Goal: Task Accomplishment & Management: Complete application form

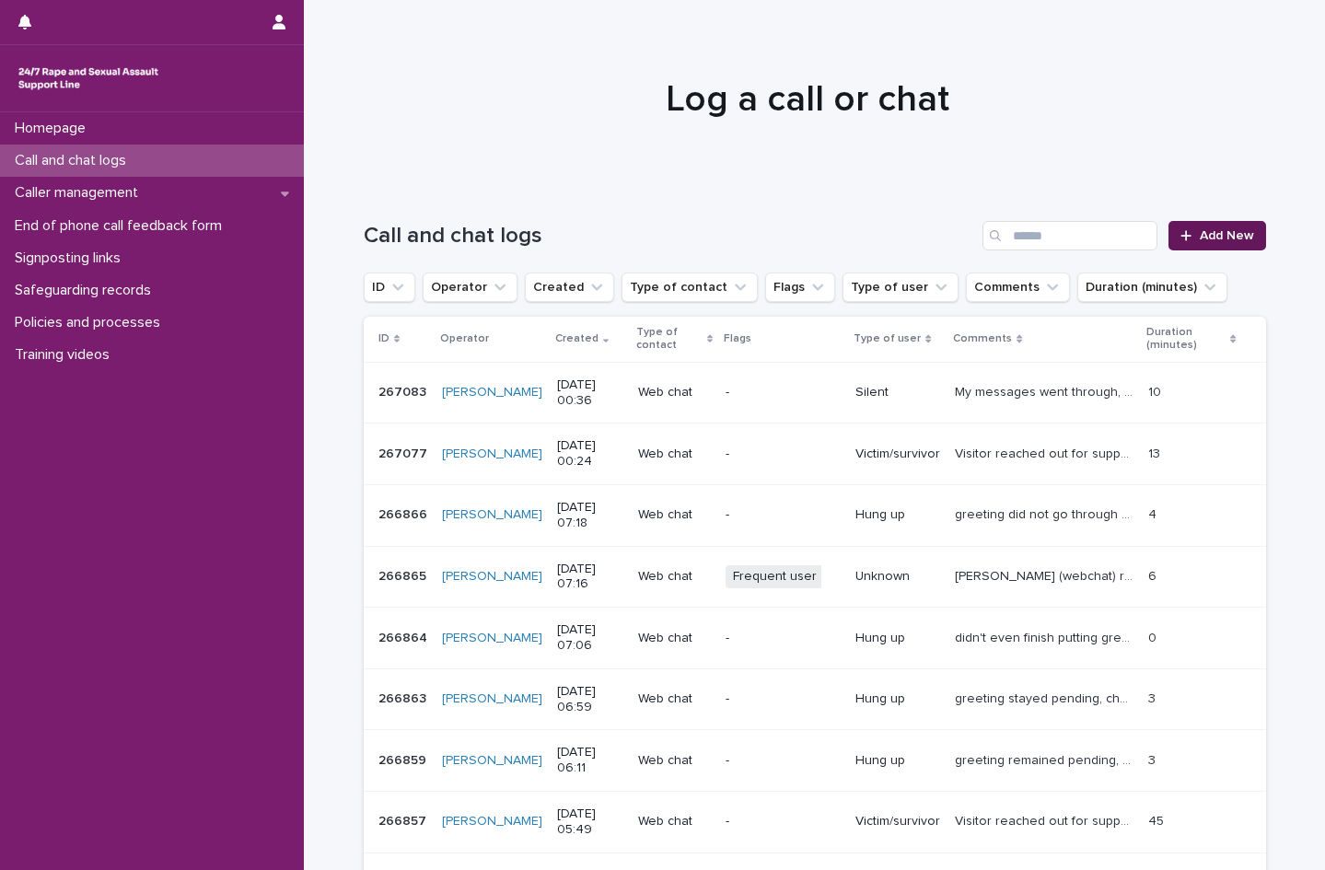
drag, startPoint x: 0, startPoint y: 0, endPoint x: 1217, endPoint y: 235, distance: 1239.1
click at [1217, 235] on span "Add New" at bounding box center [1227, 235] width 54 height 13
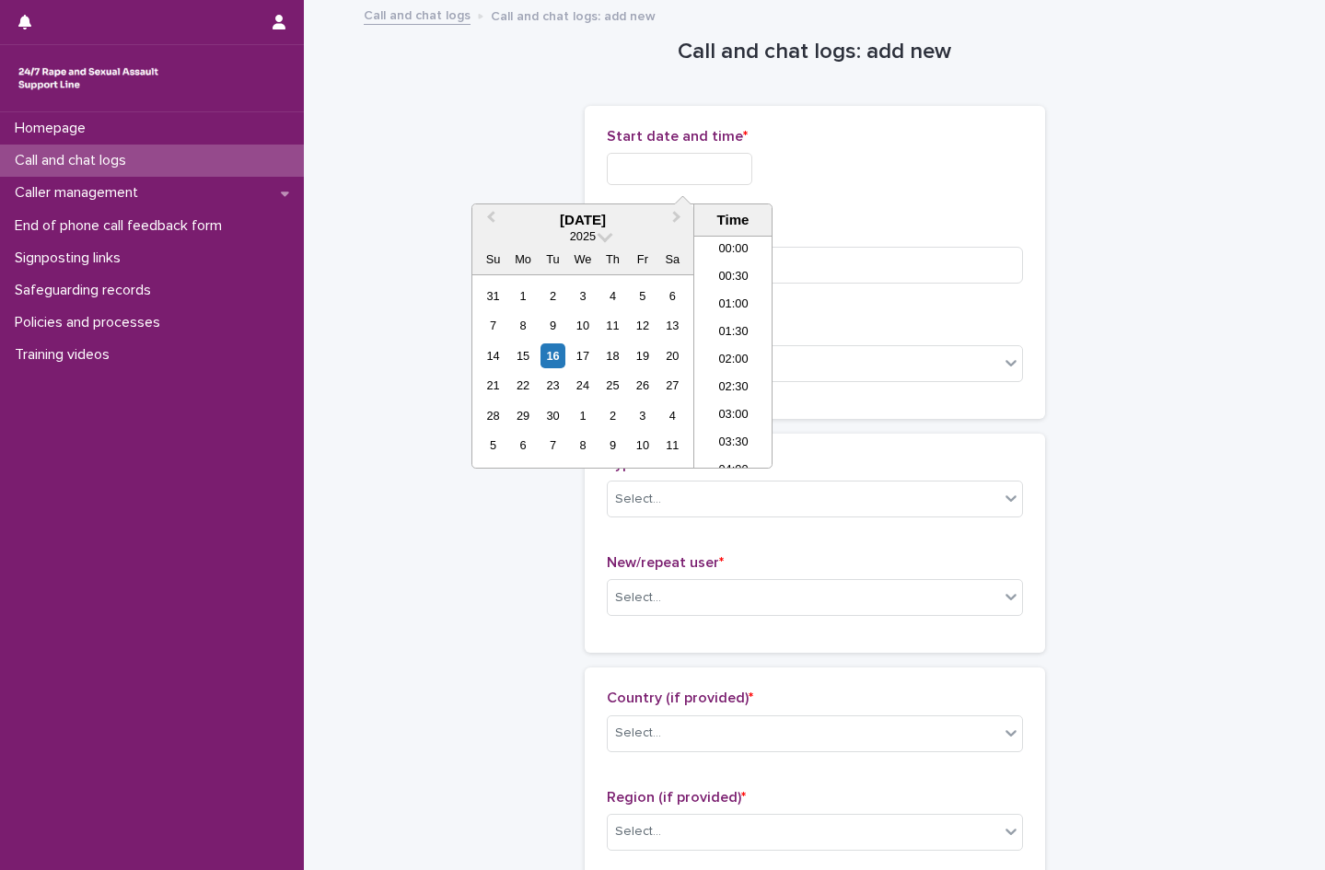
click at [684, 161] on input "text" at bounding box center [680, 169] width 146 height 32
click at [735, 255] on li "00:00" at bounding box center [733, 251] width 78 height 28
click at [726, 168] on input "**********" at bounding box center [680, 169] width 146 height 32
type input "**********"
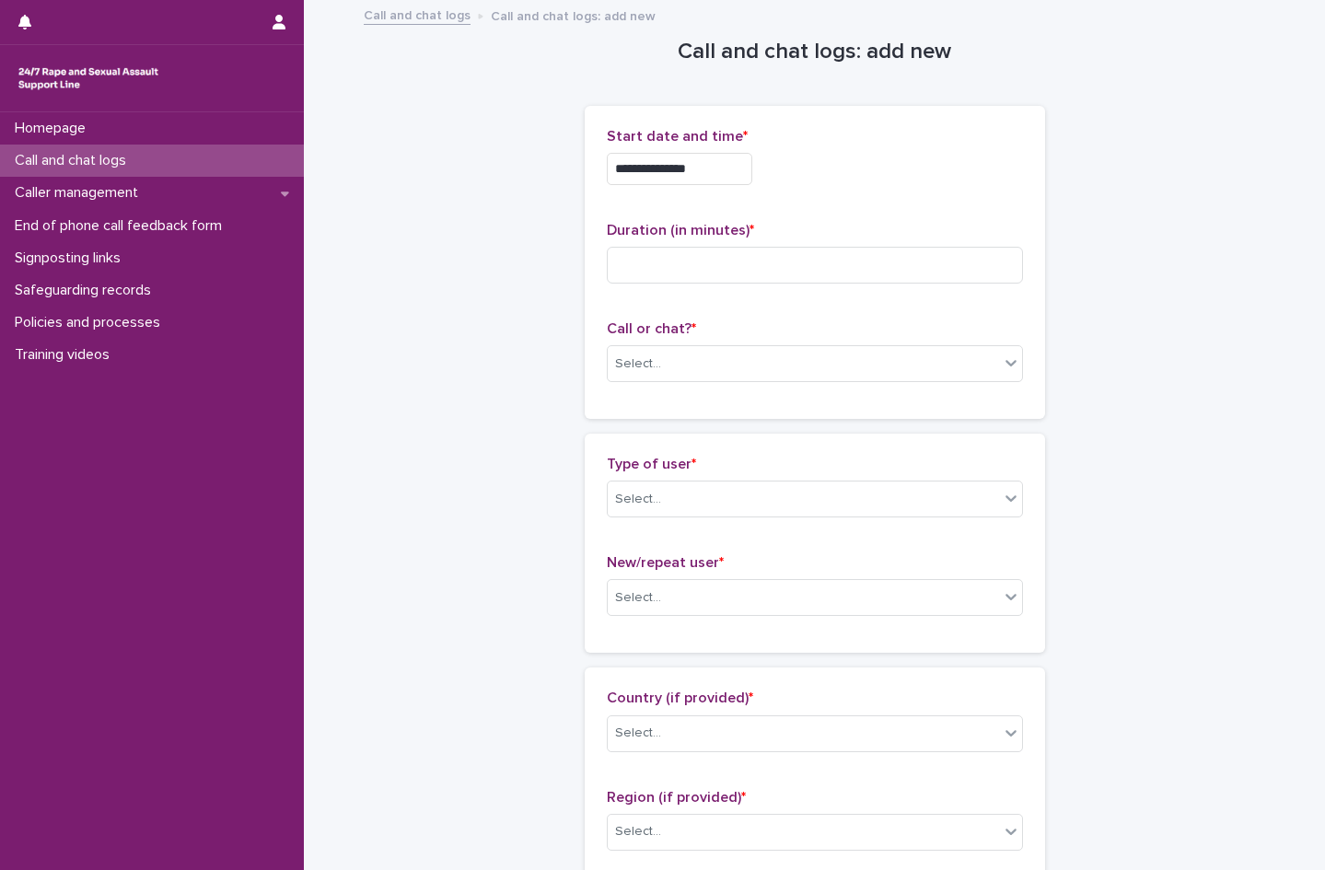
click at [822, 197] on div "**********" at bounding box center [815, 164] width 416 height 72
click at [630, 273] on input at bounding box center [815, 265] width 416 height 37
type input "**"
click at [621, 369] on div "Select..." at bounding box center [638, 364] width 46 height 19
click at [634, 424] on div "Web chat" at bounding box center [807, 431] width 414 height 32
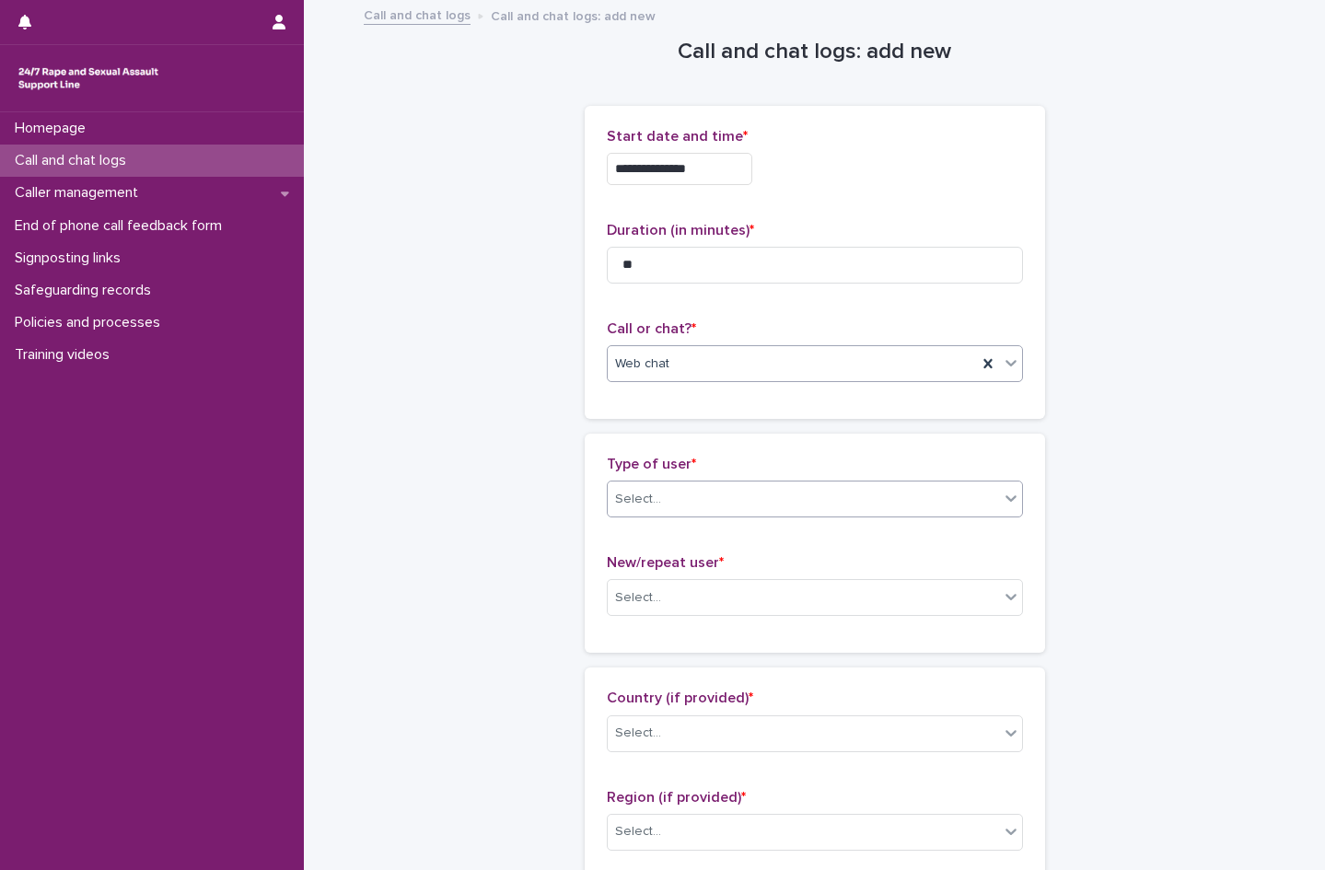
click at [635, 491] on div "Select..." at bounding box center [638, 499] width 46 height 19
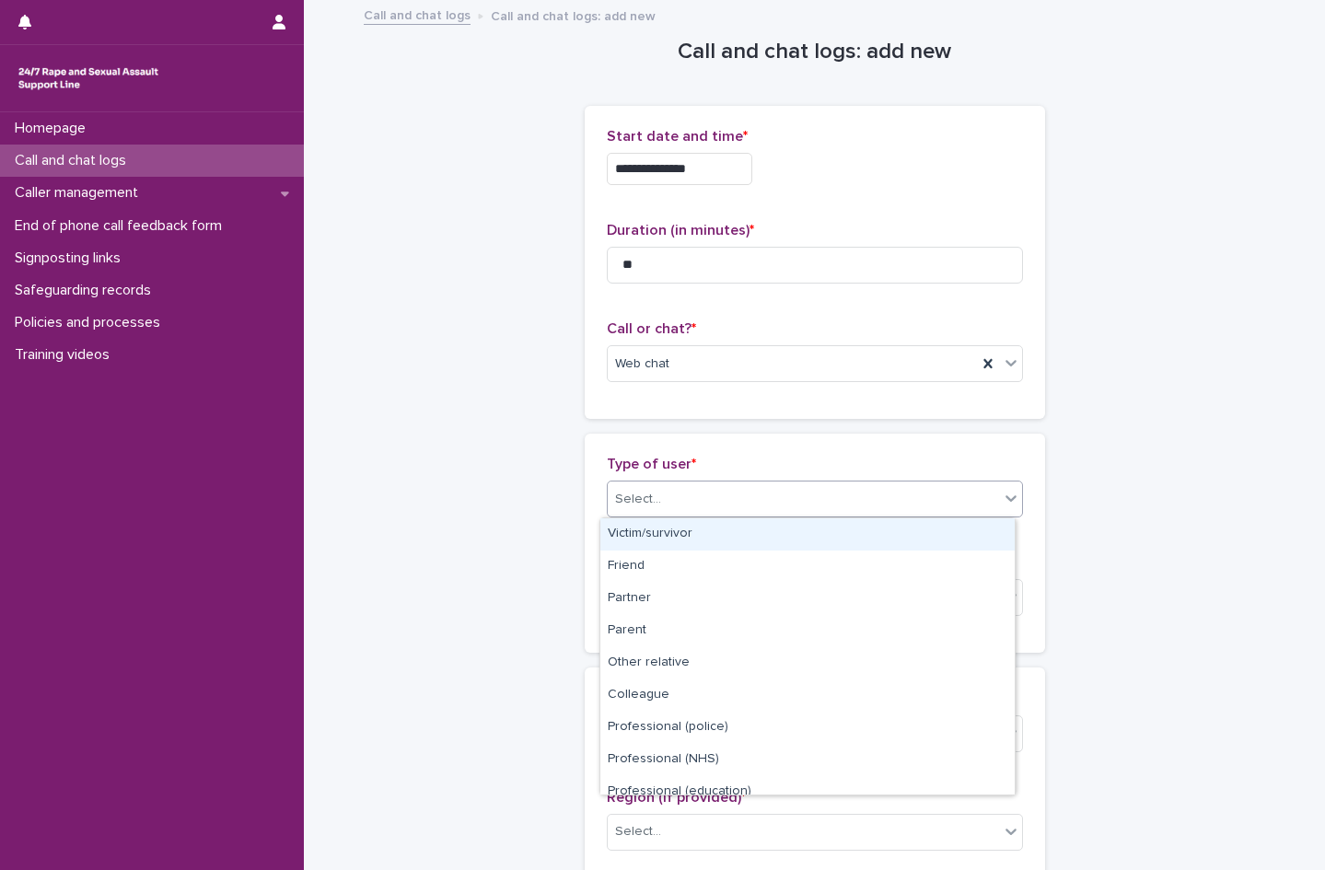
click at [644, 528] on div "Victim/survivor" at bounding box center [807, 535] width 414 height 32
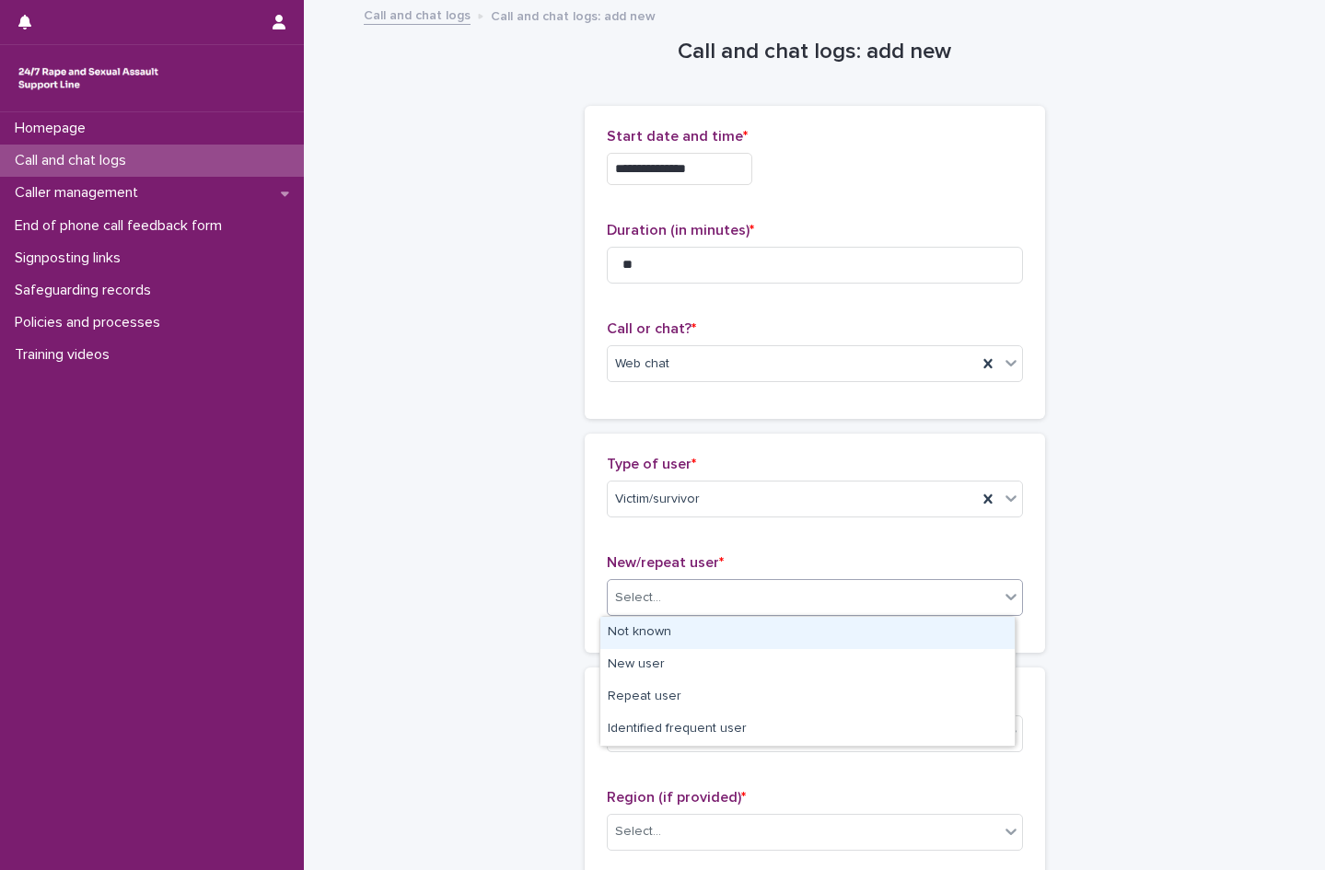
click at [638, 610] on div "Select..." at bounding box center [803, 598] width 391 height 30
click at [648, 635] on div "Not known" at bounding box center [807, 633] width 414 height 32
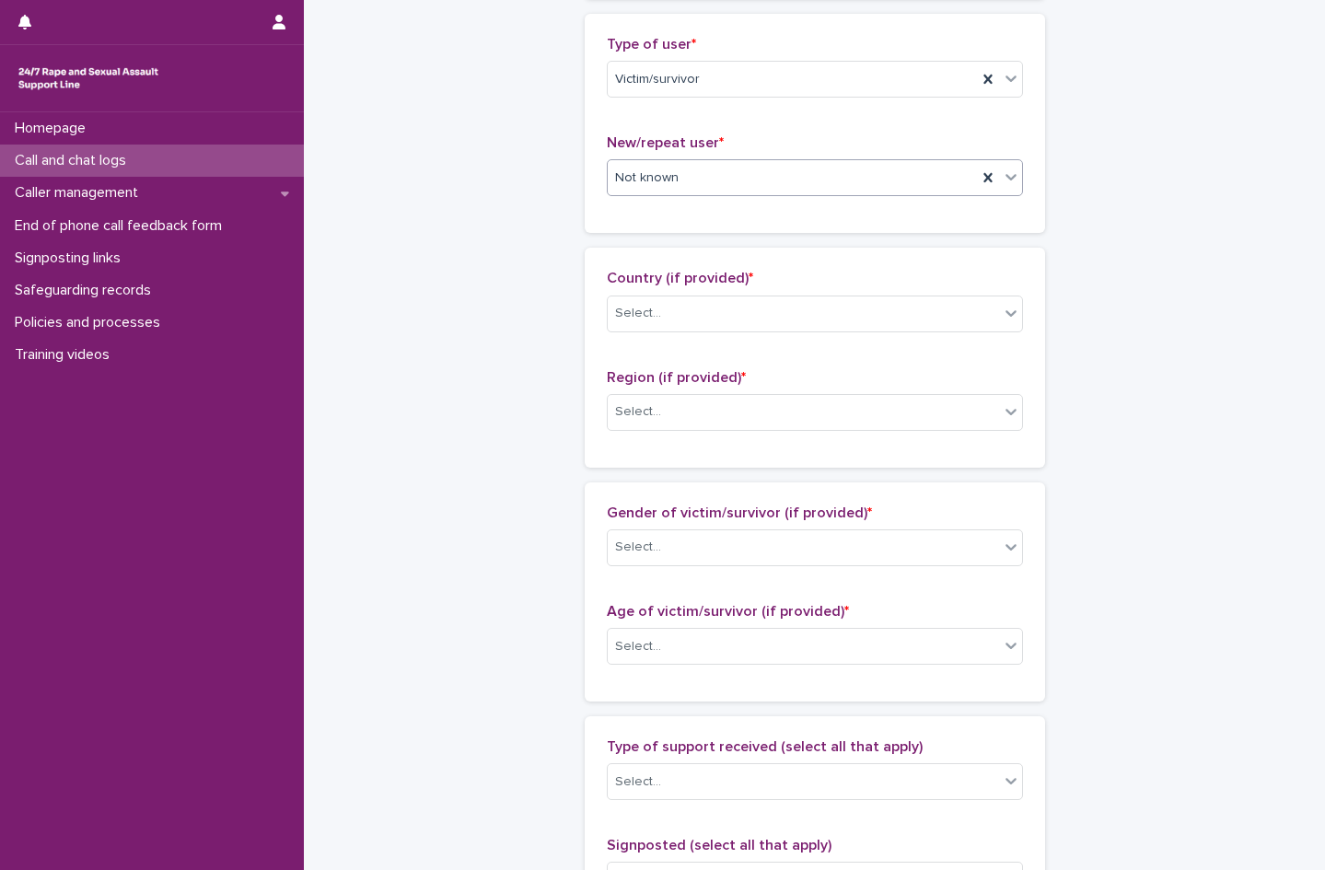
scroll to position [460, 0]
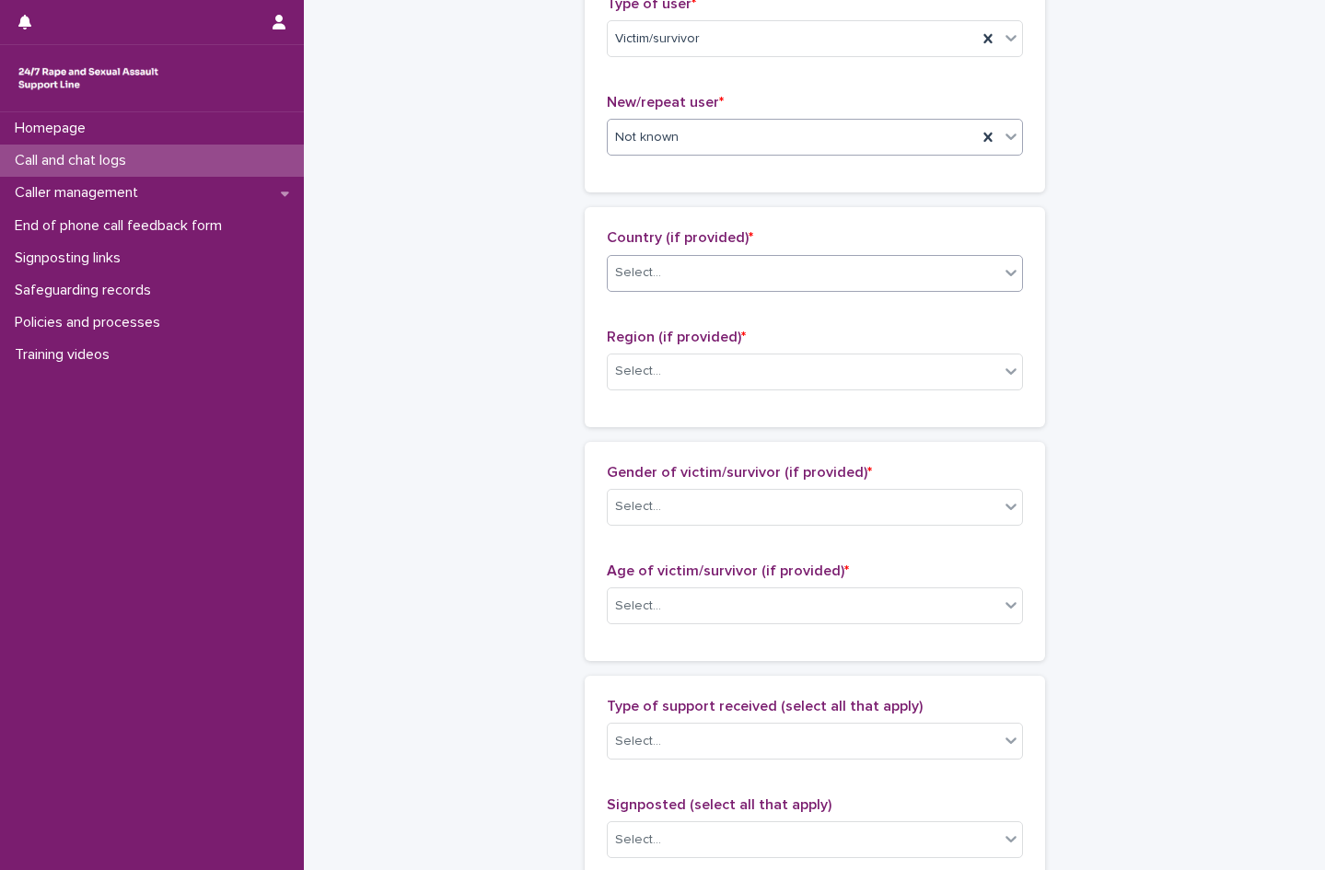
click at [667, 285] on div "Select..." at bounding box center [803, 273] width 391 height 30
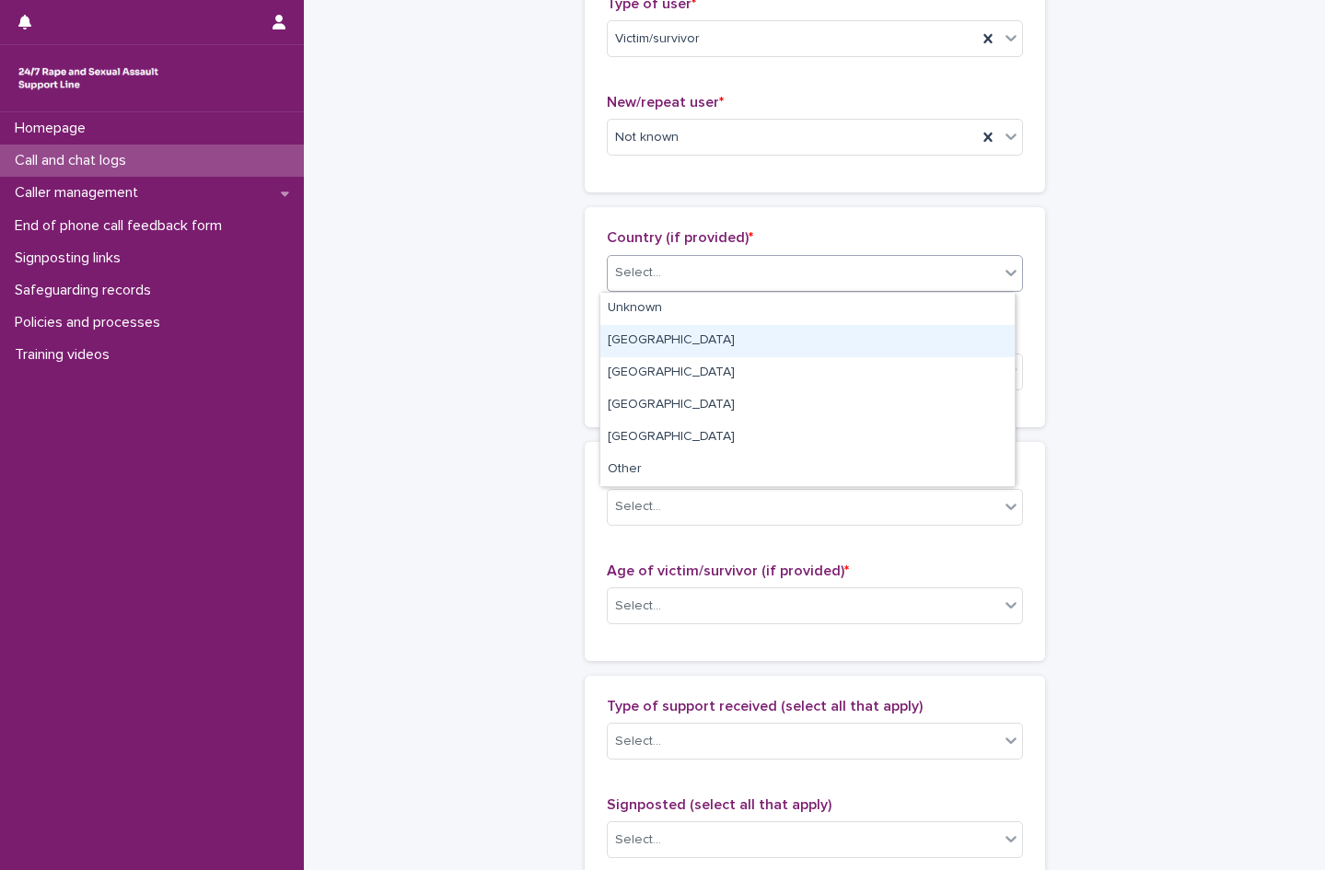
click at [648, 338] on div "[GEOGRAPHIC_DATA]" at bounding box center [807, 341] width 414 height 32
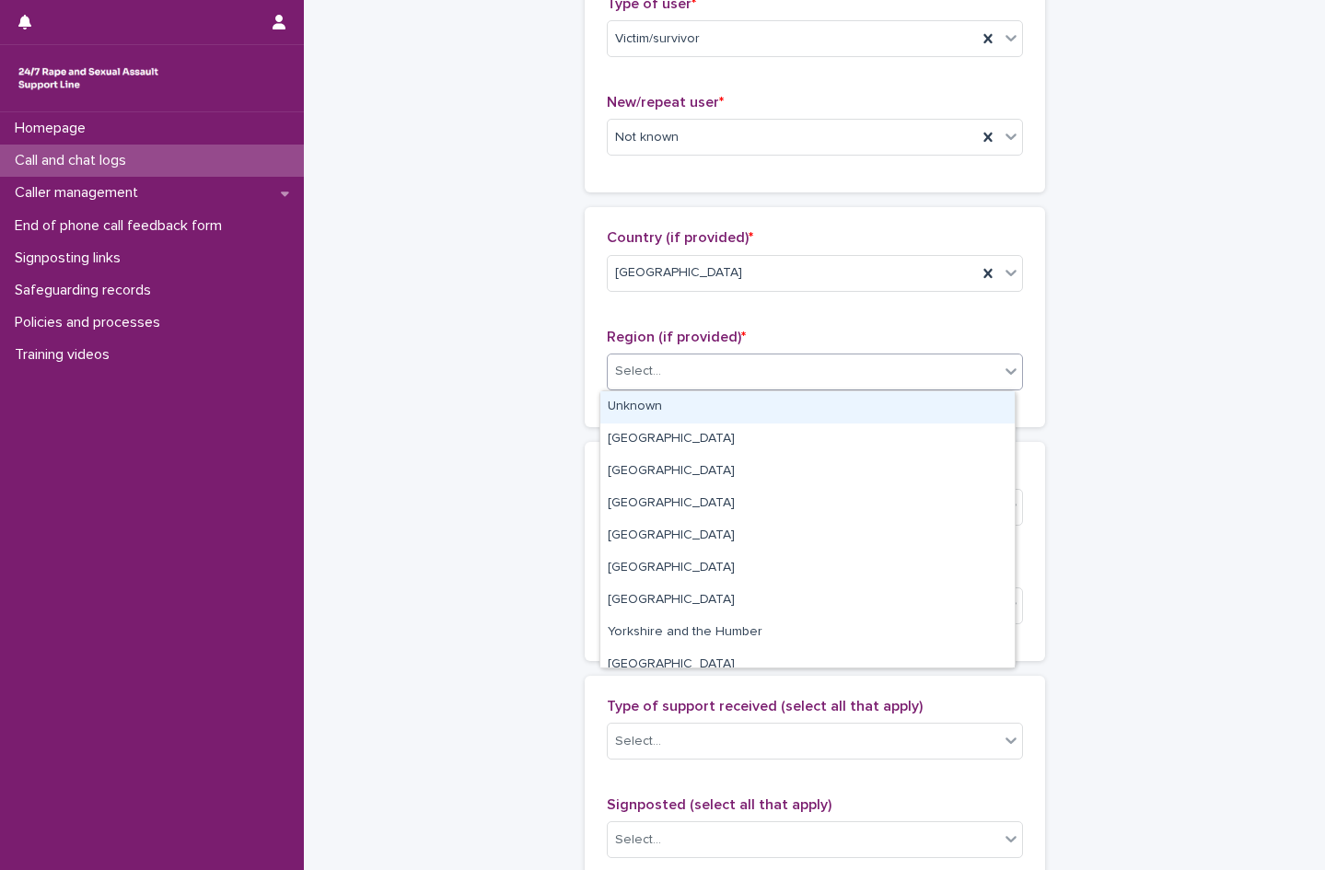
click at [662, 374] on div "Select..." at bounding box center [803, 371] width 391 height 30
click at [652, 409] on div "Unknown" at bounding box center [807, 407] width 414 height 32
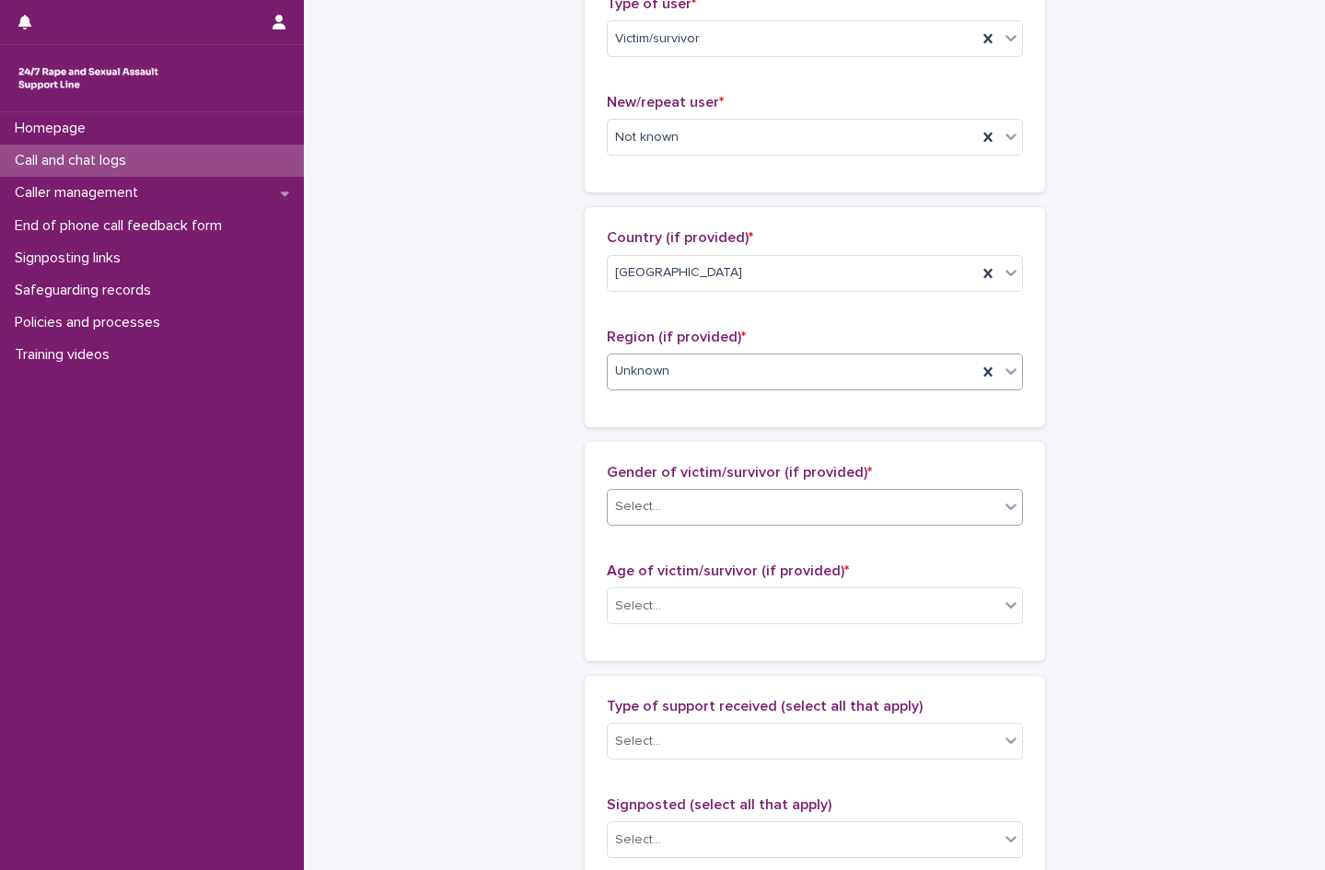
click at [667, 512] on div "Select..." at bounding box center [803, 507] width 391 height 30
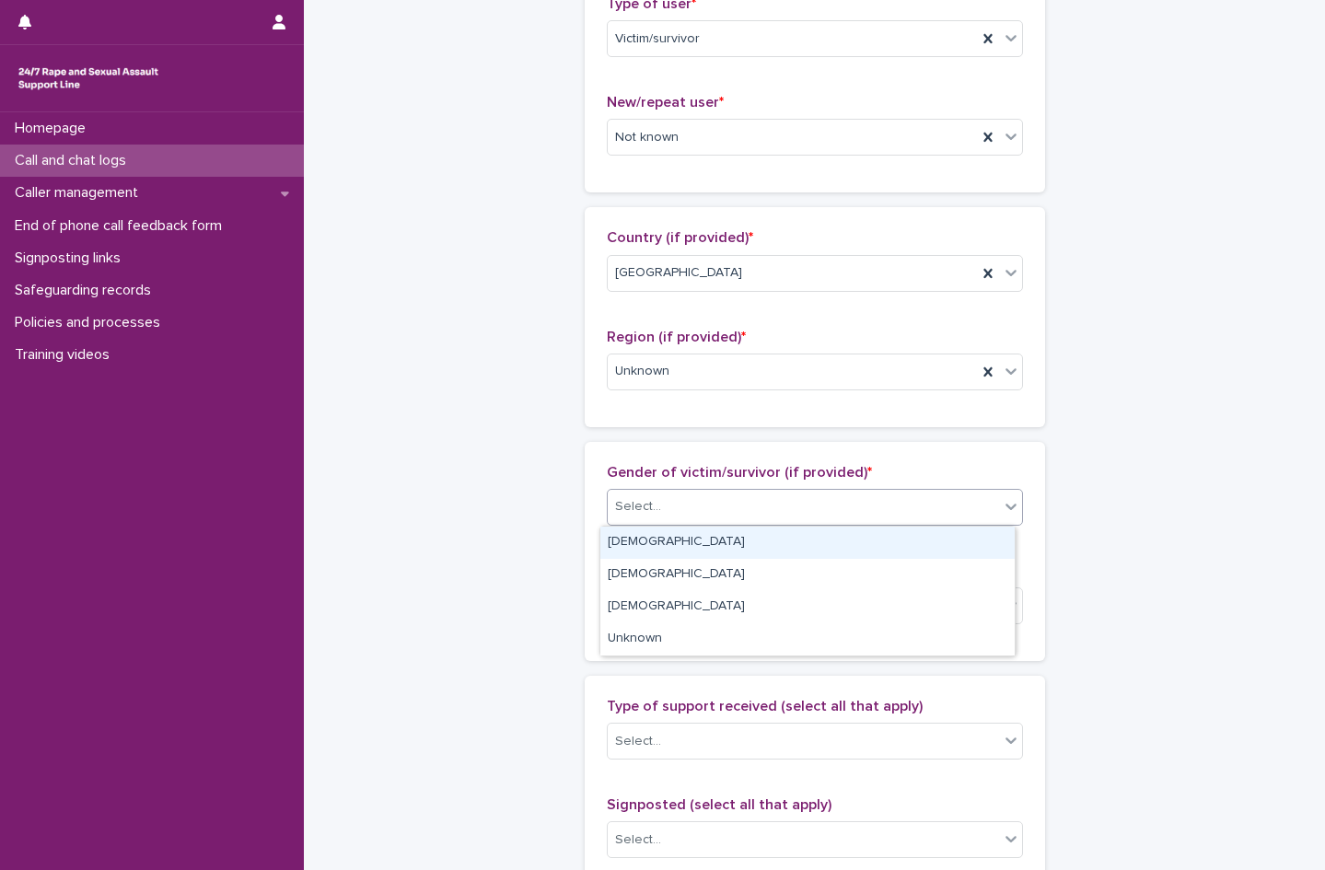
click at [660, 545] on div "[DEMOGRAPHIC_DATA]" at bounding box center [807, 543] width 414 height 32
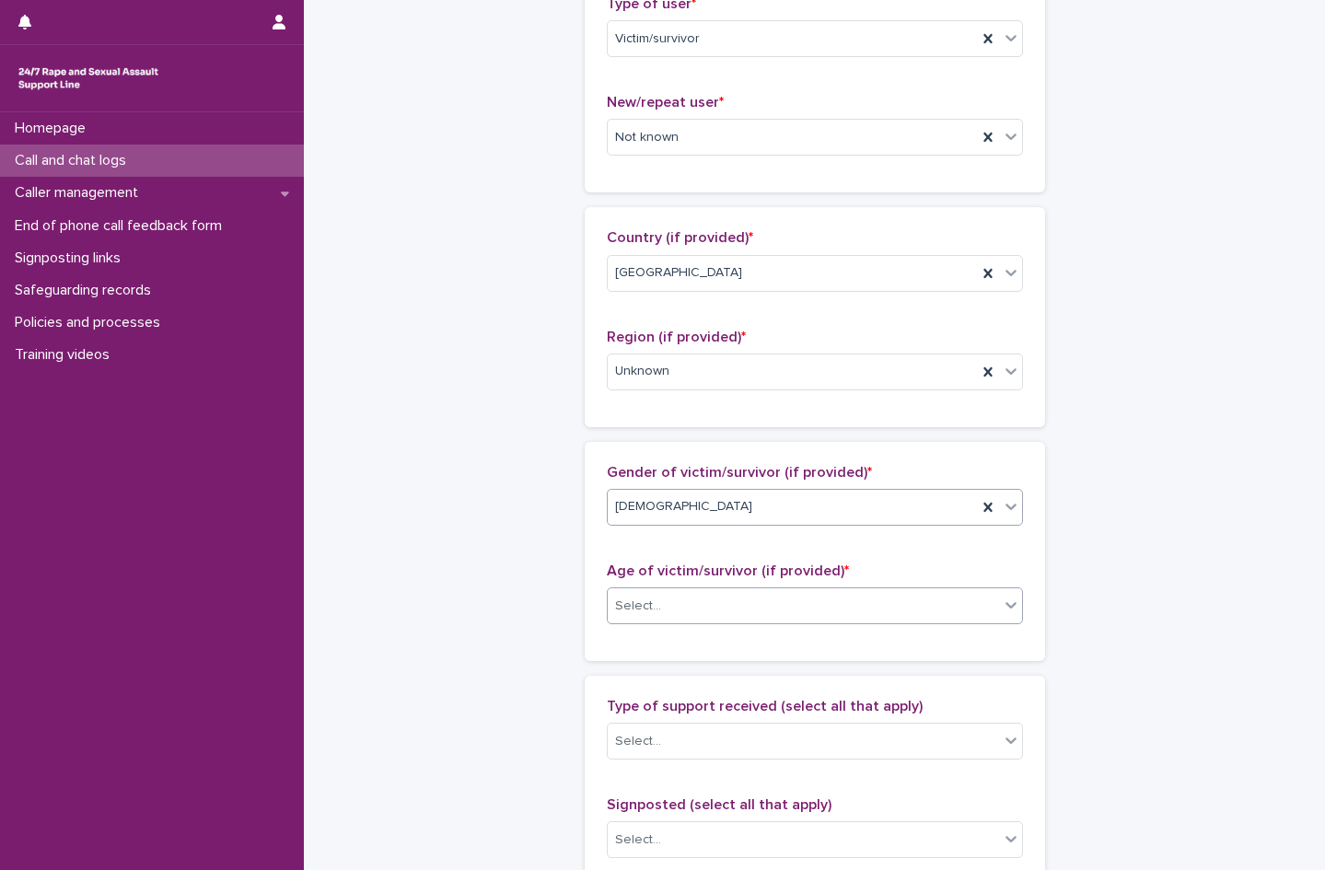
click at [649, 609] on div "Select..." at bounding box center [638, 606] width 46 height 19
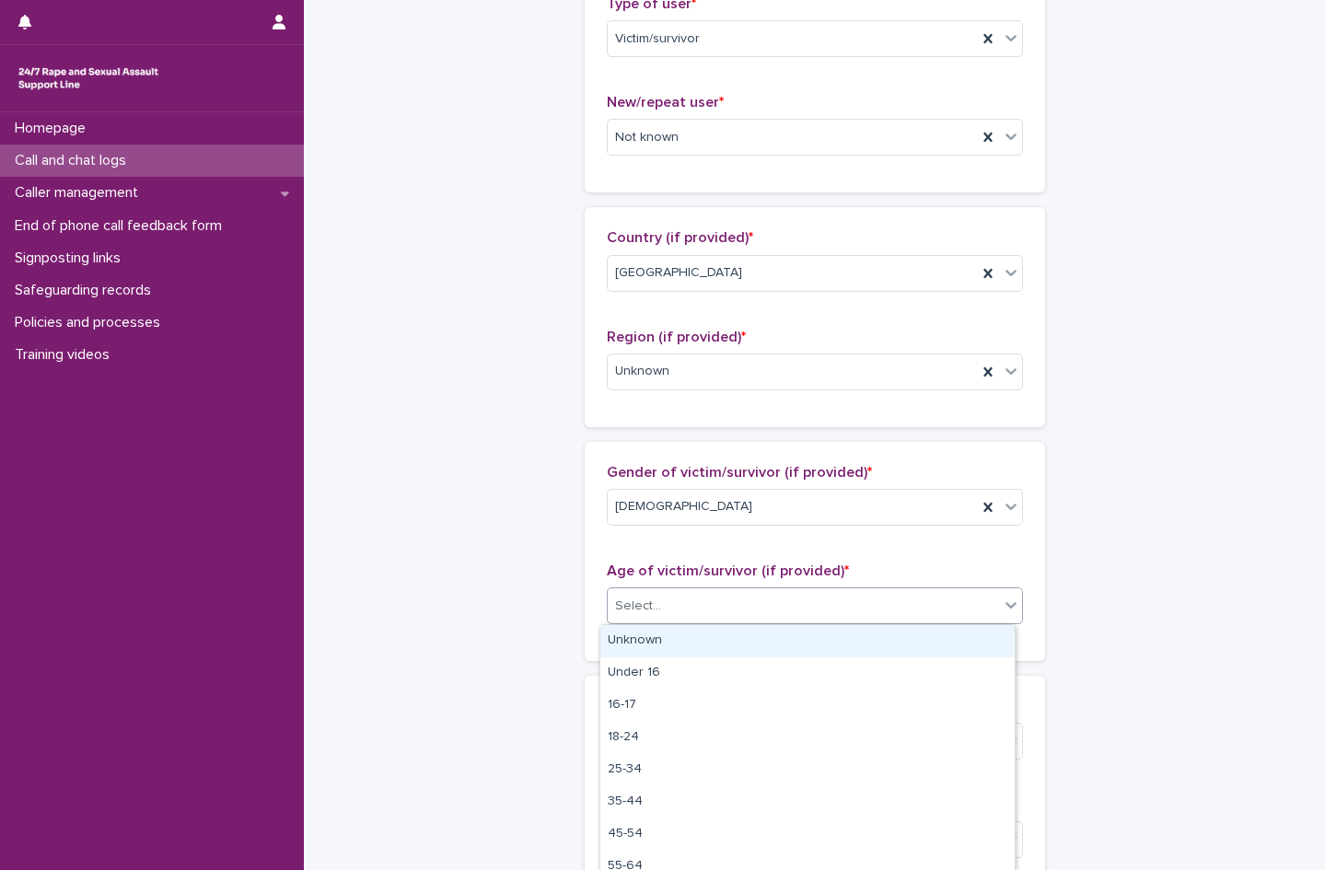
click at [649, 642] on div "Unknown" at bounding box center [807, 641] width 414 height 32
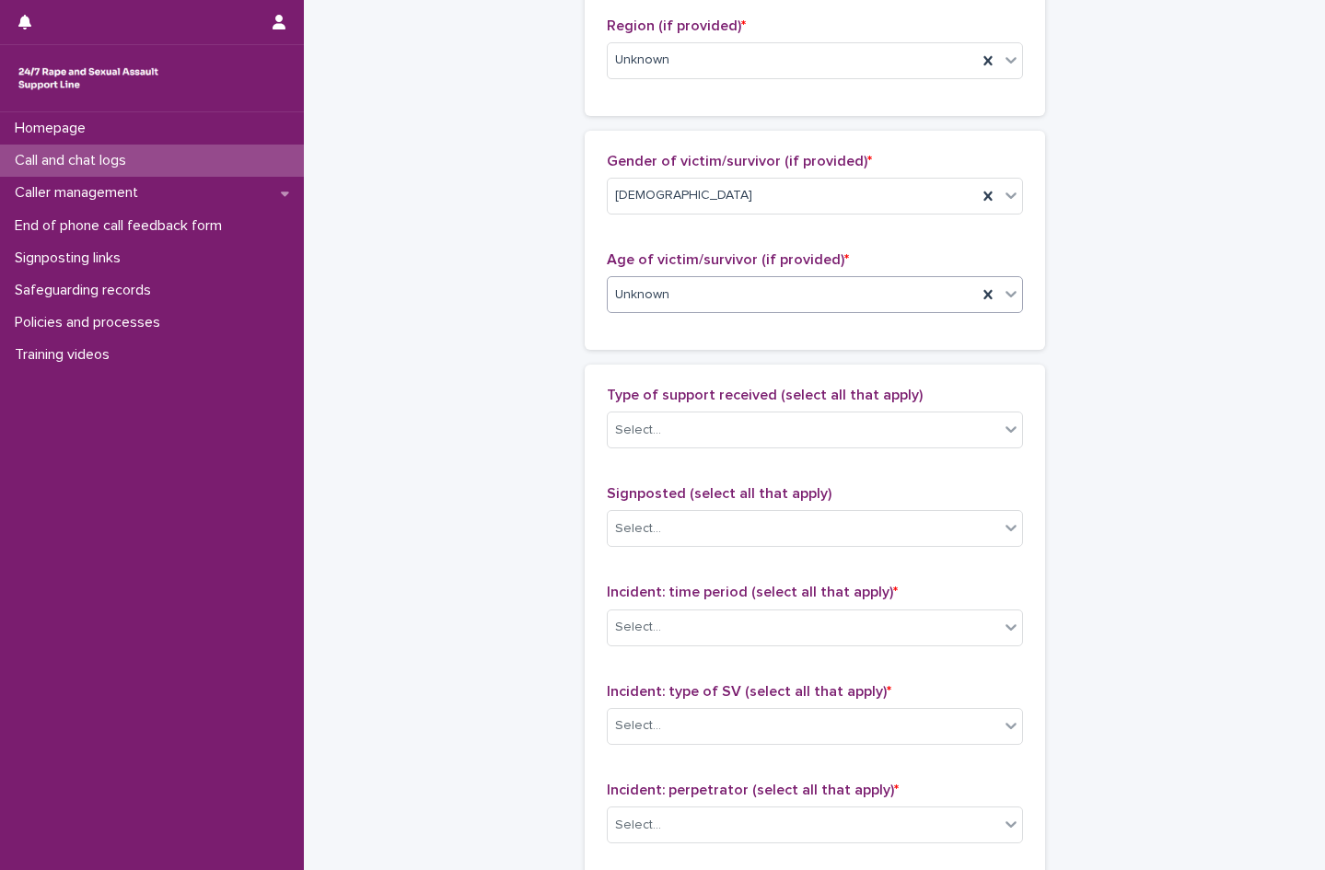
scroll to position [829, 0]
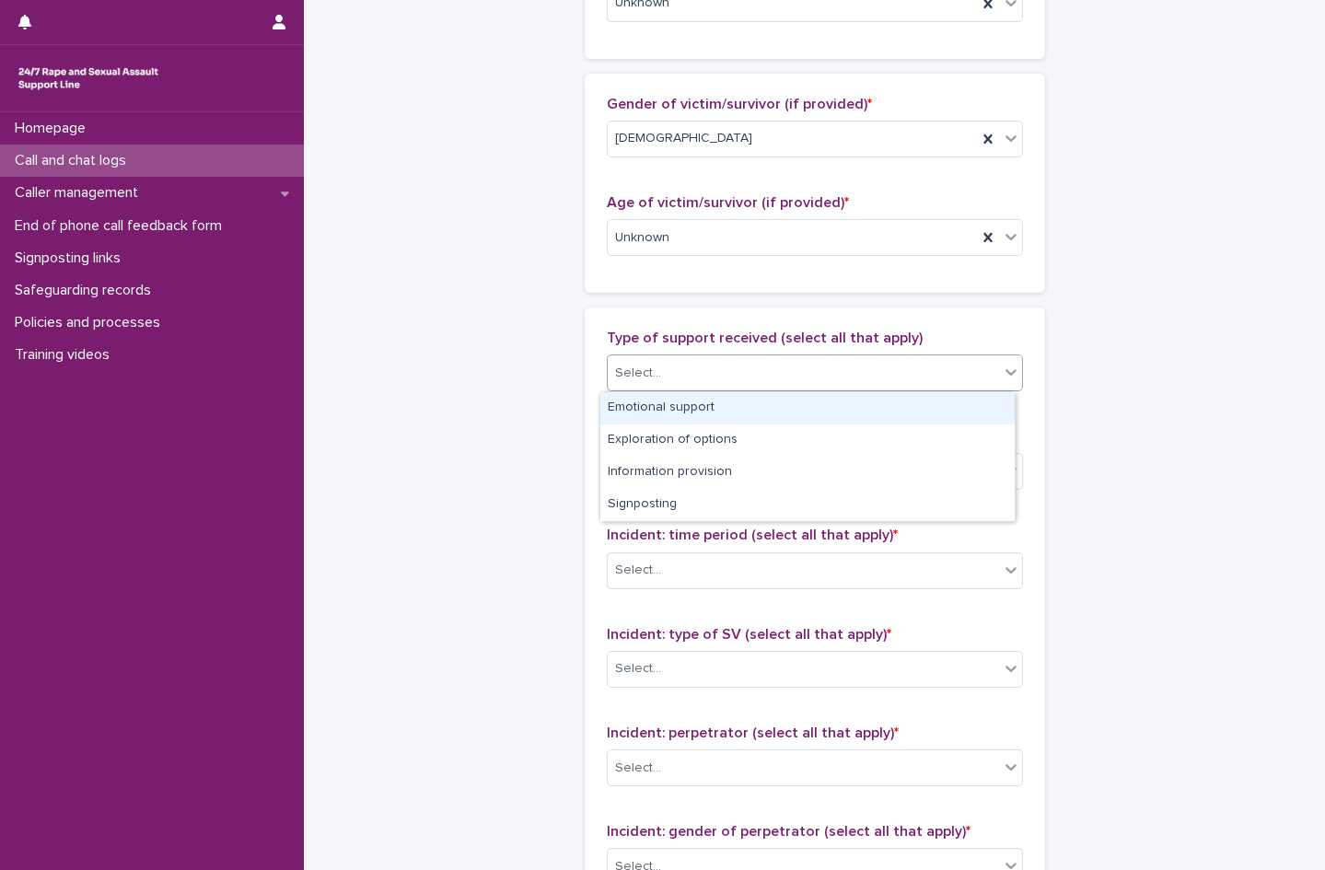
click at [647, 372] on div "Select..." at bounding box center [638, 373] width 46 height 19
click at [740, 401] on div "Emotional support" at bounding box center [807, 408] width 414 height 32
click at [834, 373] on div "Emotional support" at bounding box center [792, 373] width 369 height 32
click at [781, 409] on div "Exploration of options" at bounding box center [807, 408] width 414 height 32
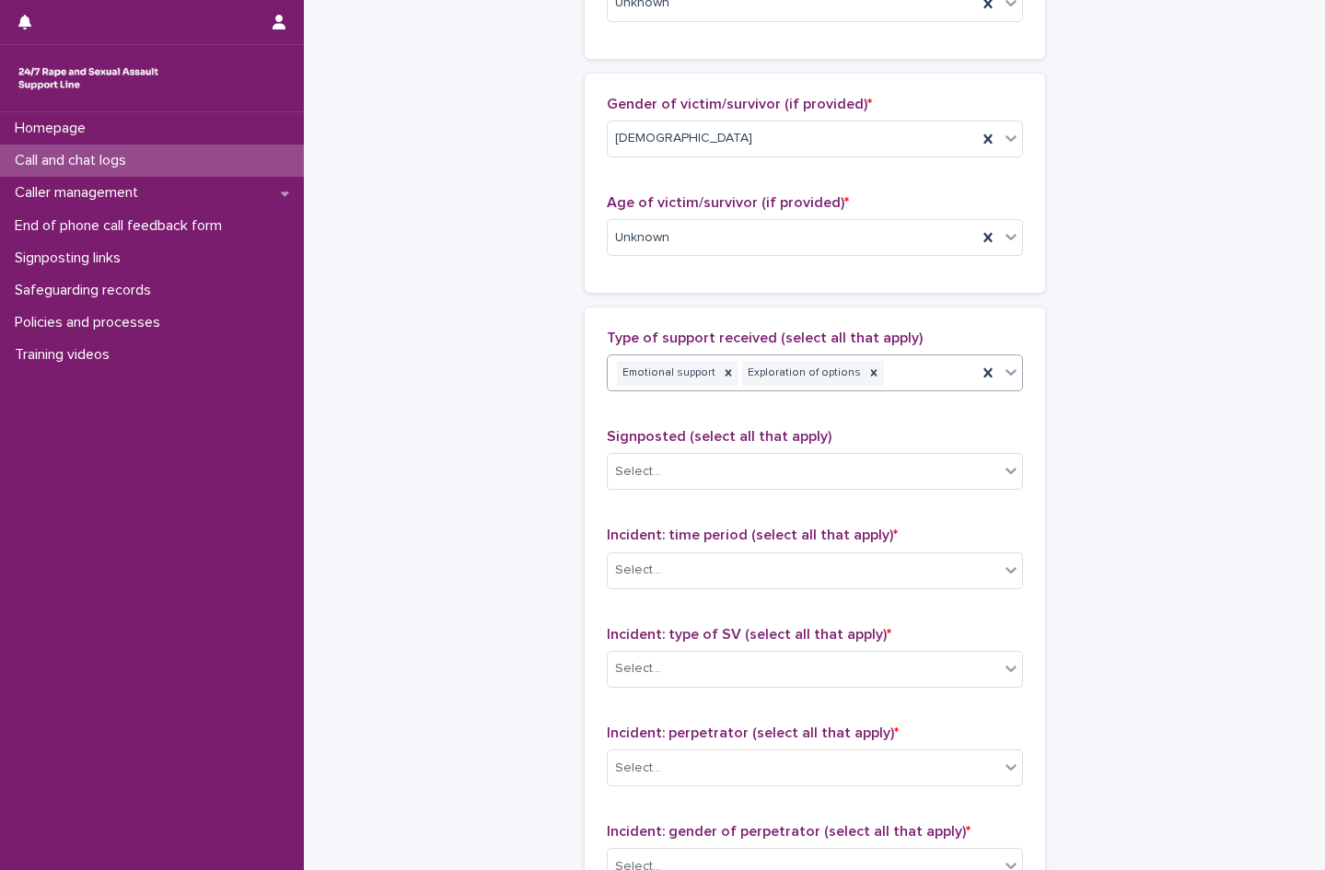
click at [880, 372] on div "Emotional support Exploration of options" at bounding box center [792, 373] width 369 height 32
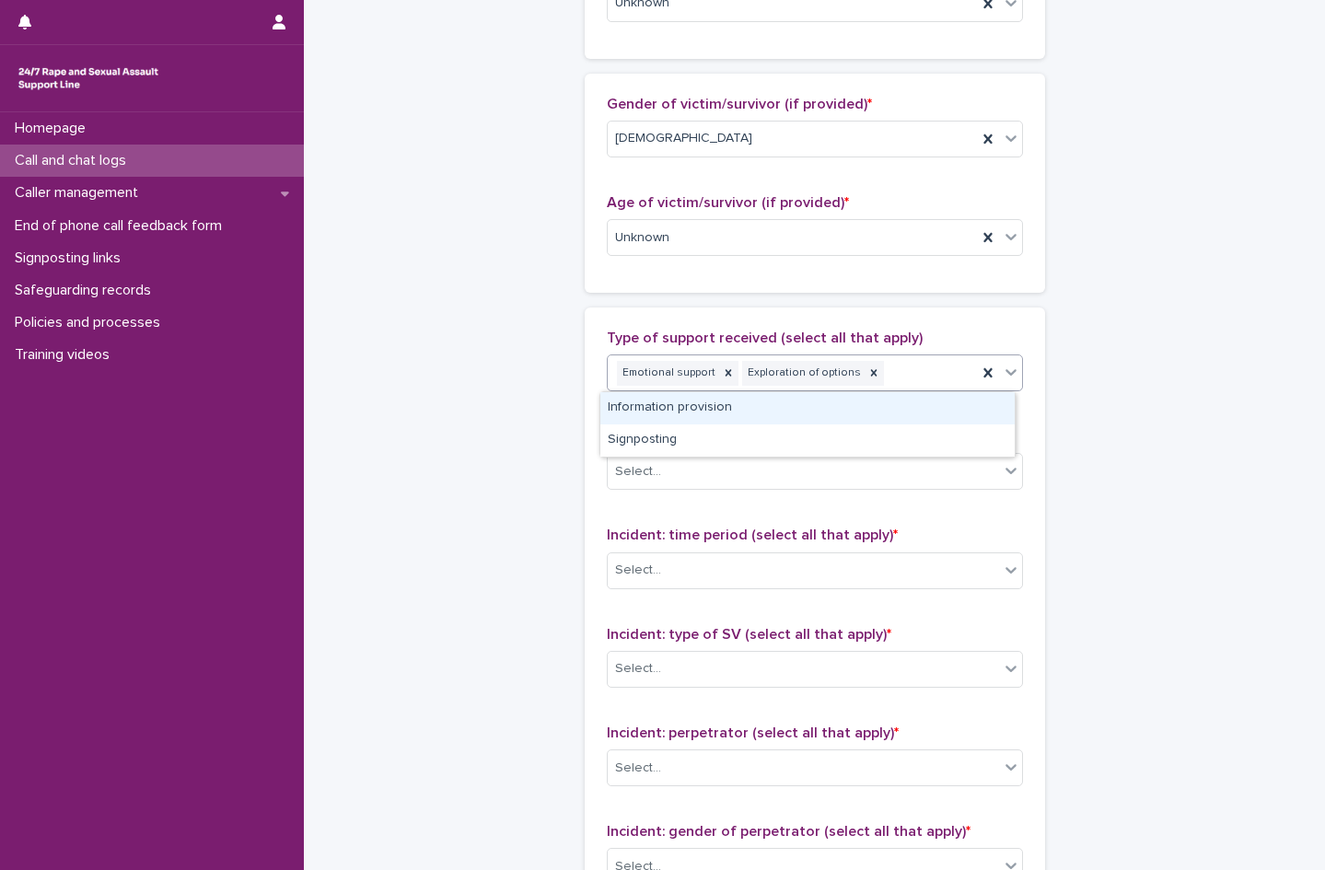
click at [810, 406] on div "Information provision" at bounding box center [807, 408] width 414 height 32
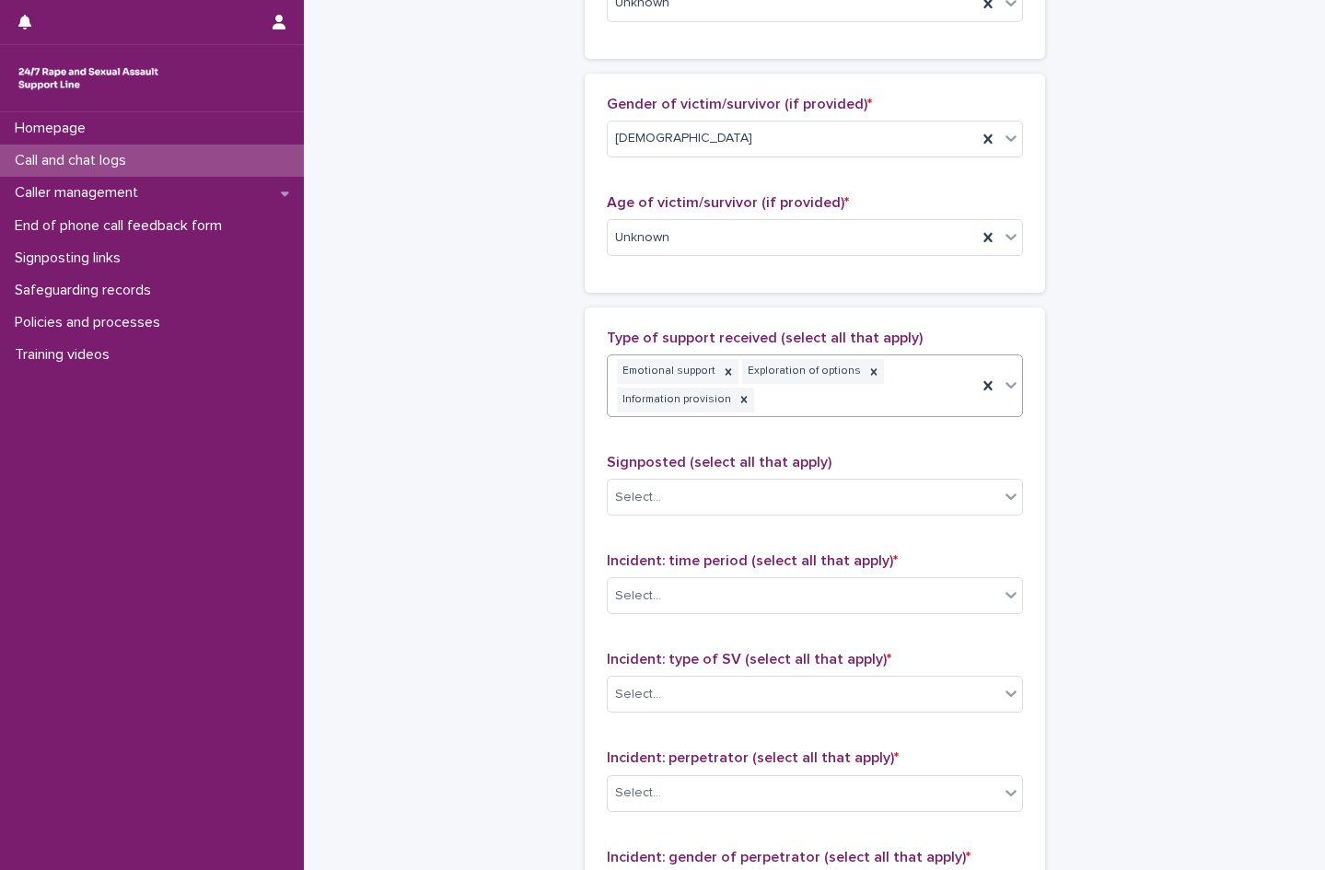
scroll to position [842, 0]
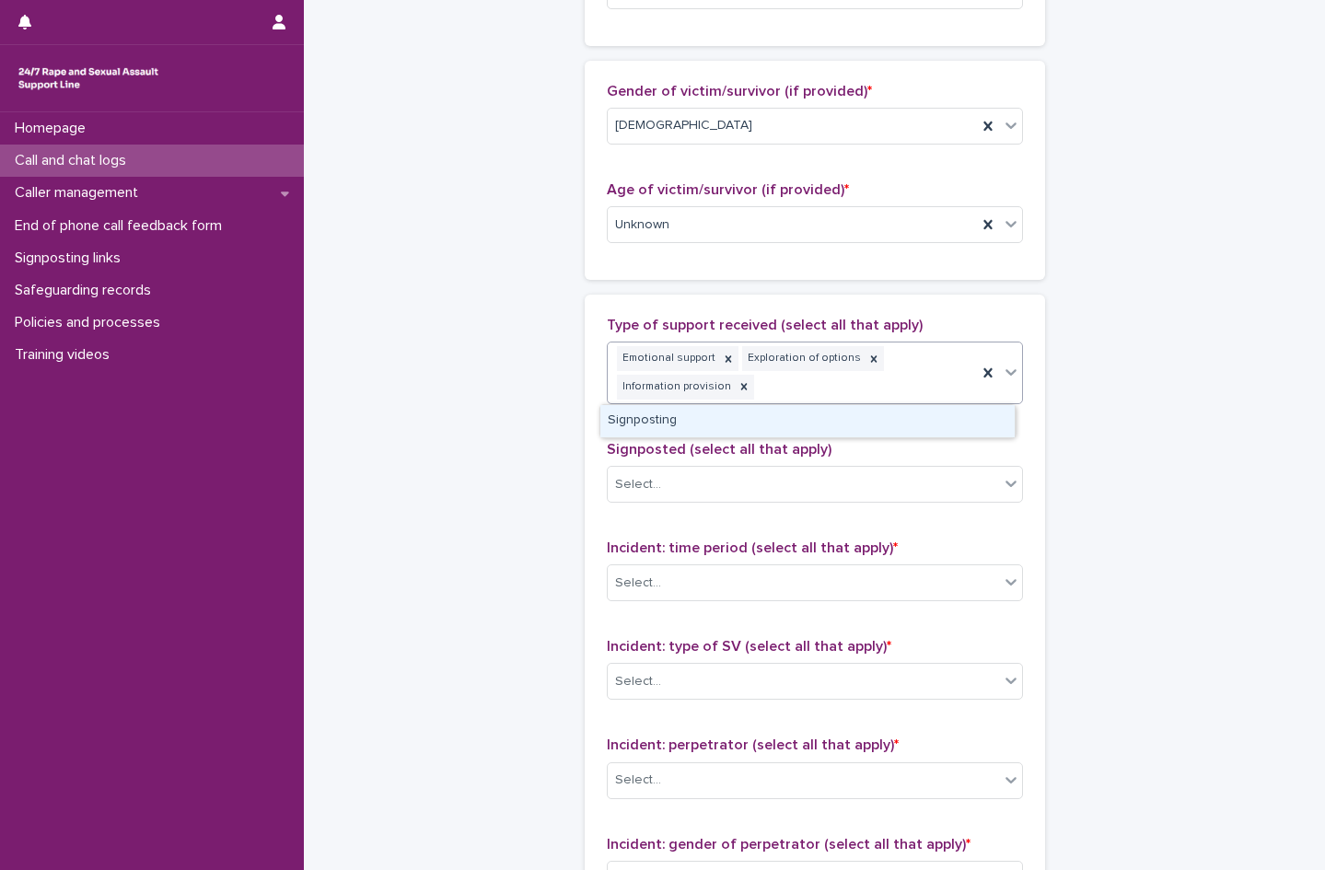
click at [940, 368] on div "Emotional support Exploration of options Information provision" at bounding box center [792, 373] width 369 height 61
click at [786, 421] on div "Signposting" at bounding box center [807, 421] width 414 height 32
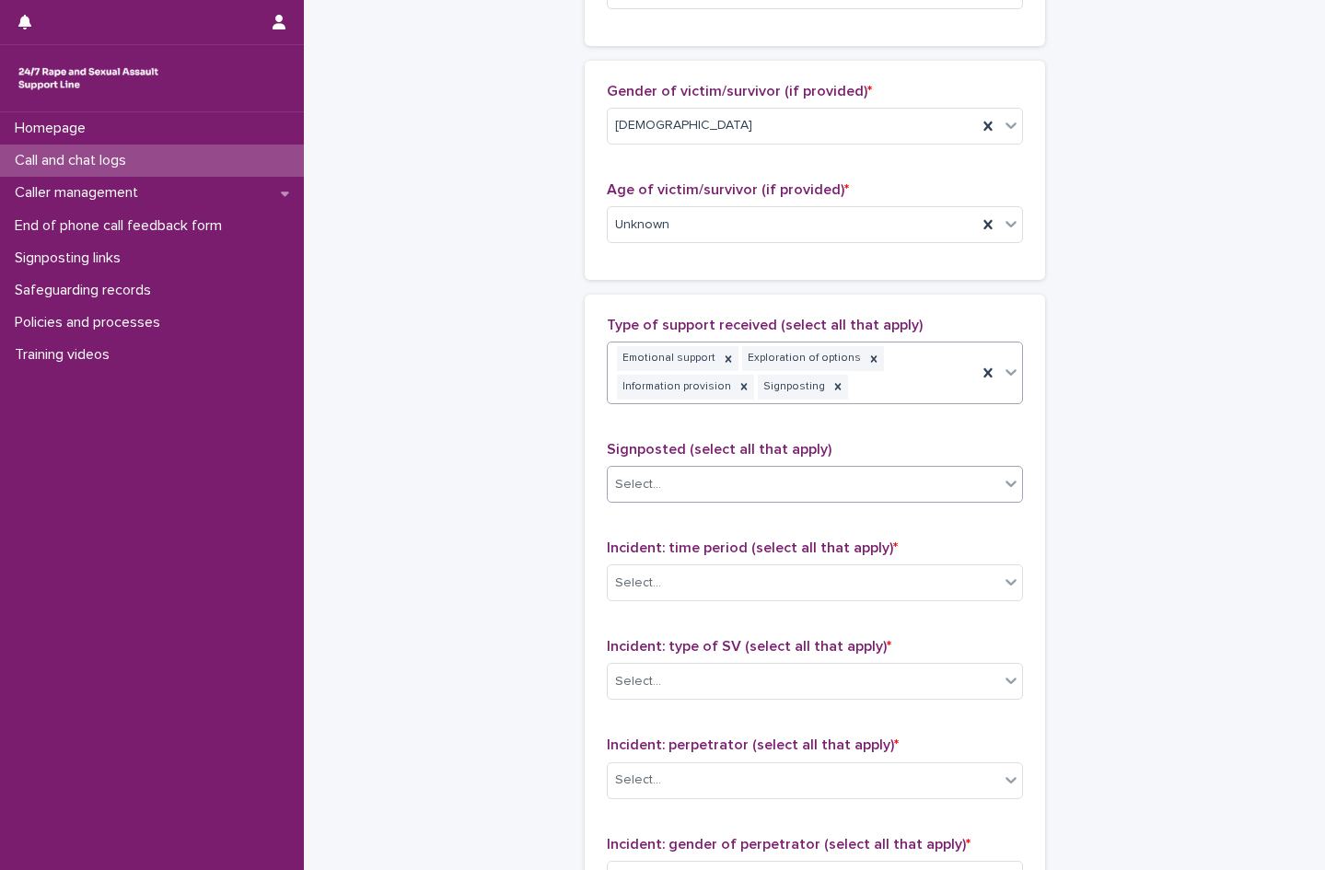
click at [696, 490] on div "Select..." at bounding box center [803, 485] width 391 height 30
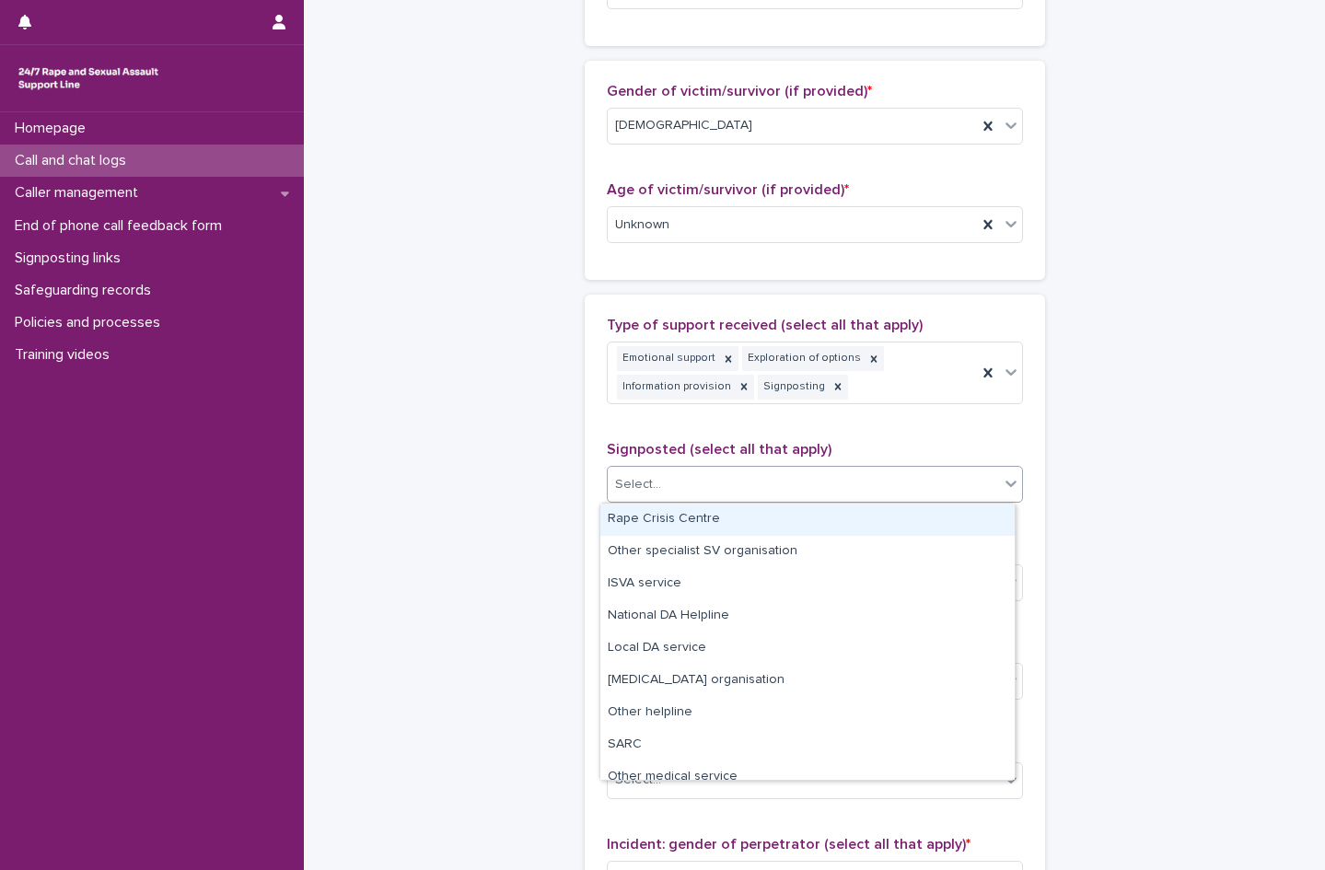
click at [683, 520] on div "Rape Crisis Centre" at bounding box center [807, 520] width 414 height 32
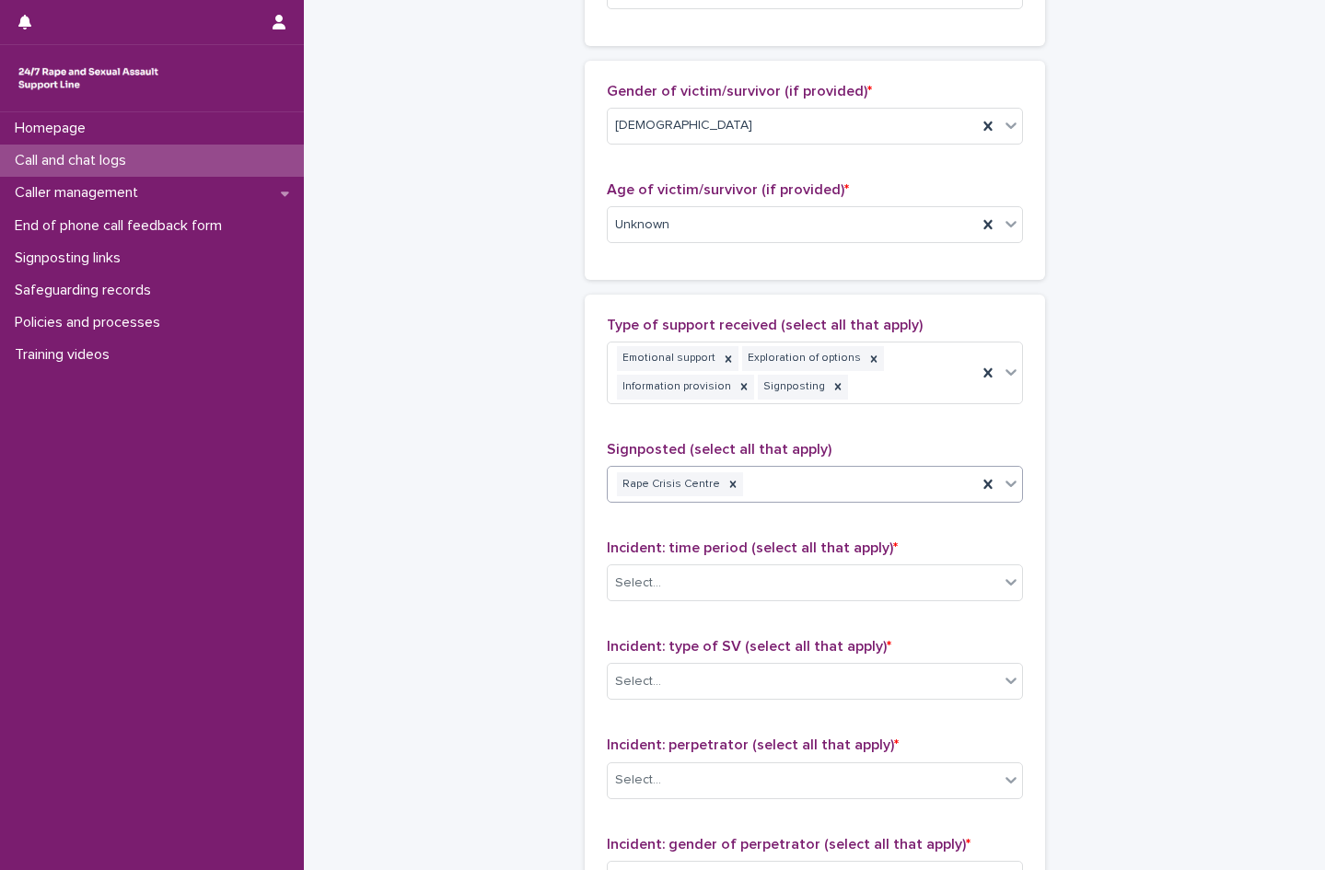
click at [826, 469] on div "Rape Crisis Centre" at bounding box center [792, 485] width 369 height 32
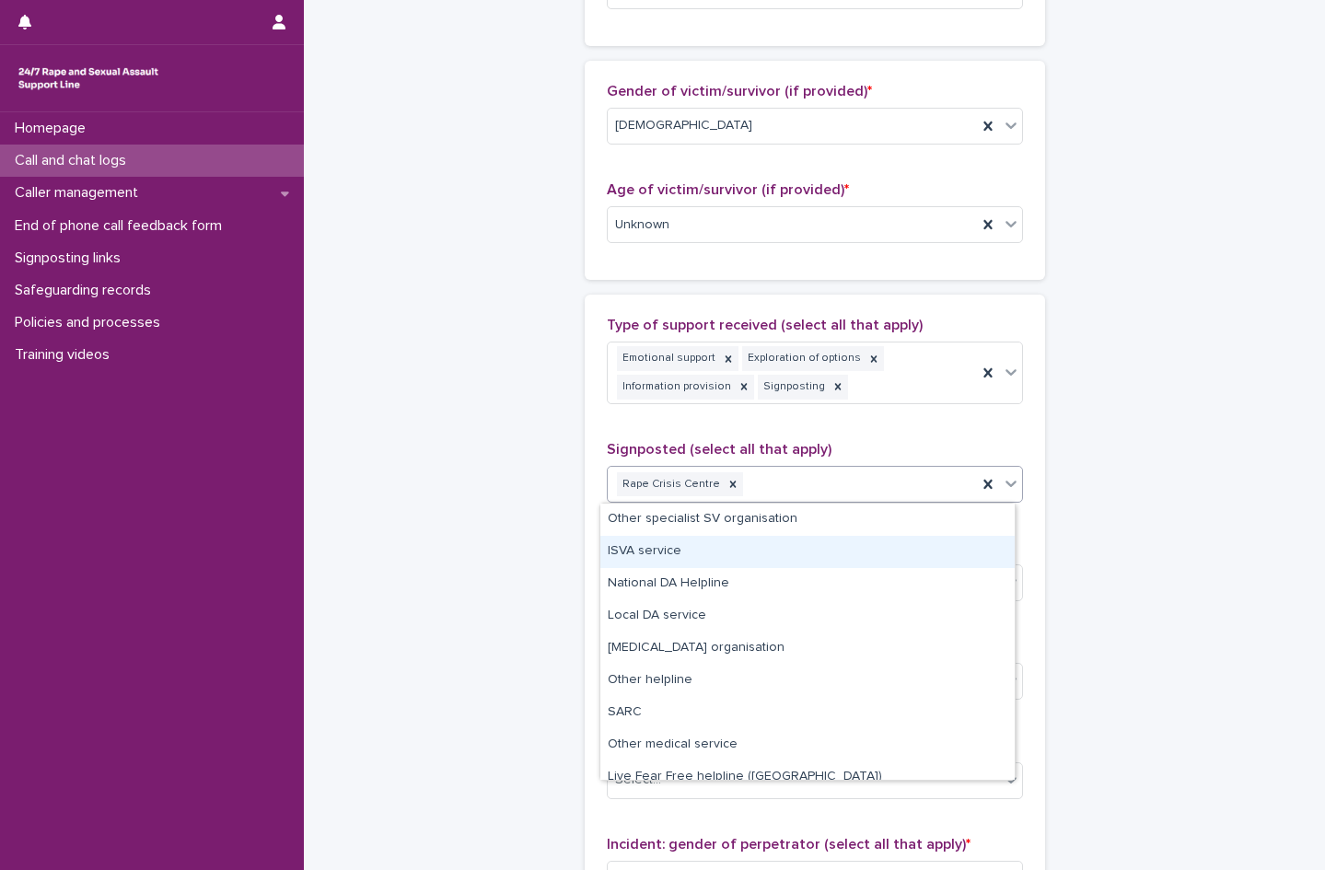
click at [702, 555] on div "ISVA service" at bounding box center [807, 552] width 414 height 32
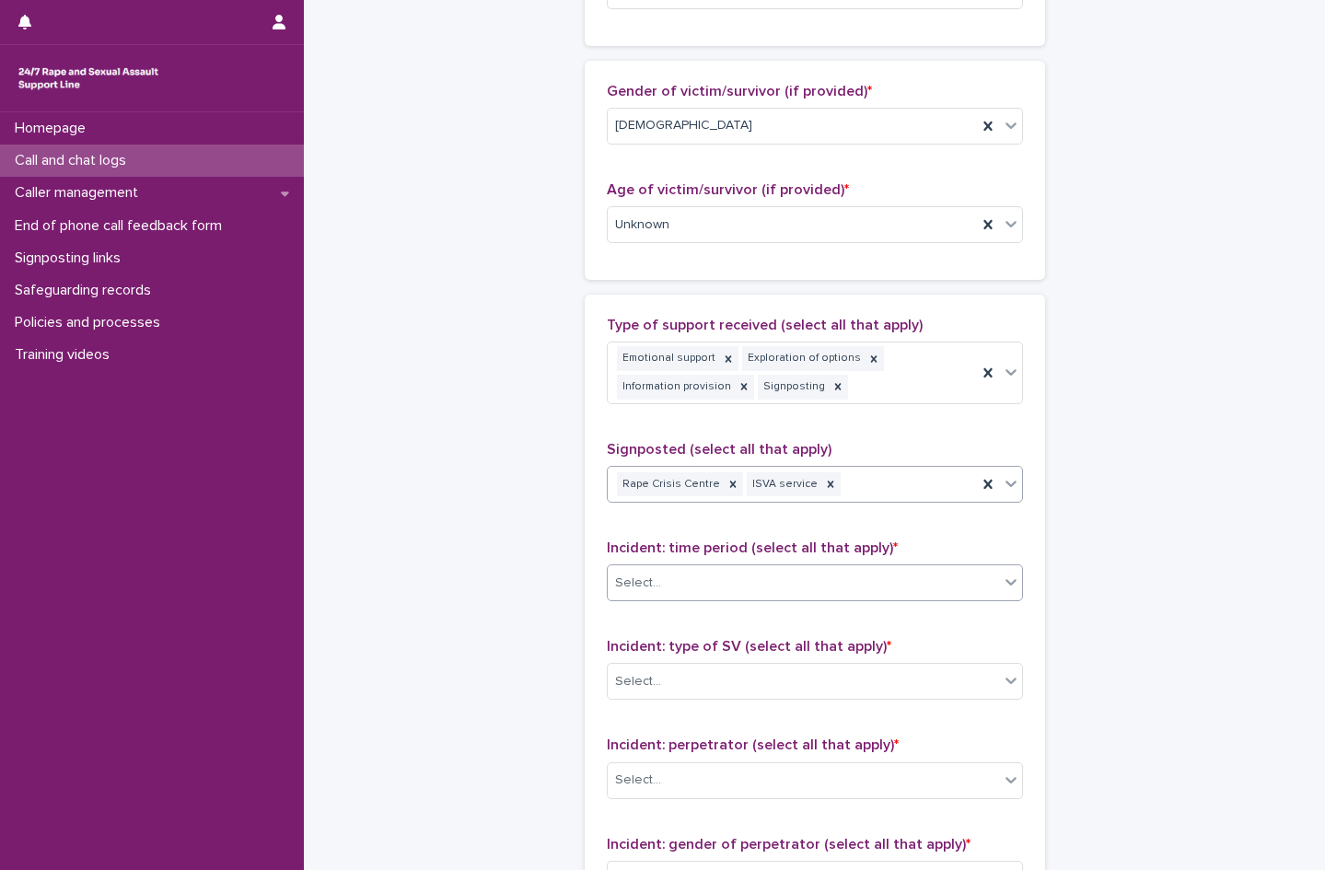
click at [666, 577] on div "Select..." at bounding box center [803, 583] width 391 height 30
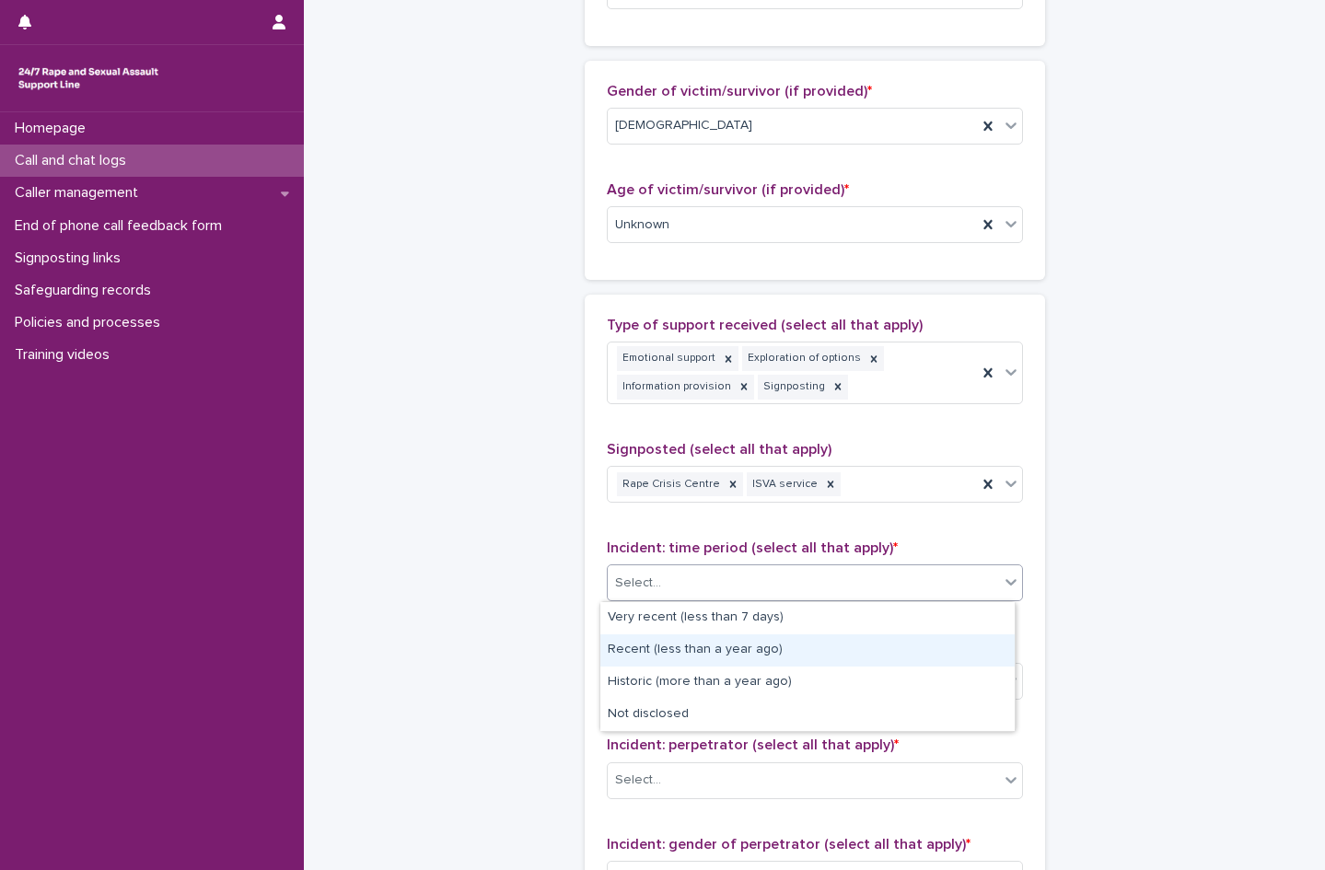
click at [663, 654] on div "Recent (less than a year ago)" at bounding box center [807, 651] width 414 height 32
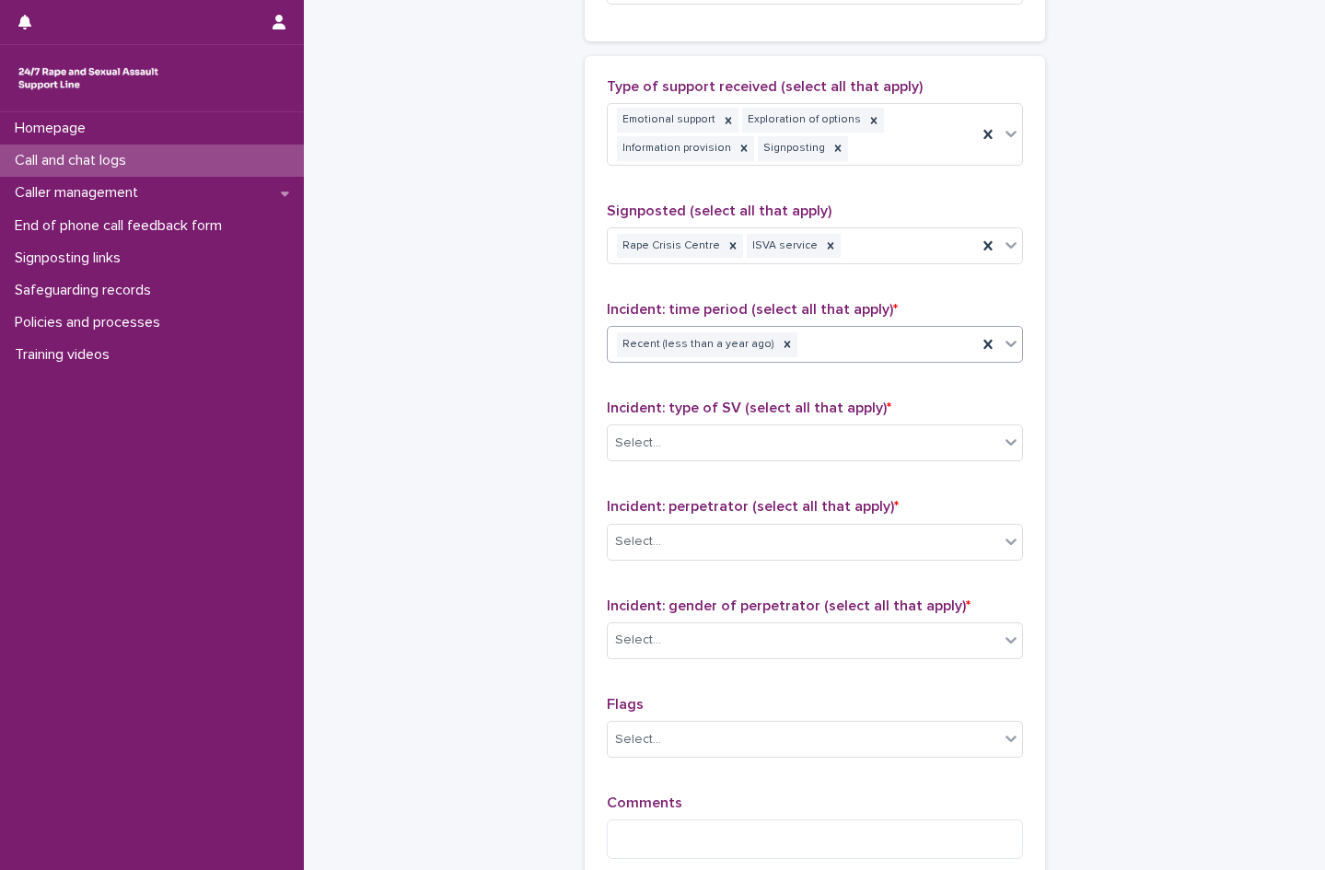
scroll to position [1118, 0]
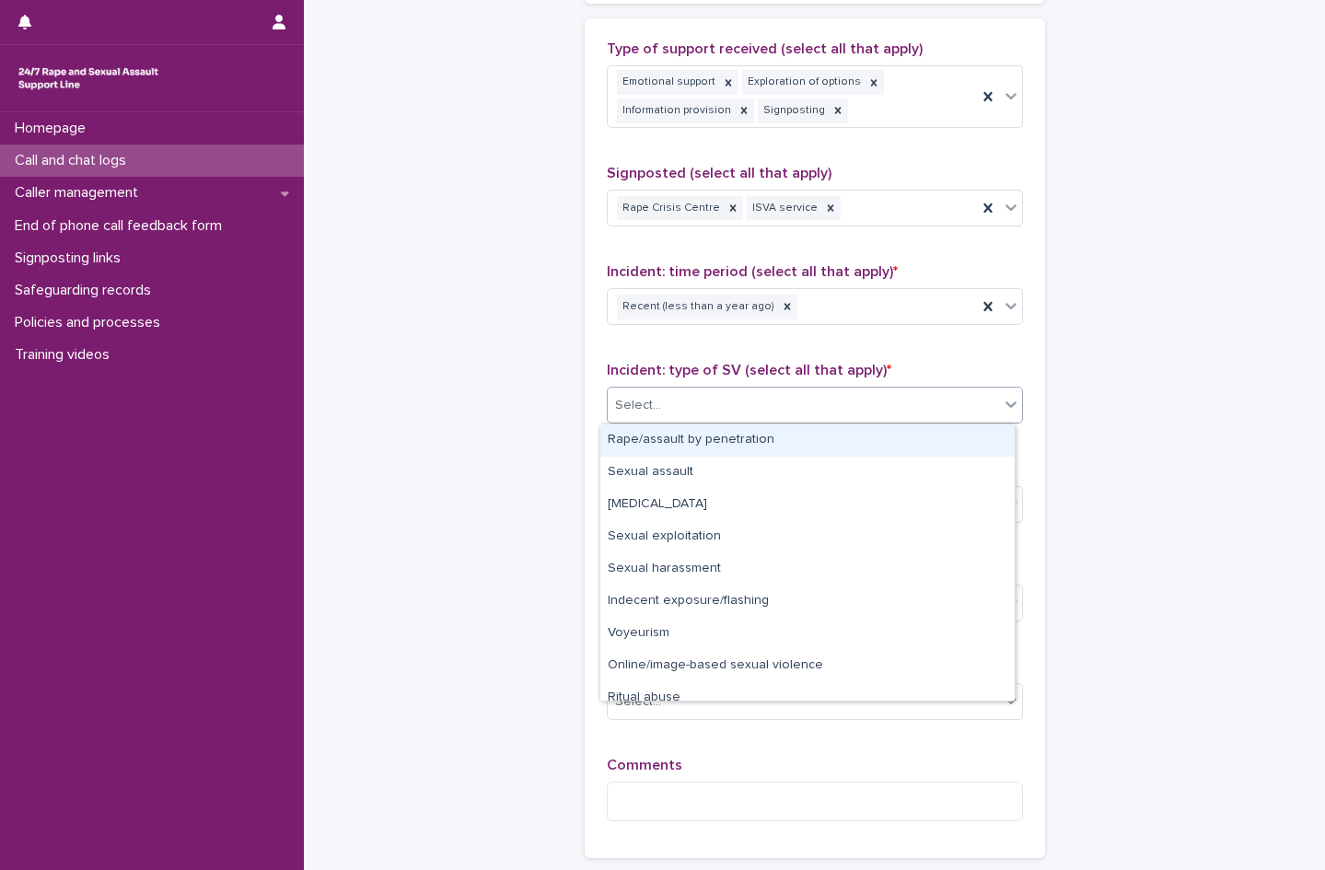
click at [679, 402] on div "Select..." at bounding box center [803, 405] width 391 height 30
click at [666, 442] on div "Rape/assault by penetration" at bounding box center [807, 441] width 414 height 32
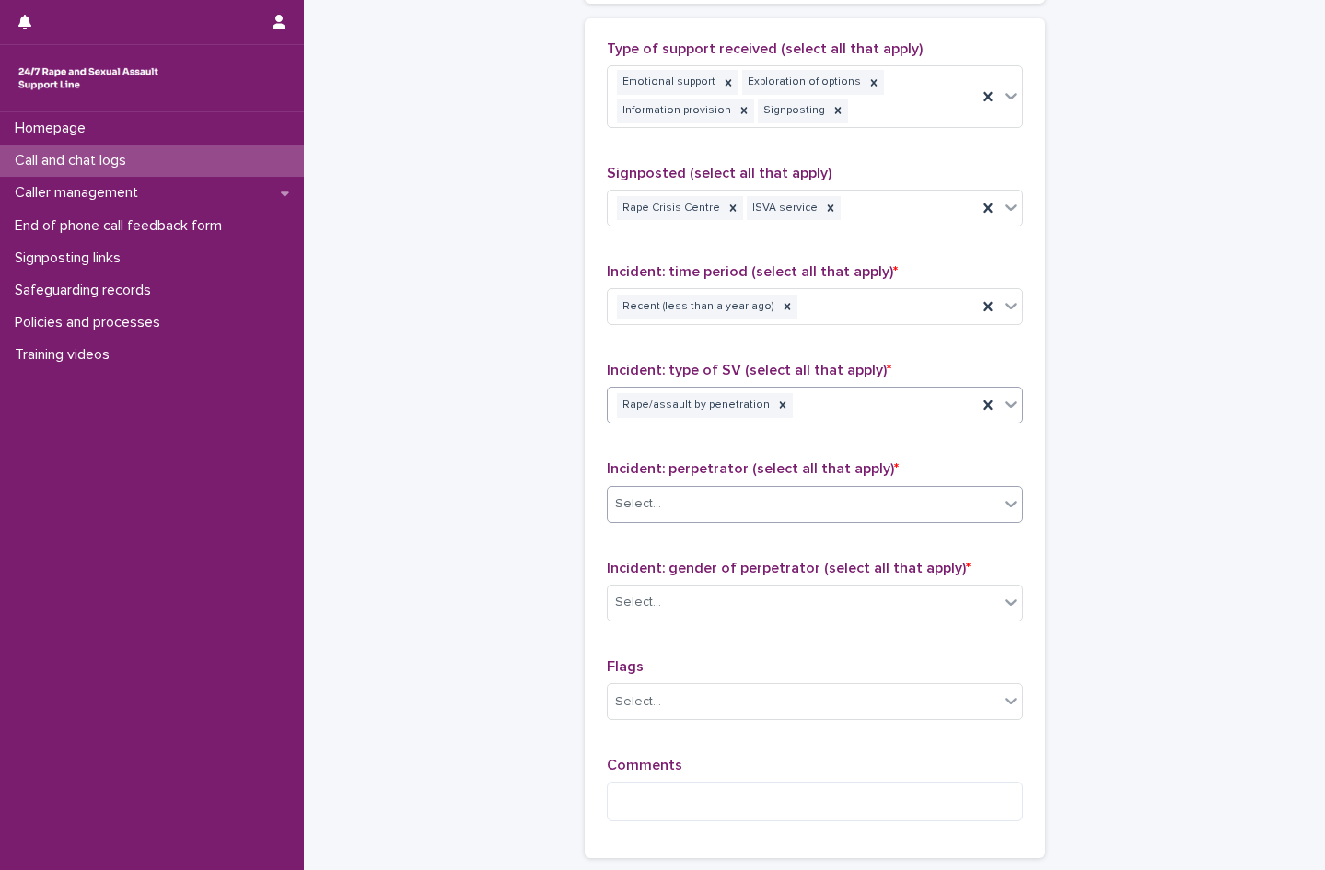
click at [664, 500] on div "Select..." at bounding box center [803, 504] width 391 height 30
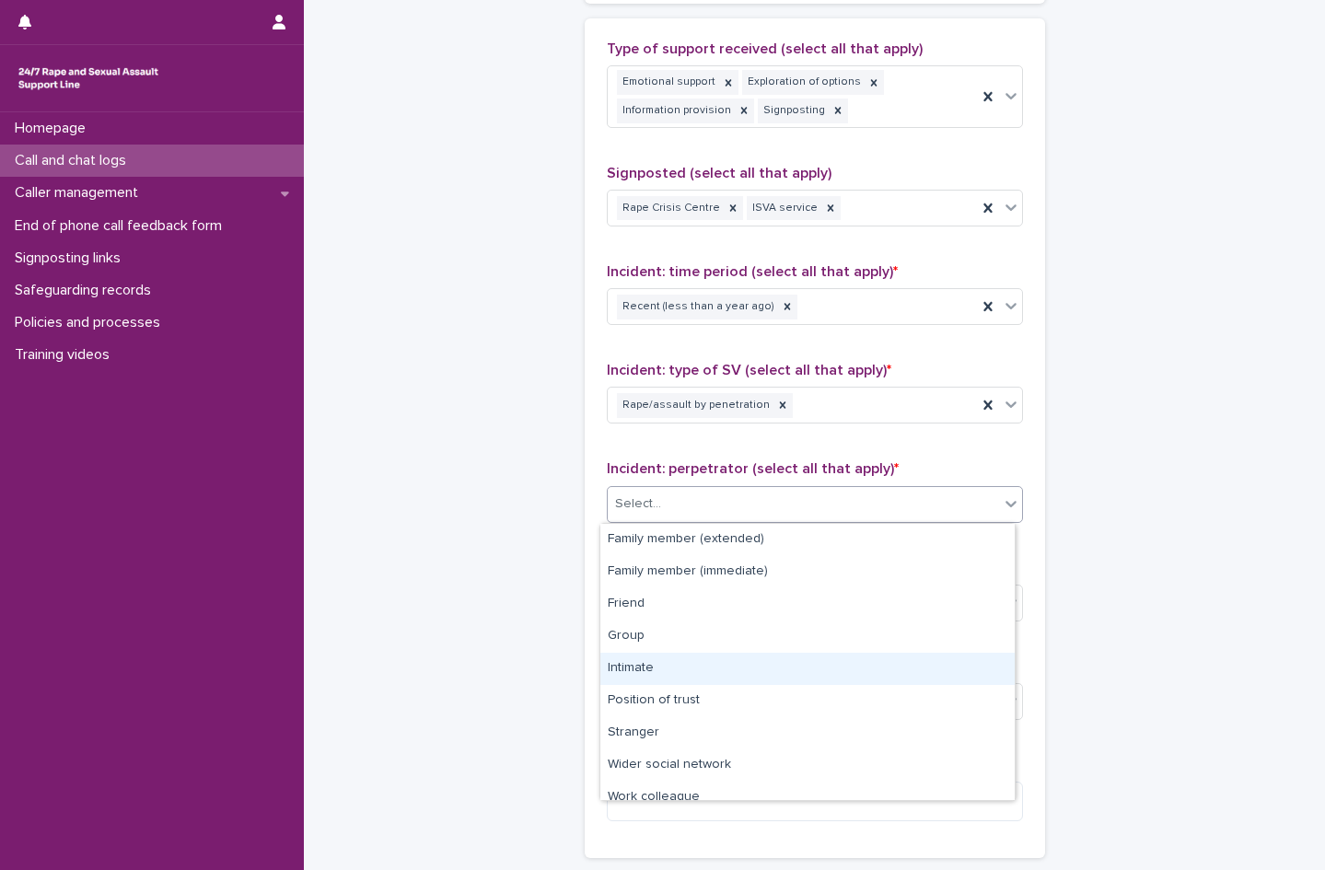
click at [653, 671] on div "Intimate" at bounding box center [807, 669] width 414 height 32
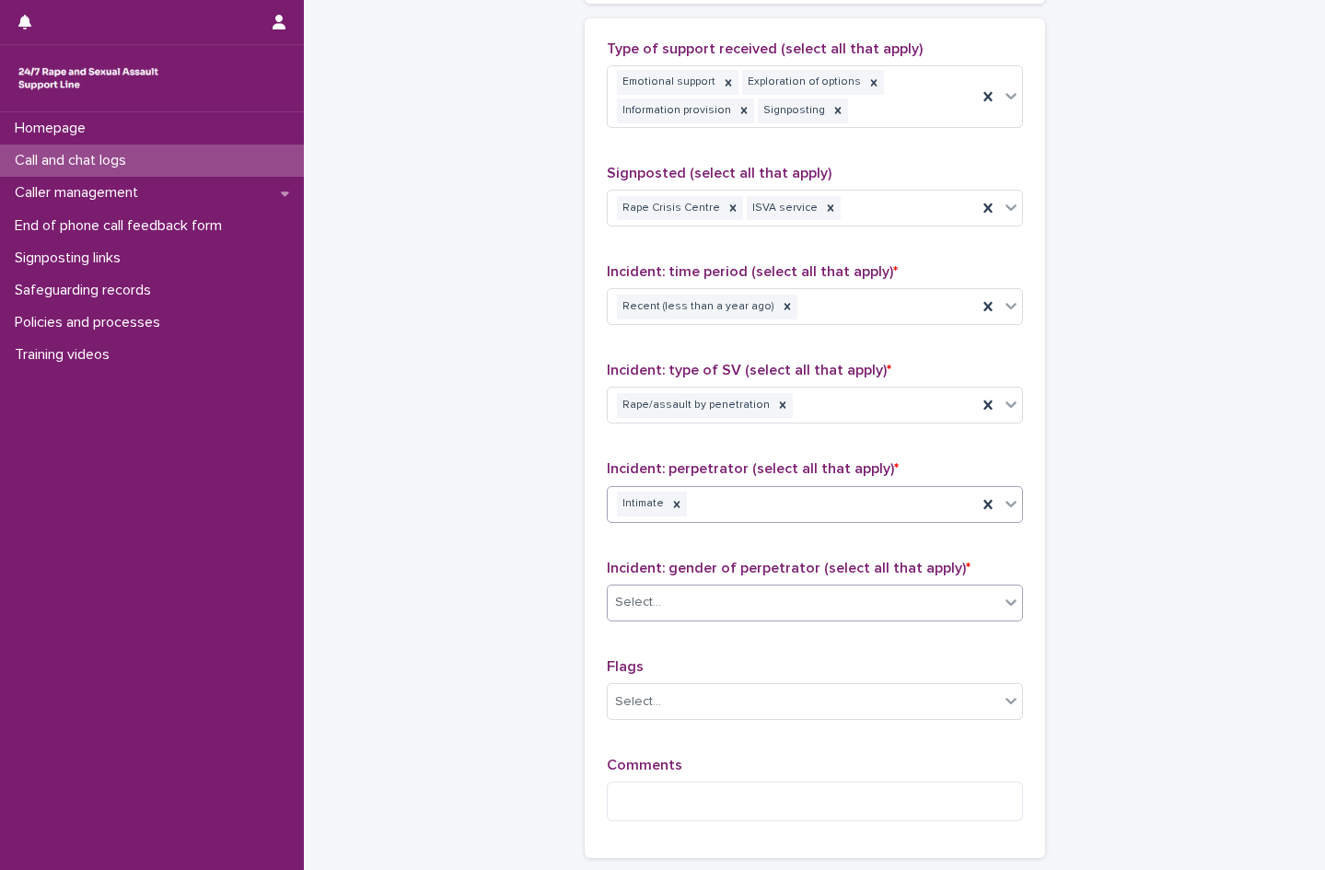
click at [664, 597] on div "Select..." at bounding box center [803, 603] width 391 height 30
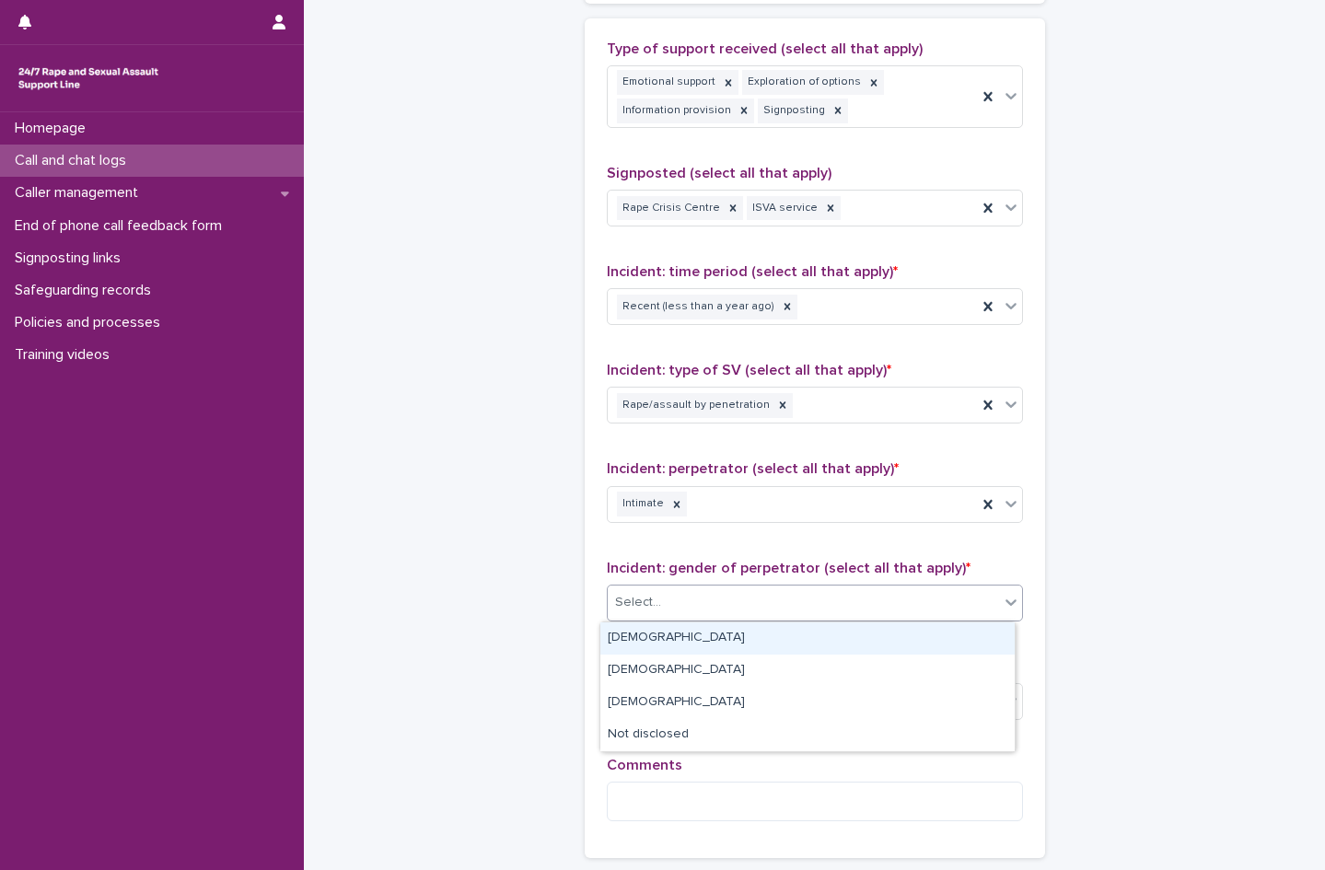
click at [654, 638] on div "[DEMOGRAPHIC_DATA]" at bounding box center [807, 639] width 414 height 32
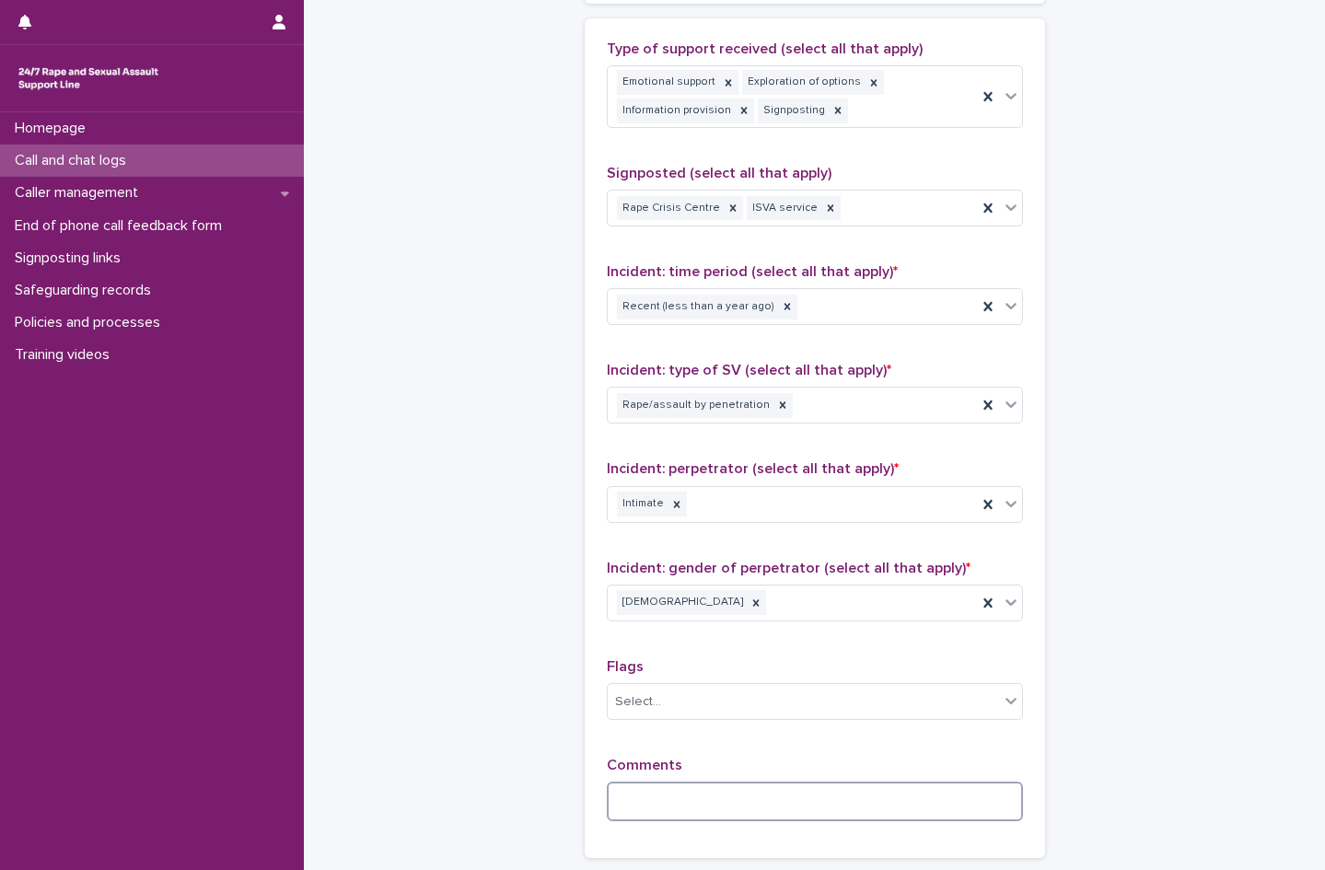
click at [675, 816] on textarea at bounding box center [815, 802] width 416 height 40
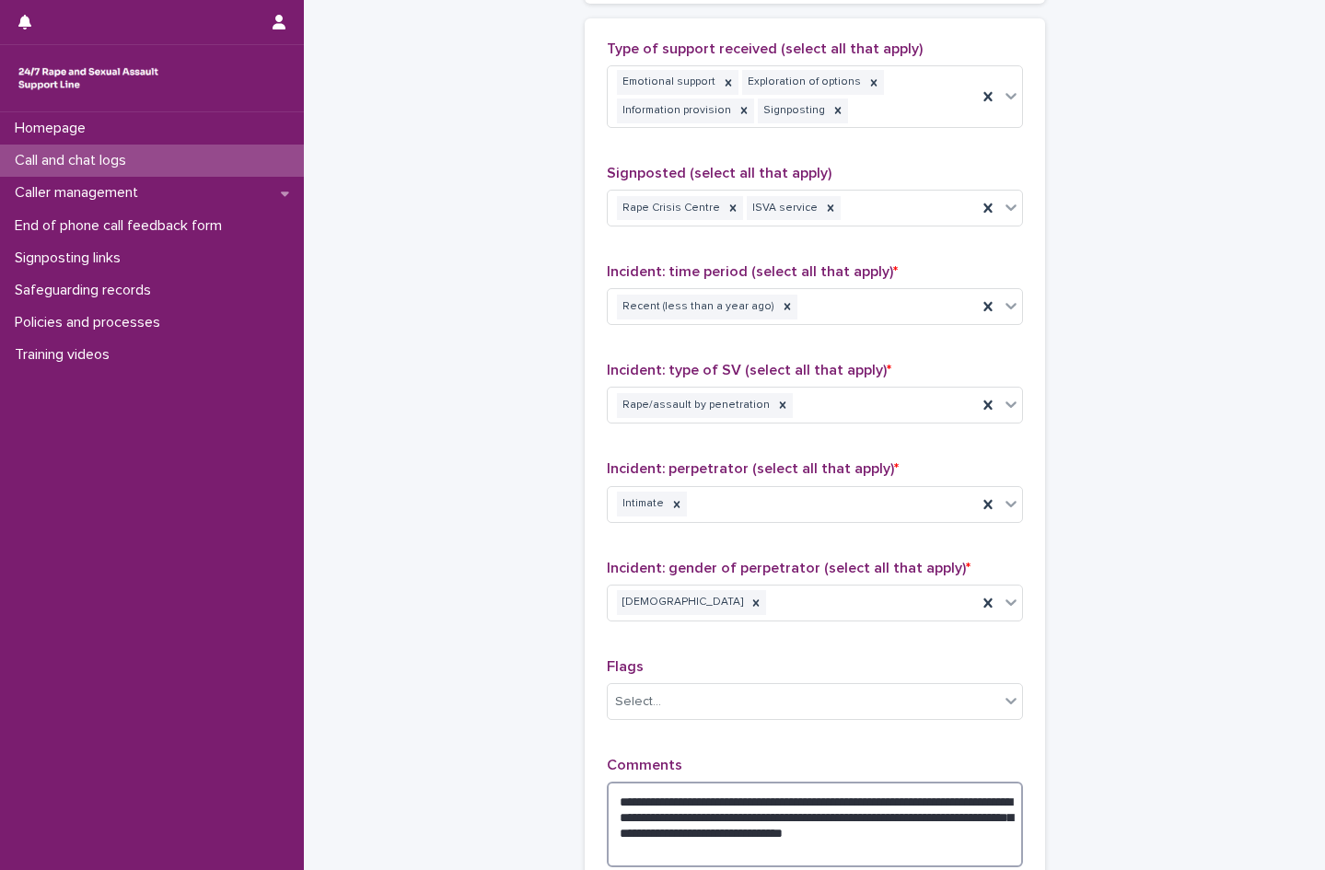
click at [704, 860] on textarea "**********" at bounding box center [815, 825] width 416 height 86
click at [905, 812] on textarea "**********" at bounding box center [815, 825] width 416 height 86
click at [695, 859] on textarea "**********" at bounding box center [815, 825] width 416 height 86
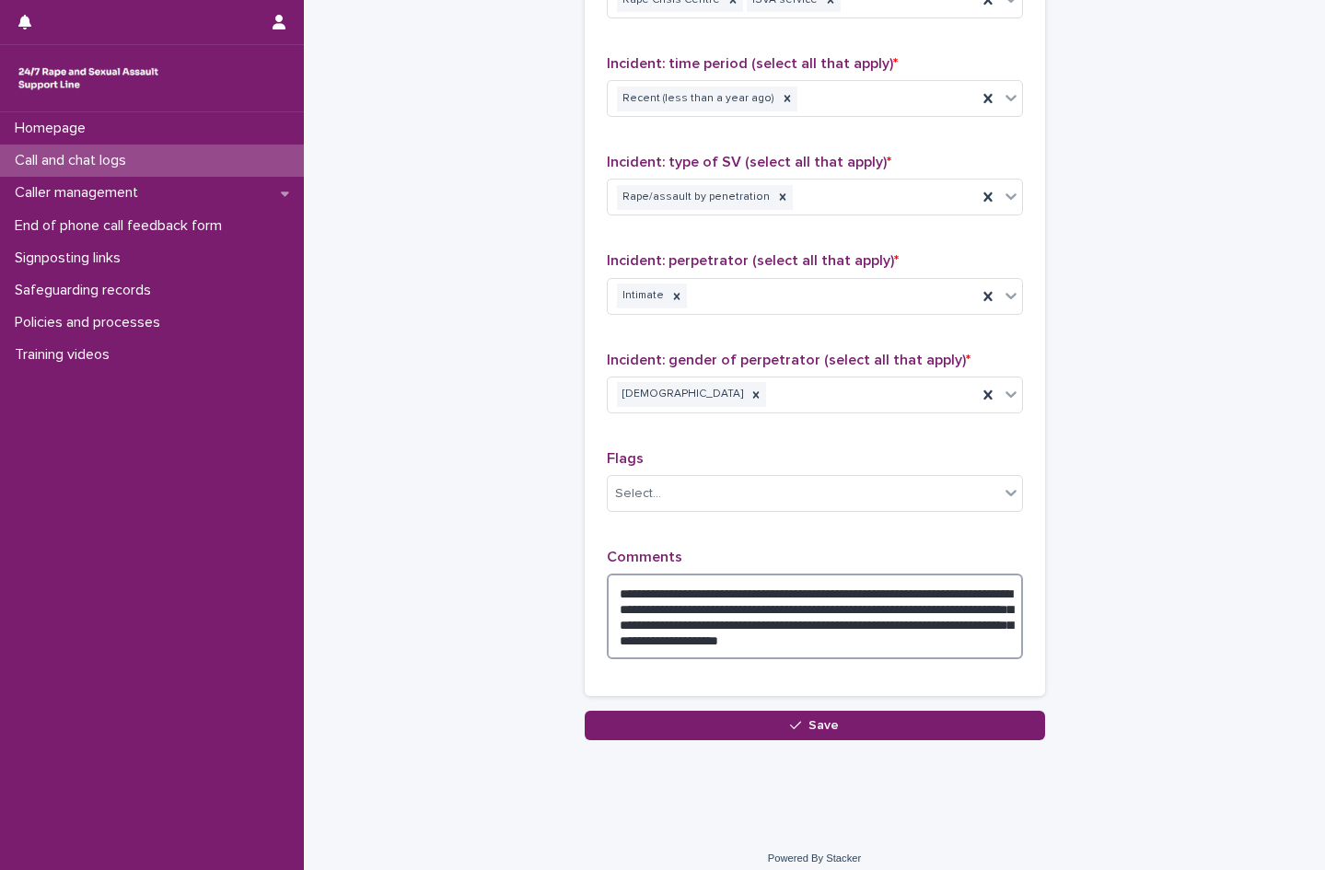
scroll to position [1341, 0]
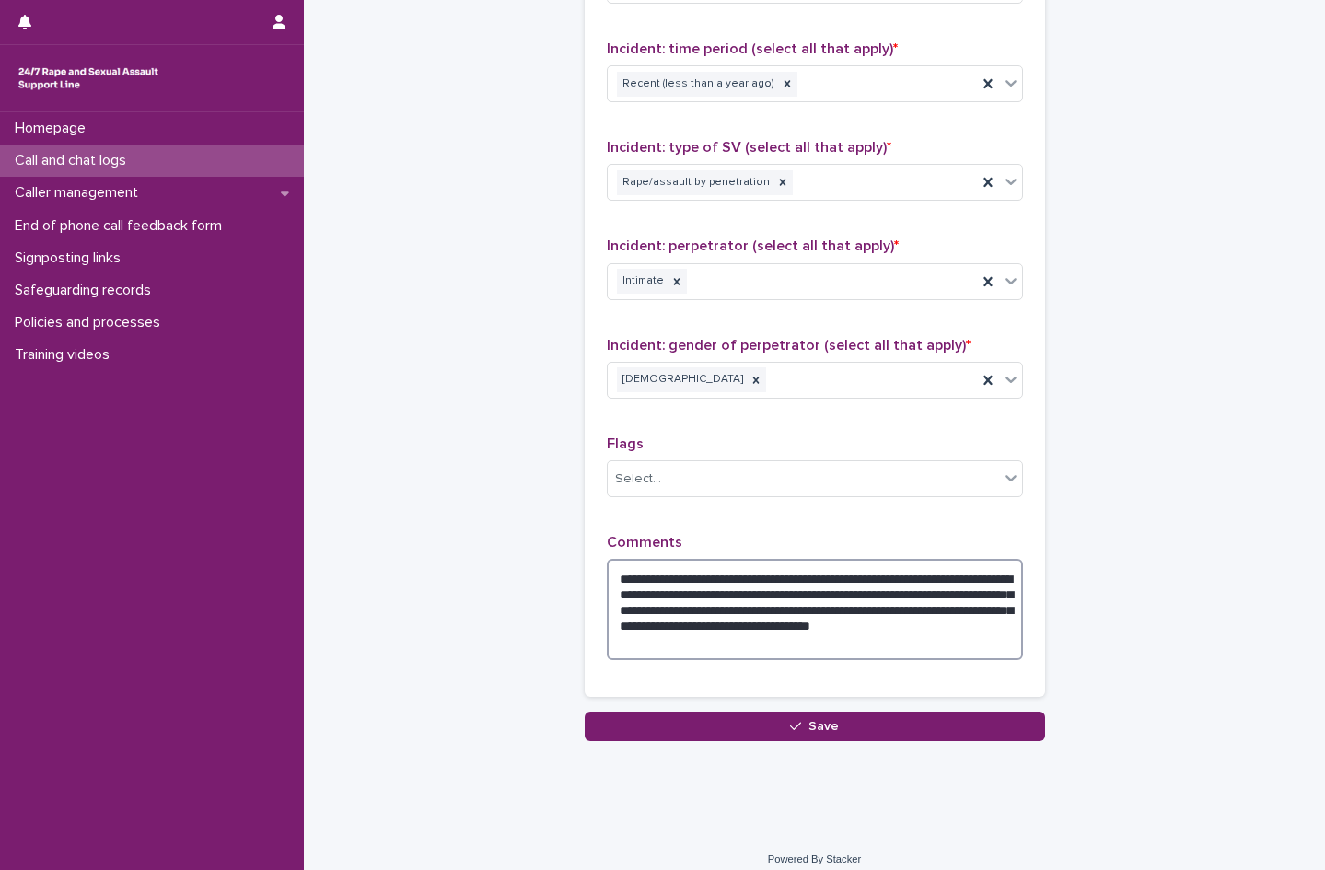
click at [870, 611] on textarea "**********" at bounding box center [815, 609] width 416 height 101
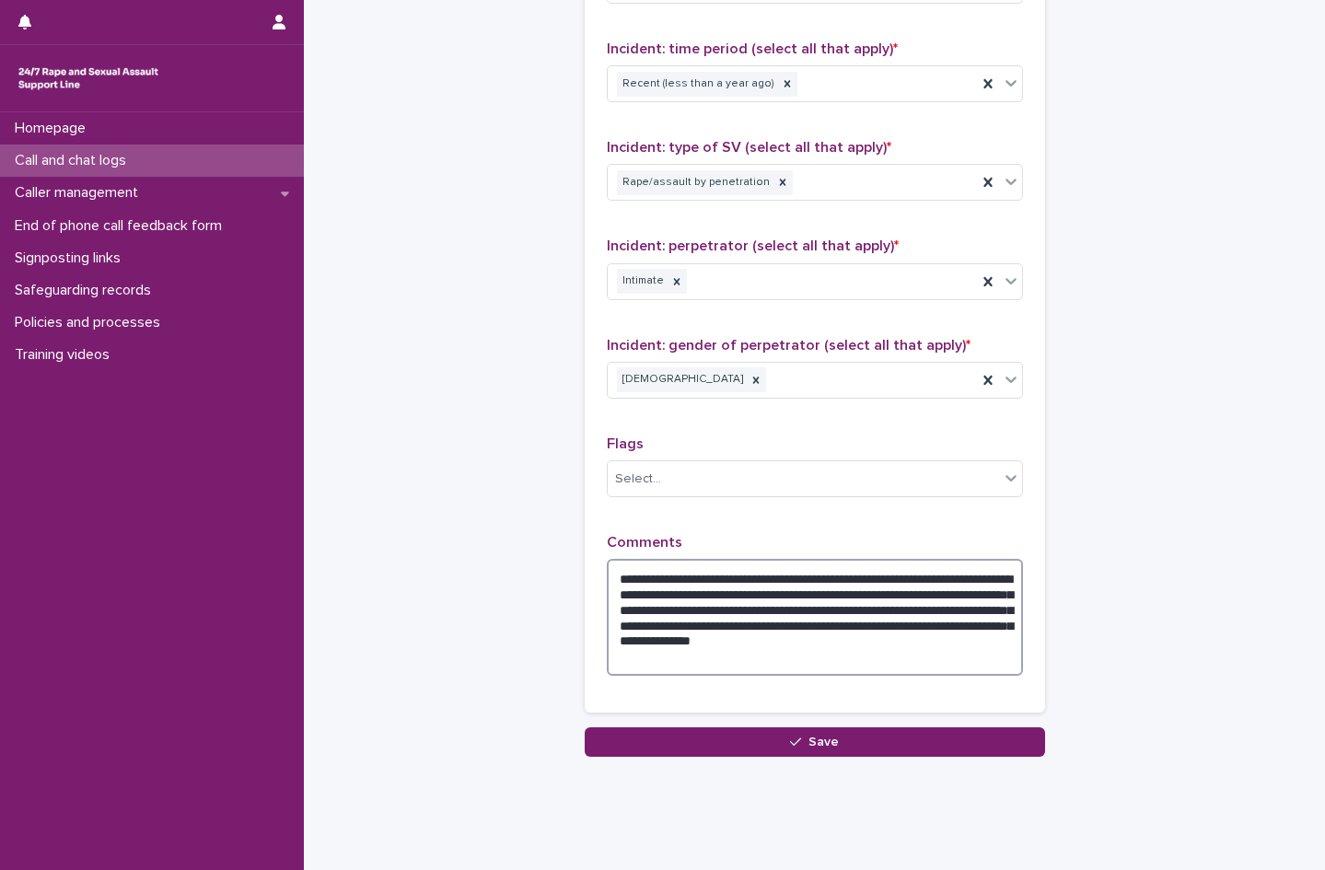
click at [742, 639] on textarea "**********" at bounding box center [815, 617] width 416 height 117
click at [717, 657] on textarea "**********" at bounding box center [815, 617] width 416 height 117
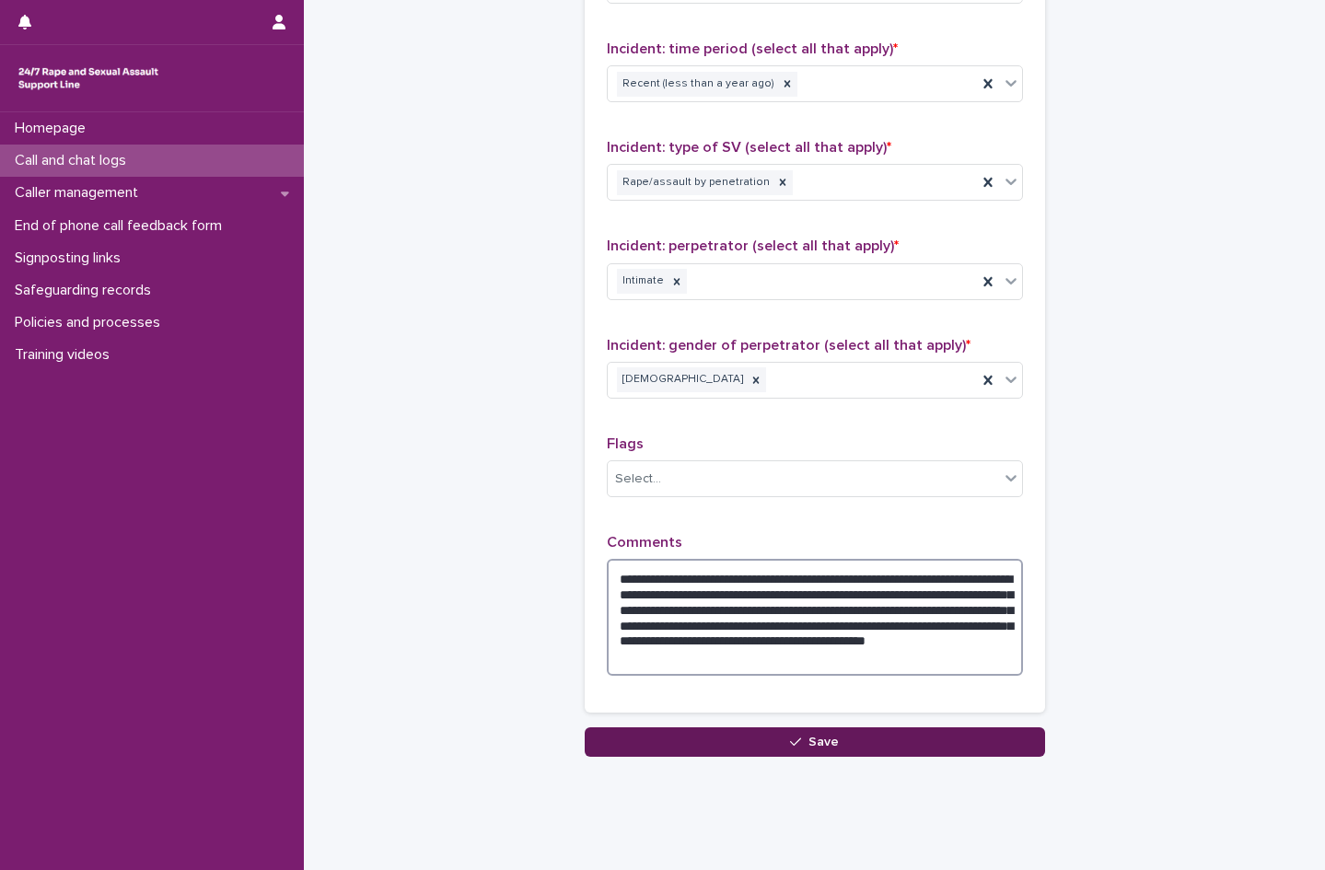
type textarea "**********"
click at [790, 737] on icon "button" at bounding box center [795, 742] width 11 height 13
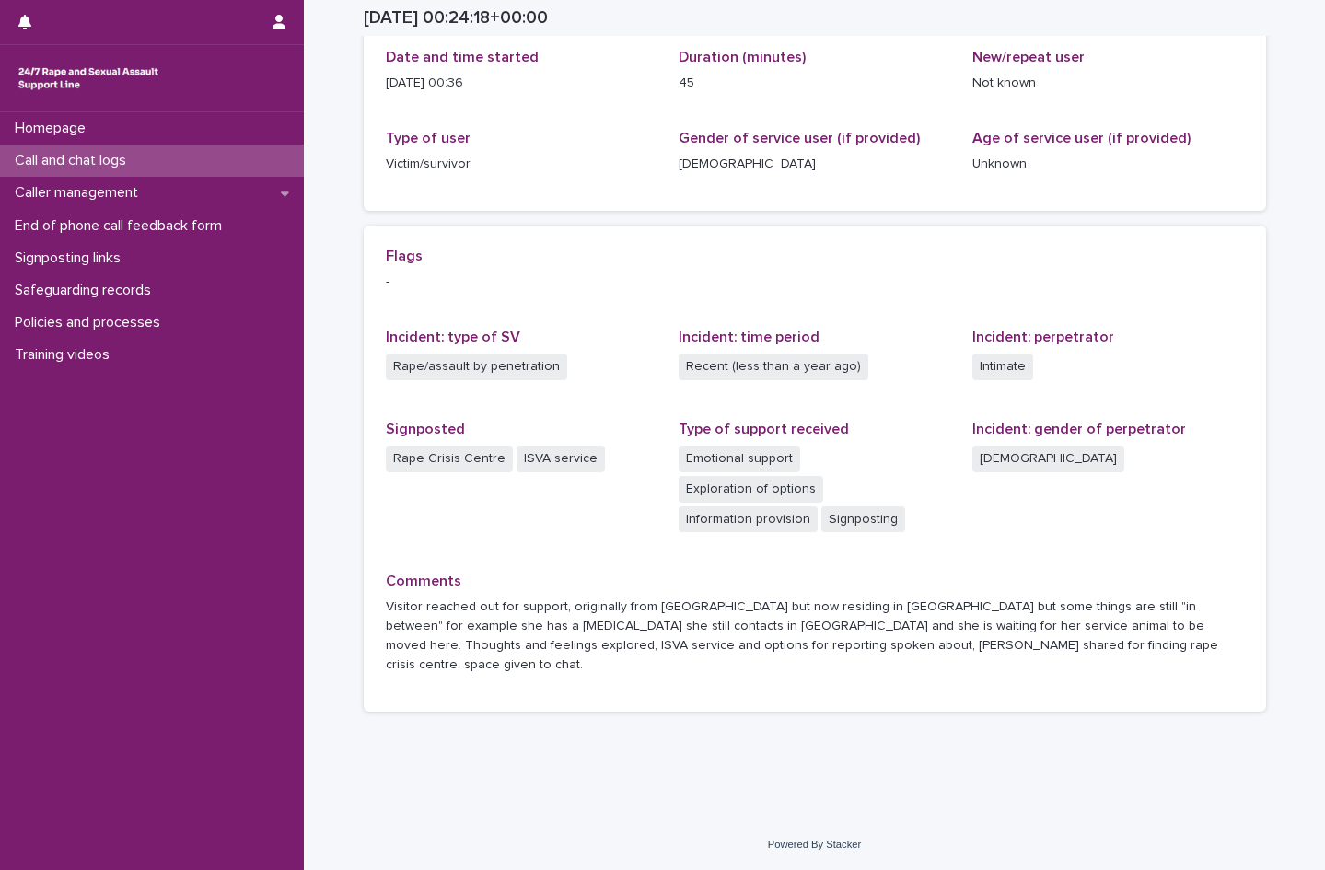
scroll to position [177, 0]
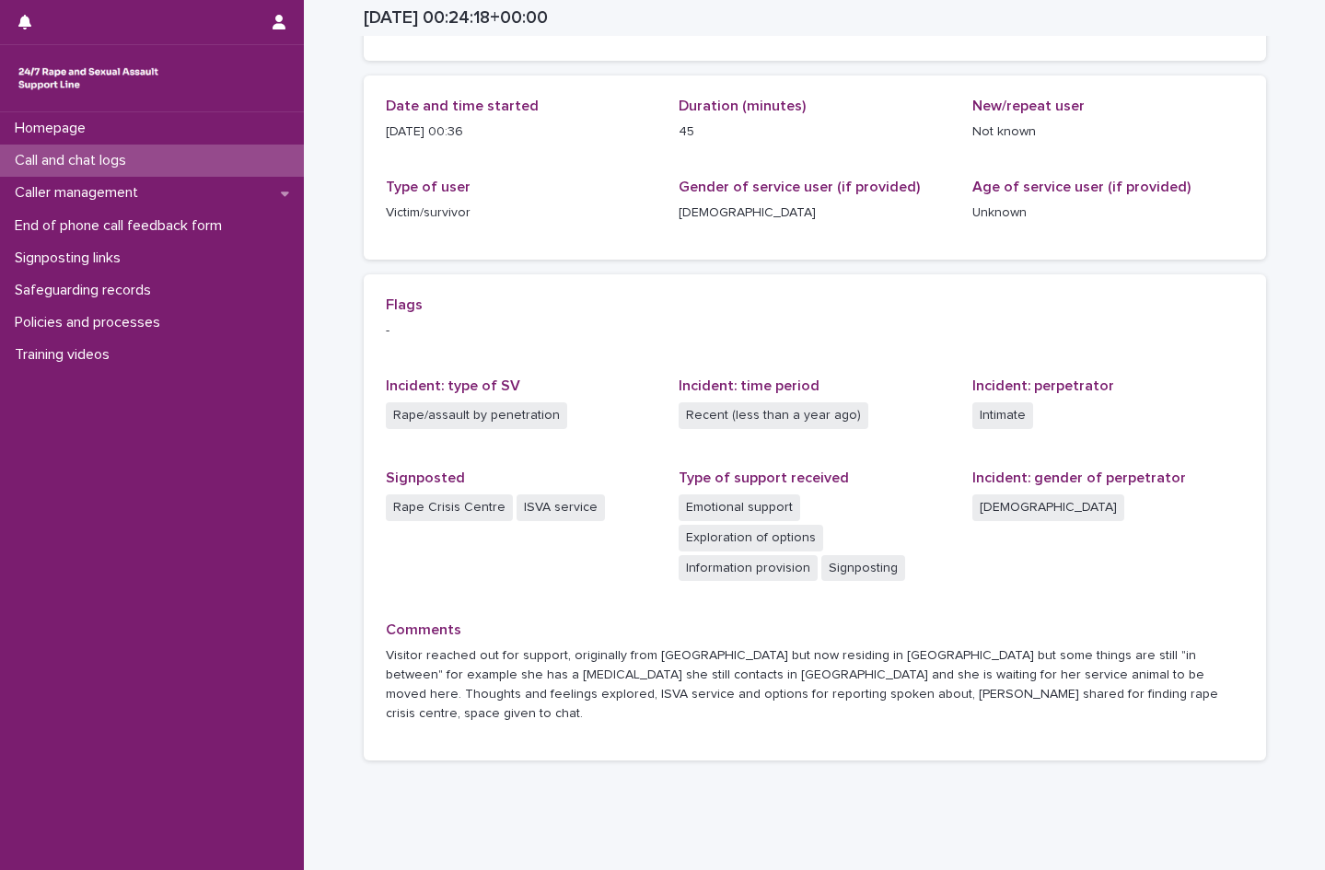
click at [88, 160] on p "Call and chat logs" at bounding box center [74, 160] width 134 height 17
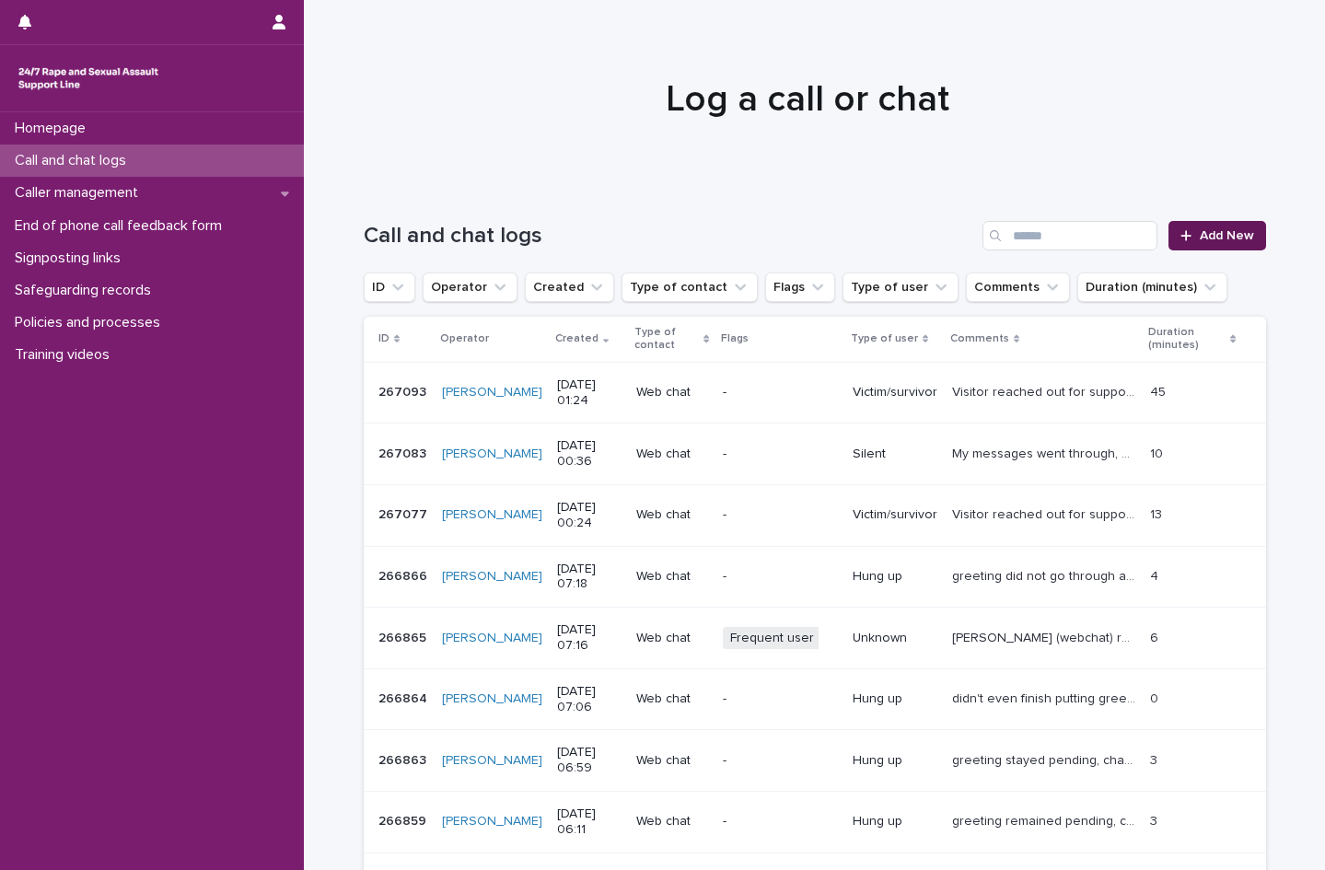
click at [1218, 230] on span "Add New" at bounding box center [1227, 235] width 54 height 13
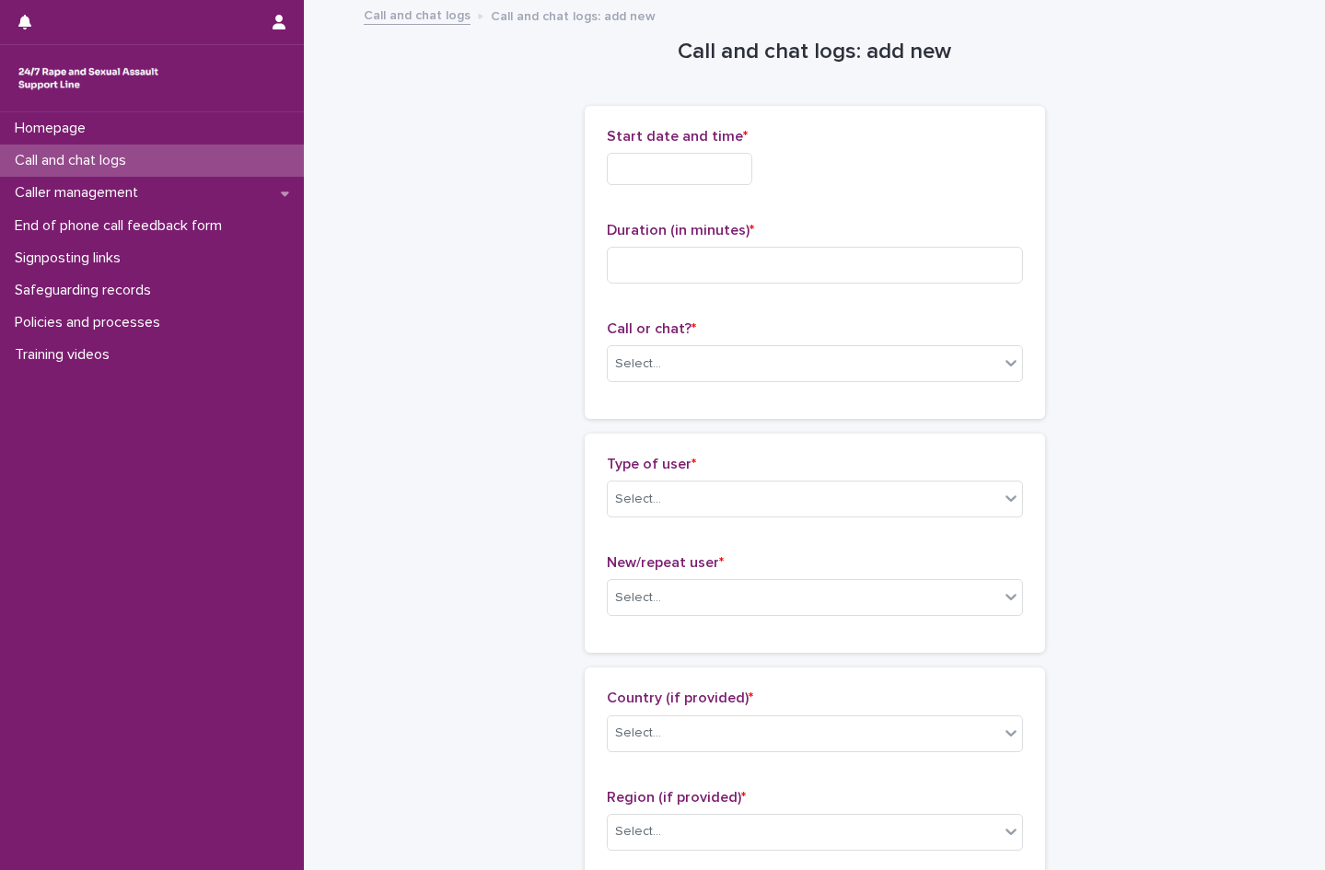
click at [672, 174] on input "text" at bounding box center [680, 169] width 146 height 32
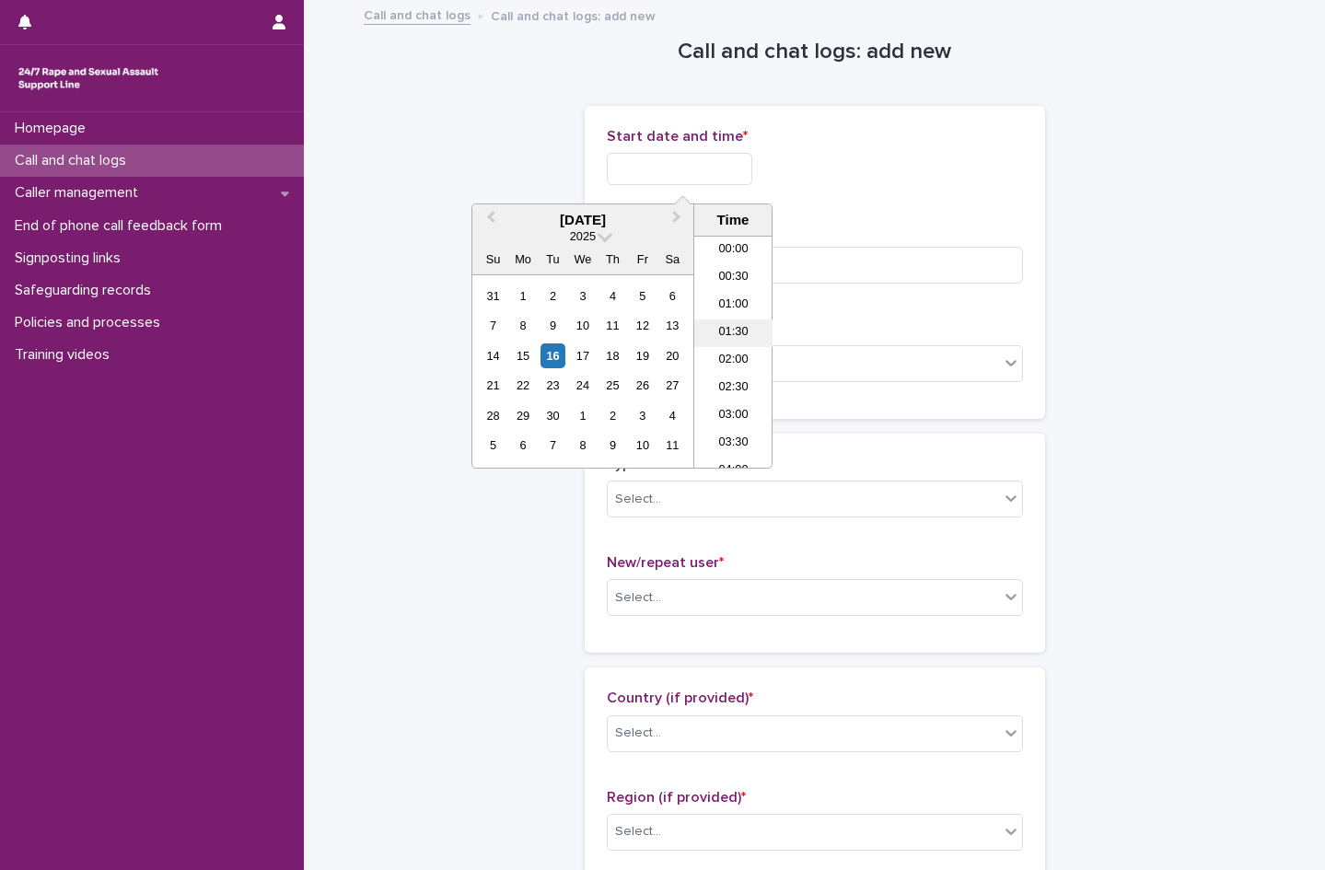
click at [743, 327] on li "01:30" at bounding box center [733, 334] width 78 height 28
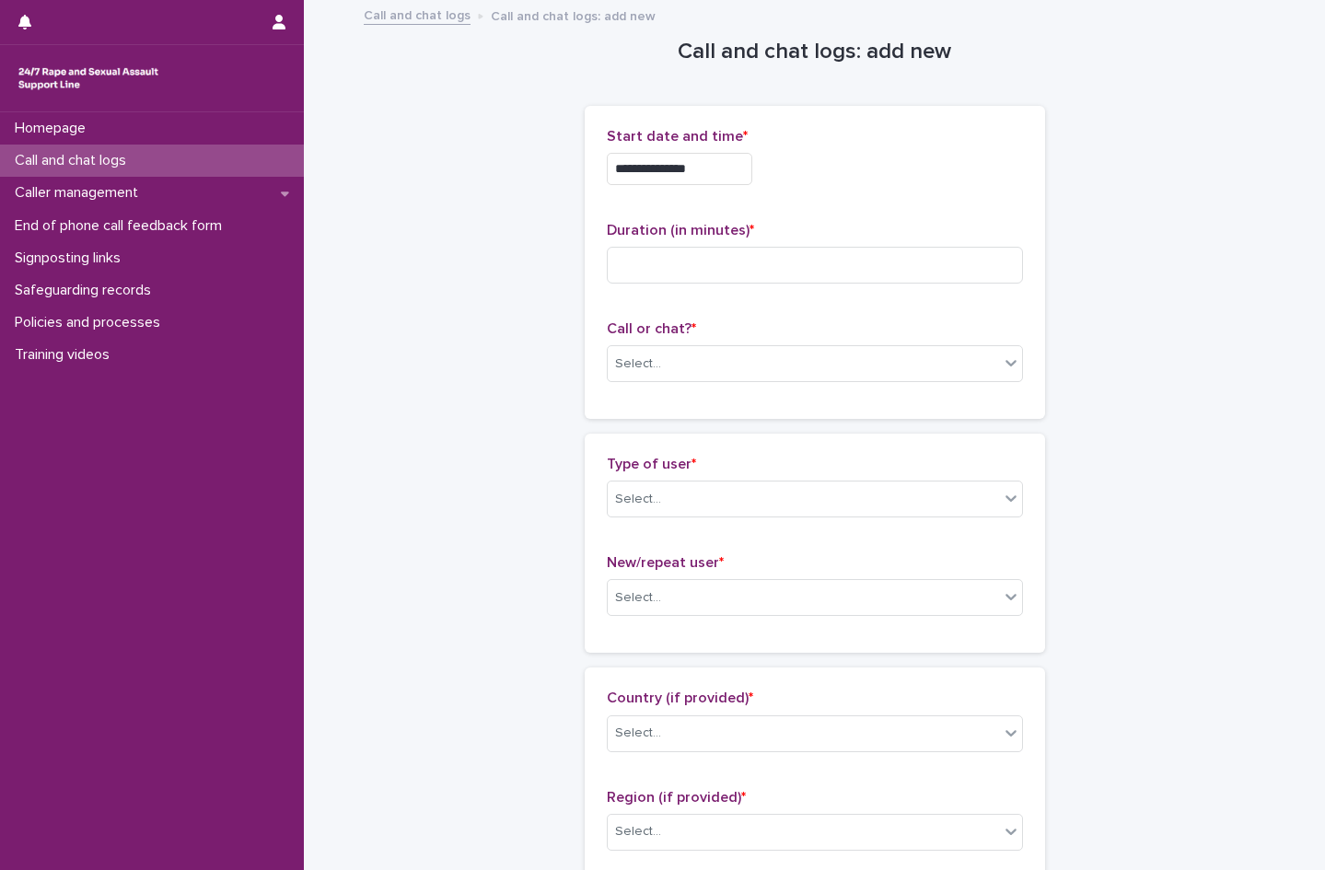
click at [722, 161] on input "**********" at bounding box center [680, 169] width 146 height 32
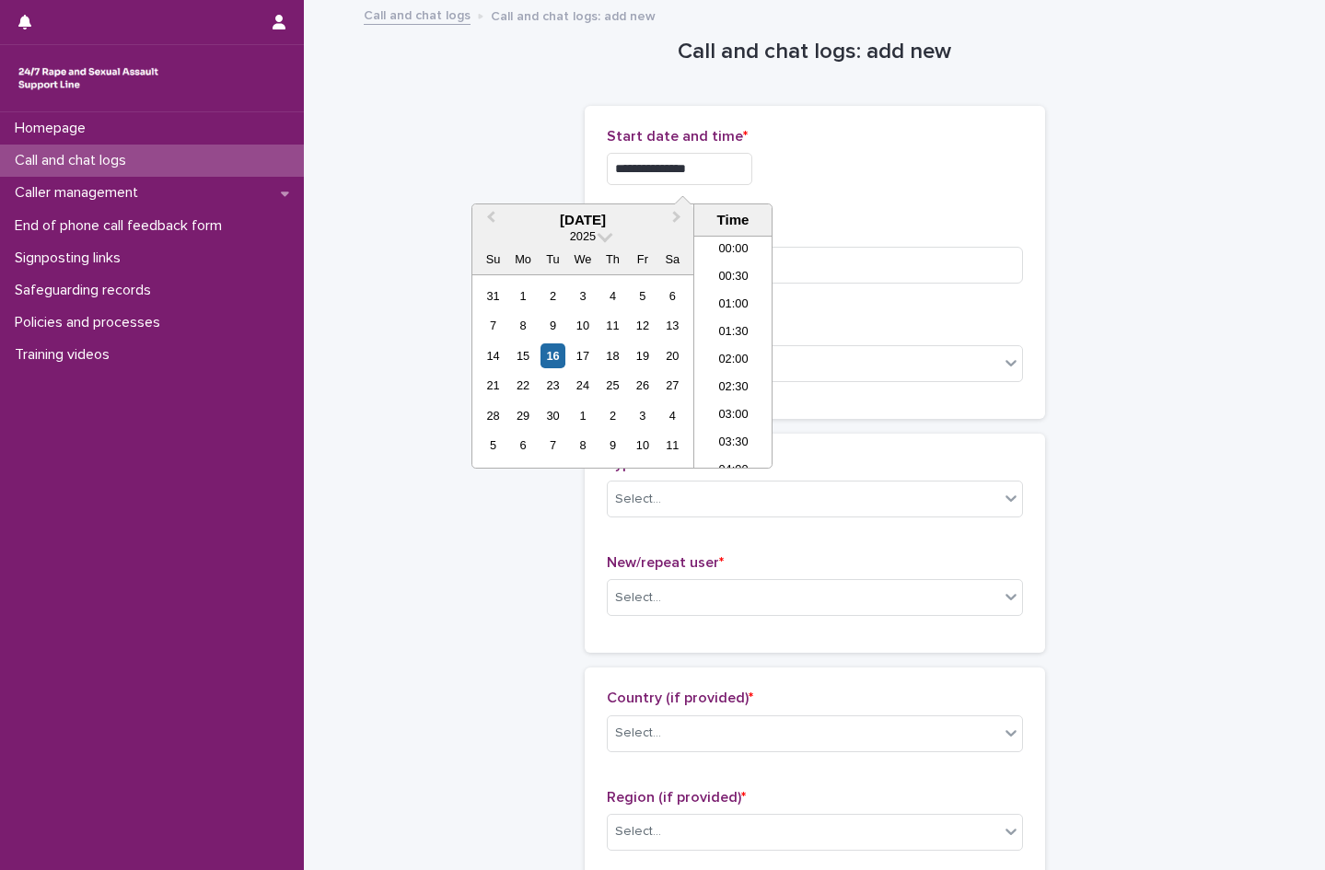
type input "**********"
click at [913, 150] on div "**********" at bounding box center [815, 164] width 416 height 72
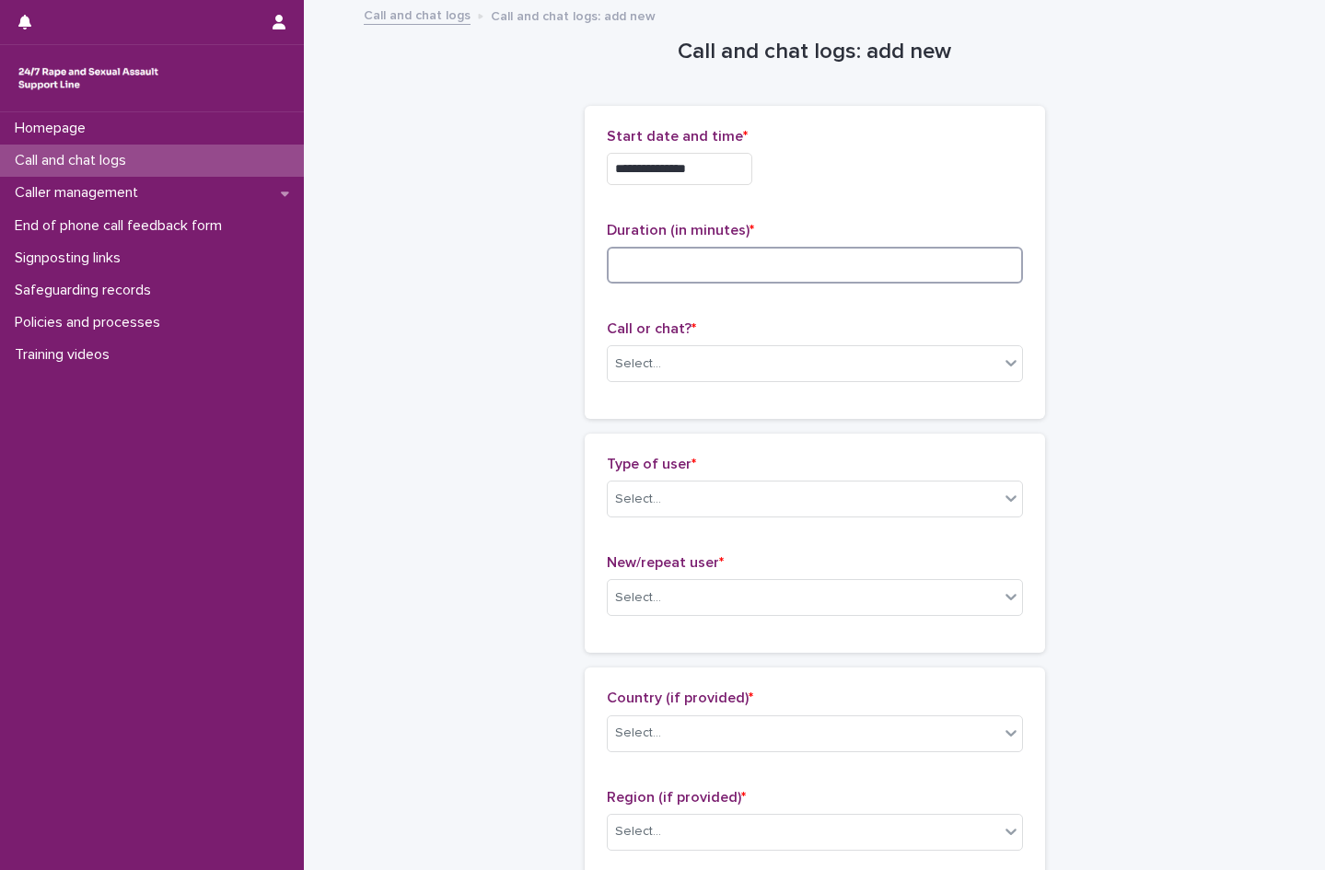
click at [658, 273] on input at bounding box center [815, 265] width 416 height 37
type input "*"
click at [662, 365] on div "Select..." at bounding box center [803, 364] width 391 height 30
click at [652, 429] on div "Web chat" at bounding box center [807, 431] width 414 height 32
click at [652, 497] on div "Select..." at bounding box center [803, 499] width 391 height 30
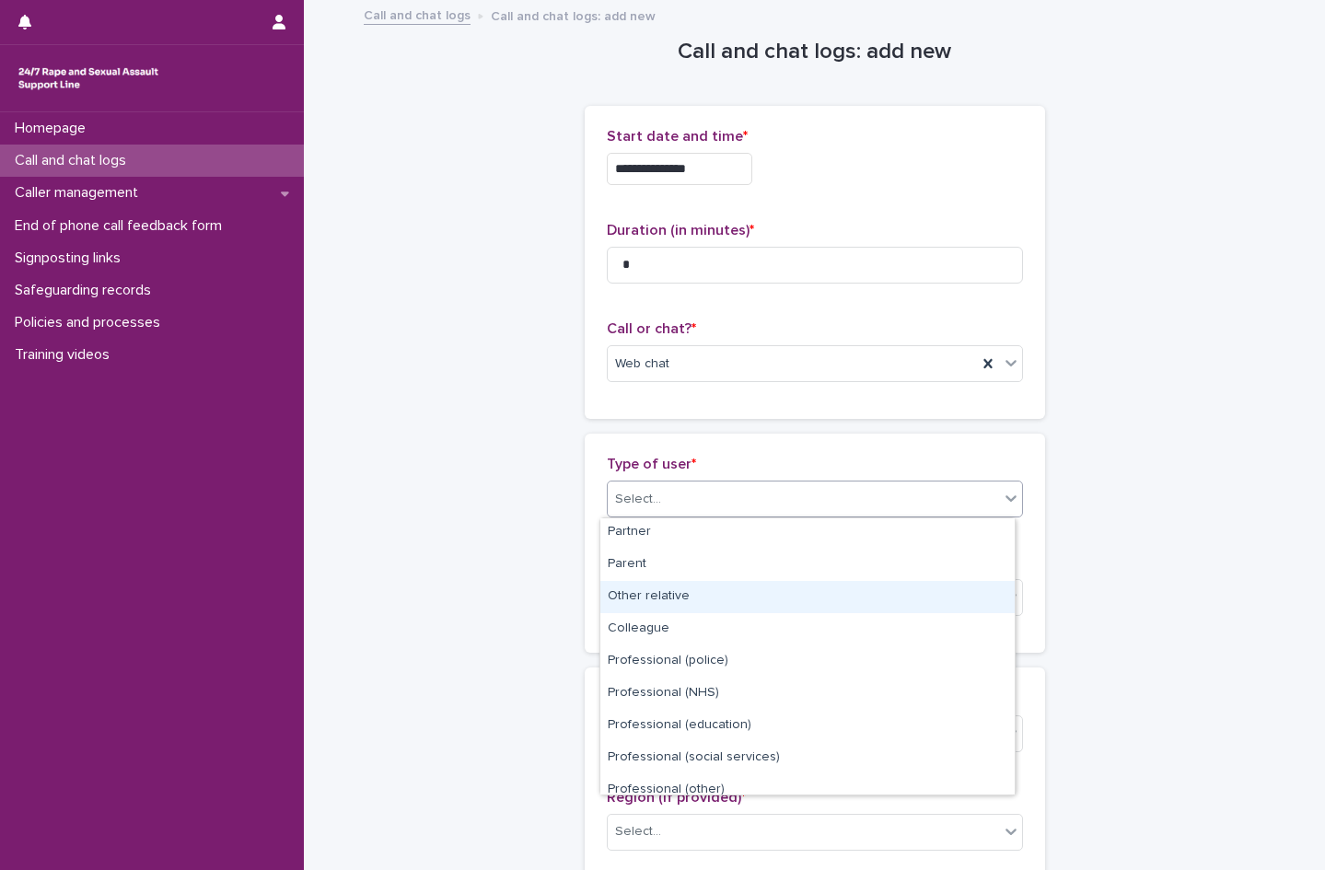
scroll to position [207, 0]
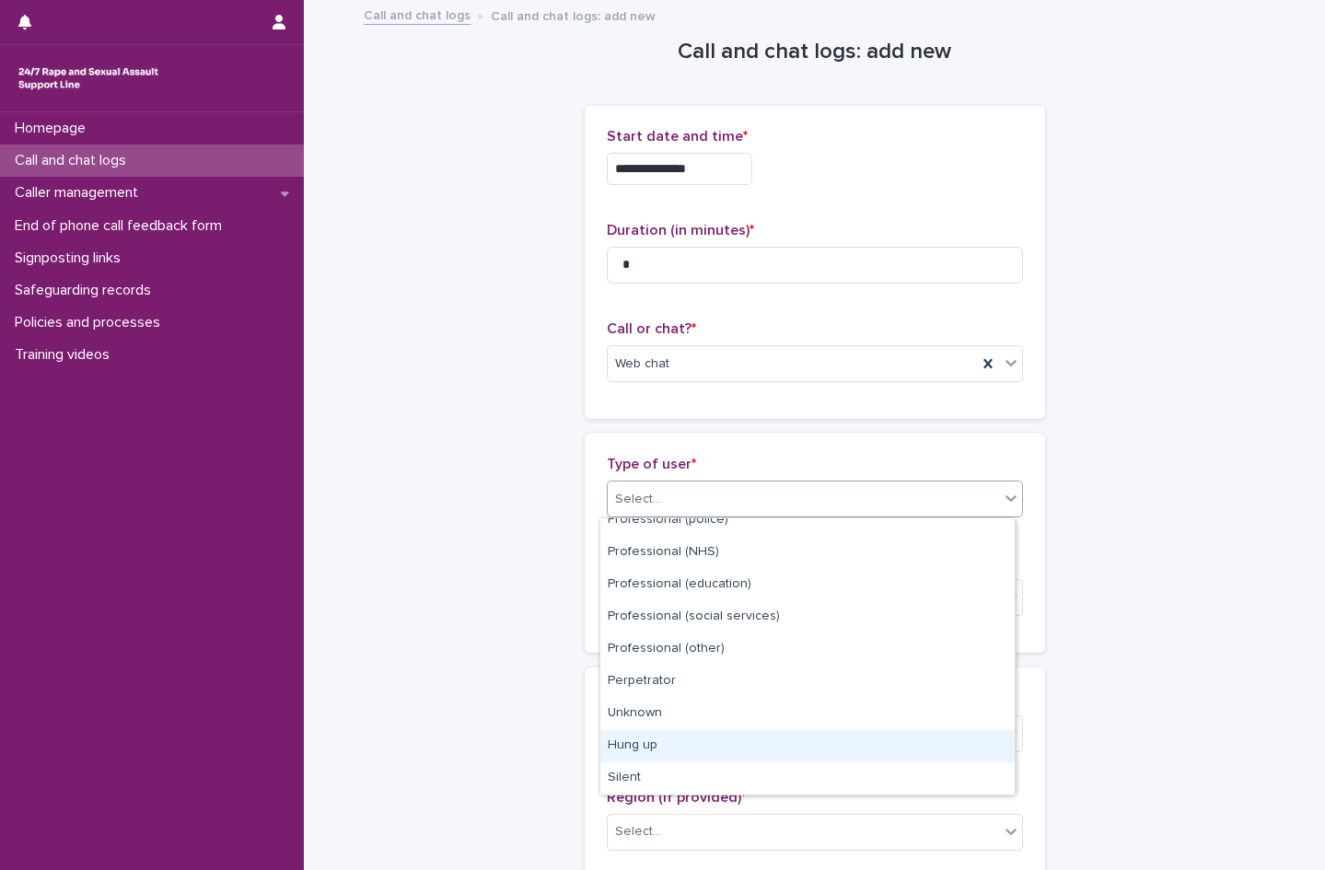
click at [681, 745] on div "Hung up" at bounding box center [807, 746] width 414 height 32
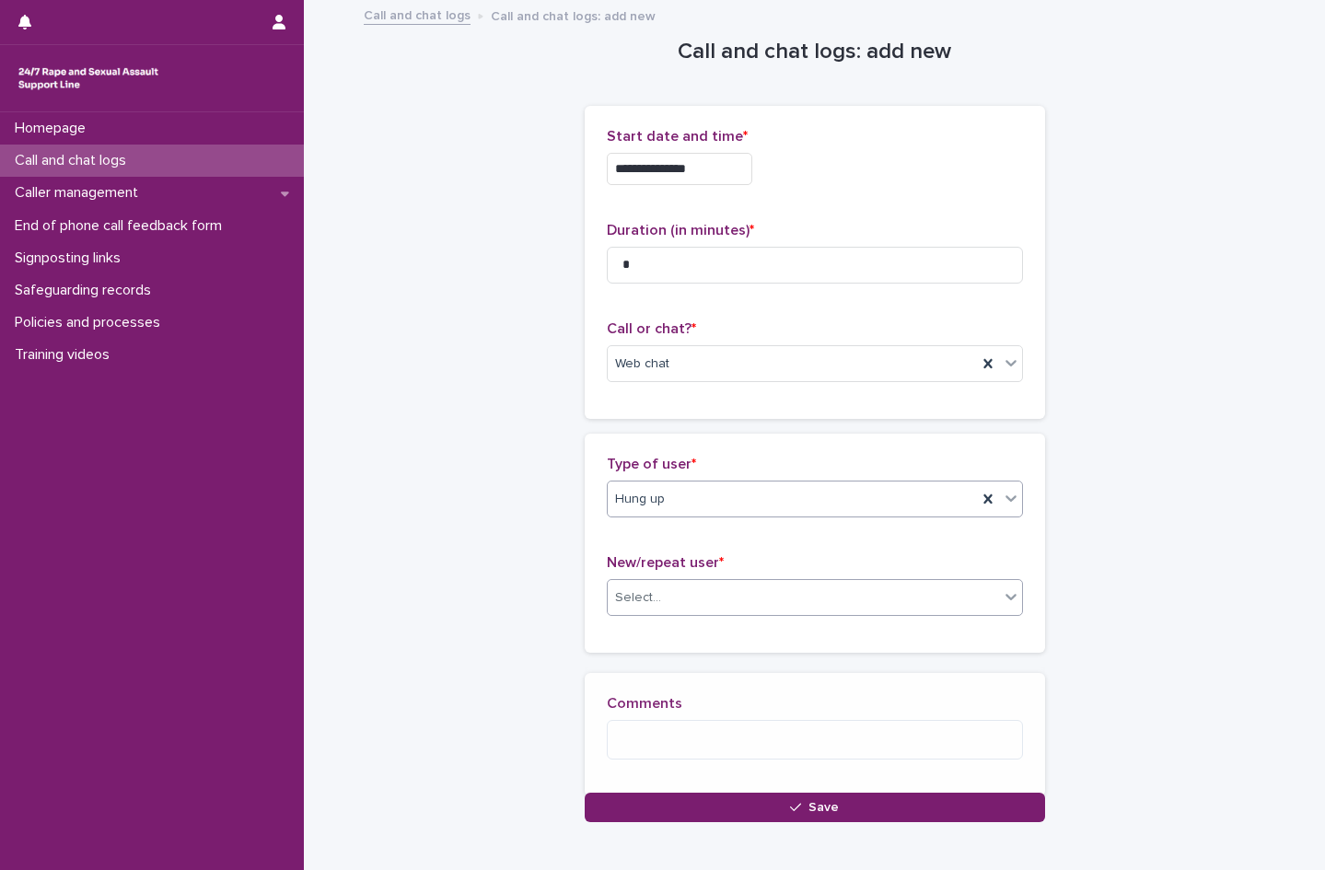
click at [660, 605] on div "Select..." at bounding box center [803, 598] width 391 height 30
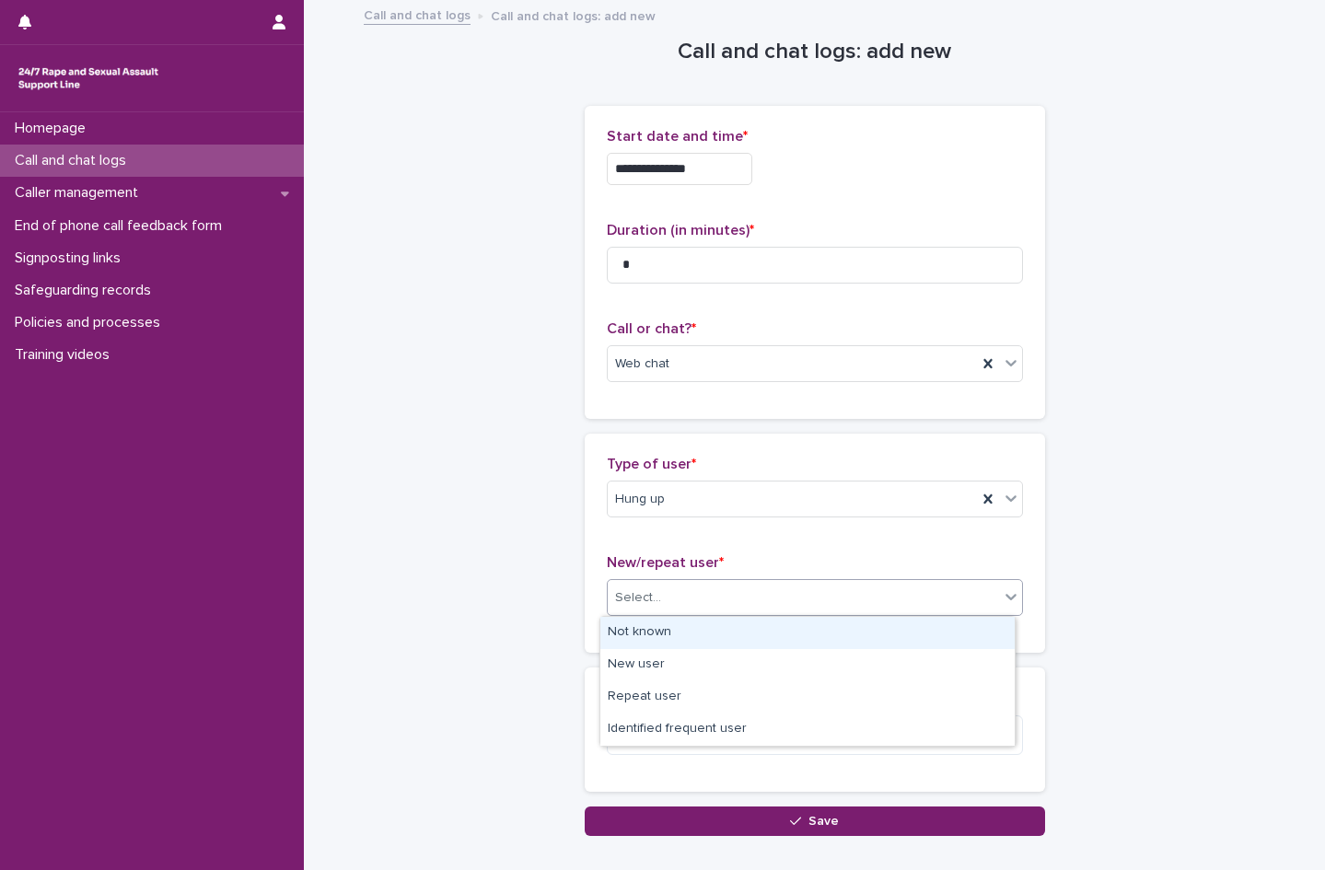
click at [653, 631] on div "Not known" at bounding box center [807, 633] width 414 height 32
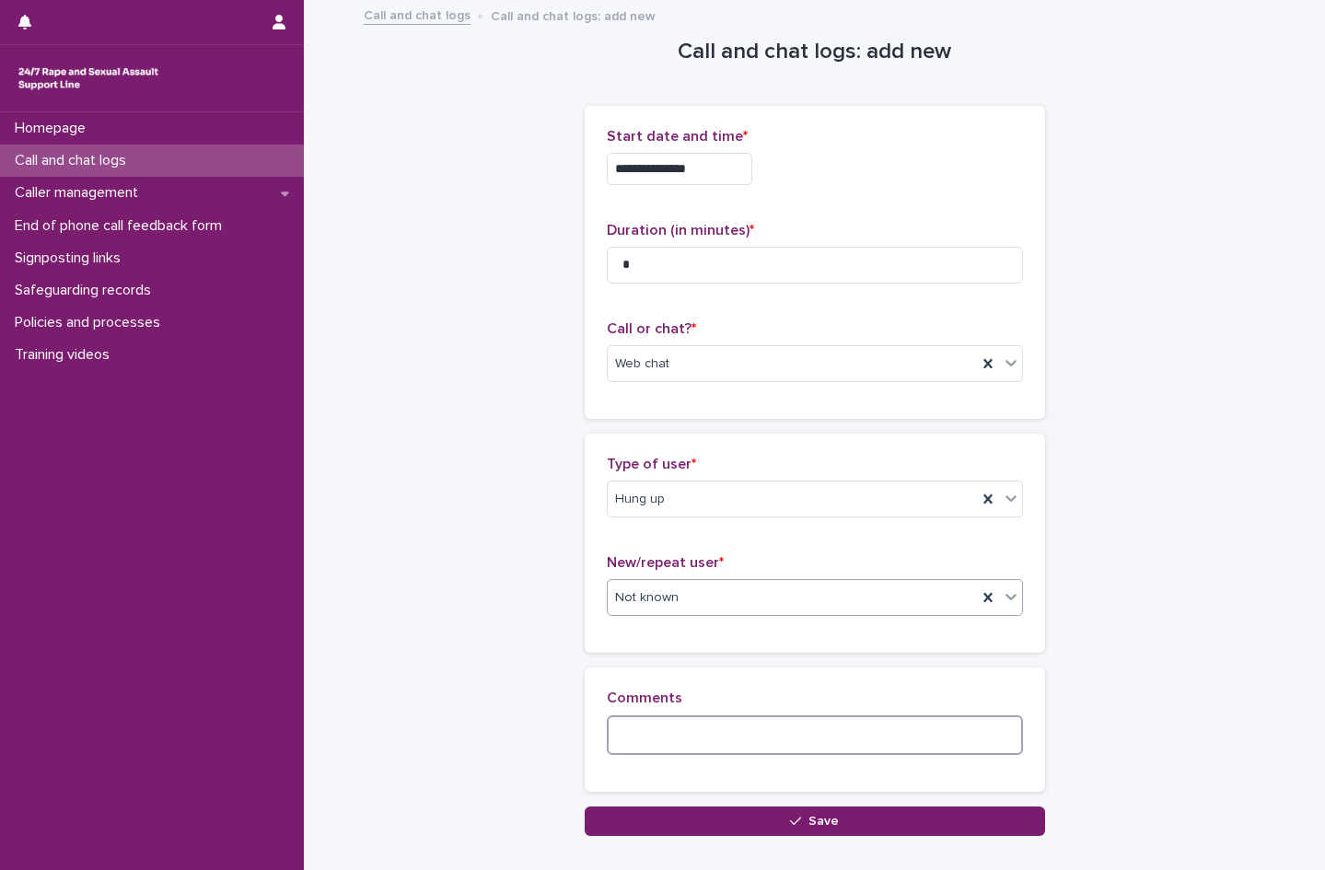
click at [664, 740] on textarea at bounding box center [815, 736] width 416 height 40
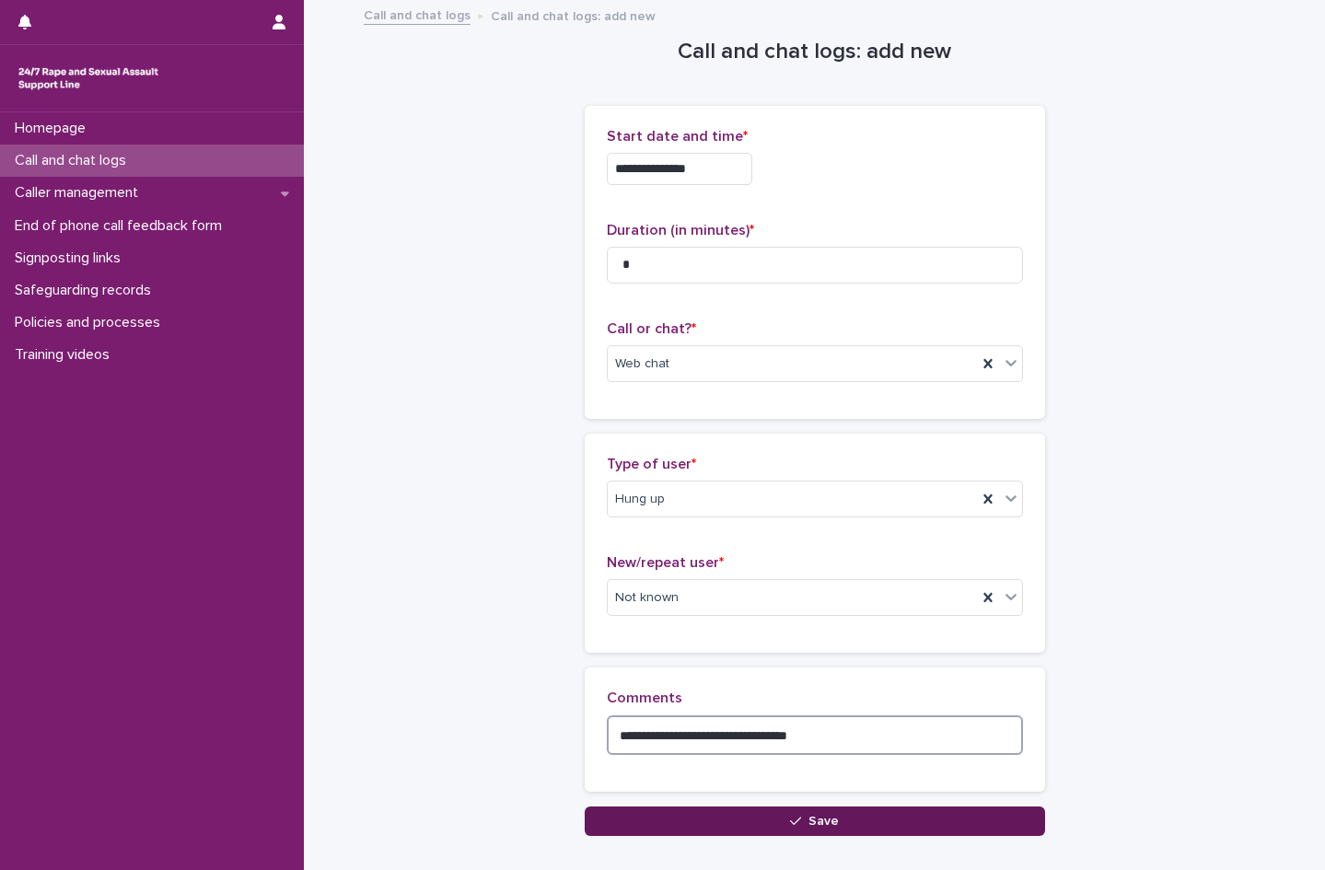
type textarea "**********"
click at [790, 822] on icon "button" at bounding box center [795, 821] width 11 height 13
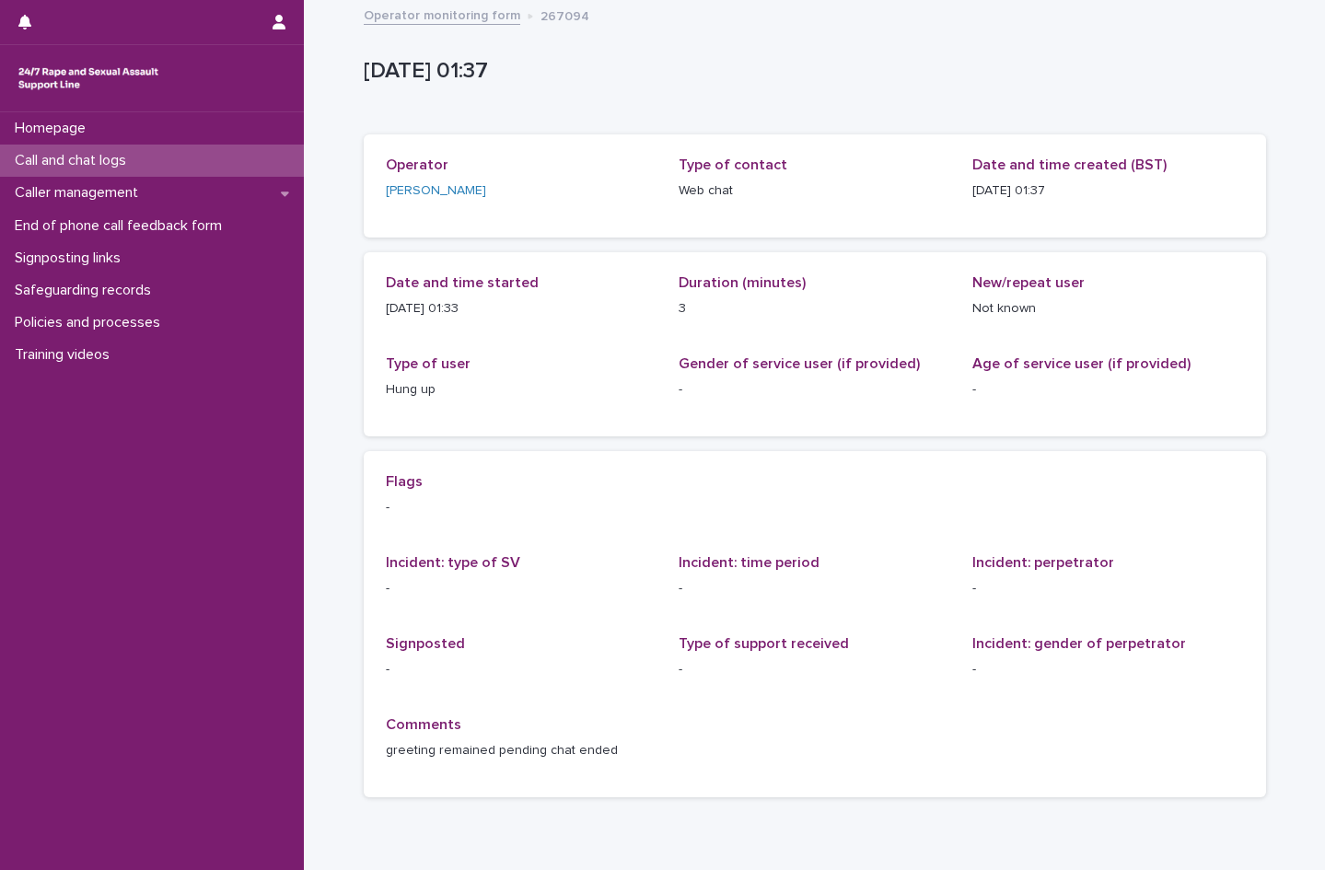
click at [63, 152] on p "Call and chat logs" at bounding box center [74, 160] width 134 height 17
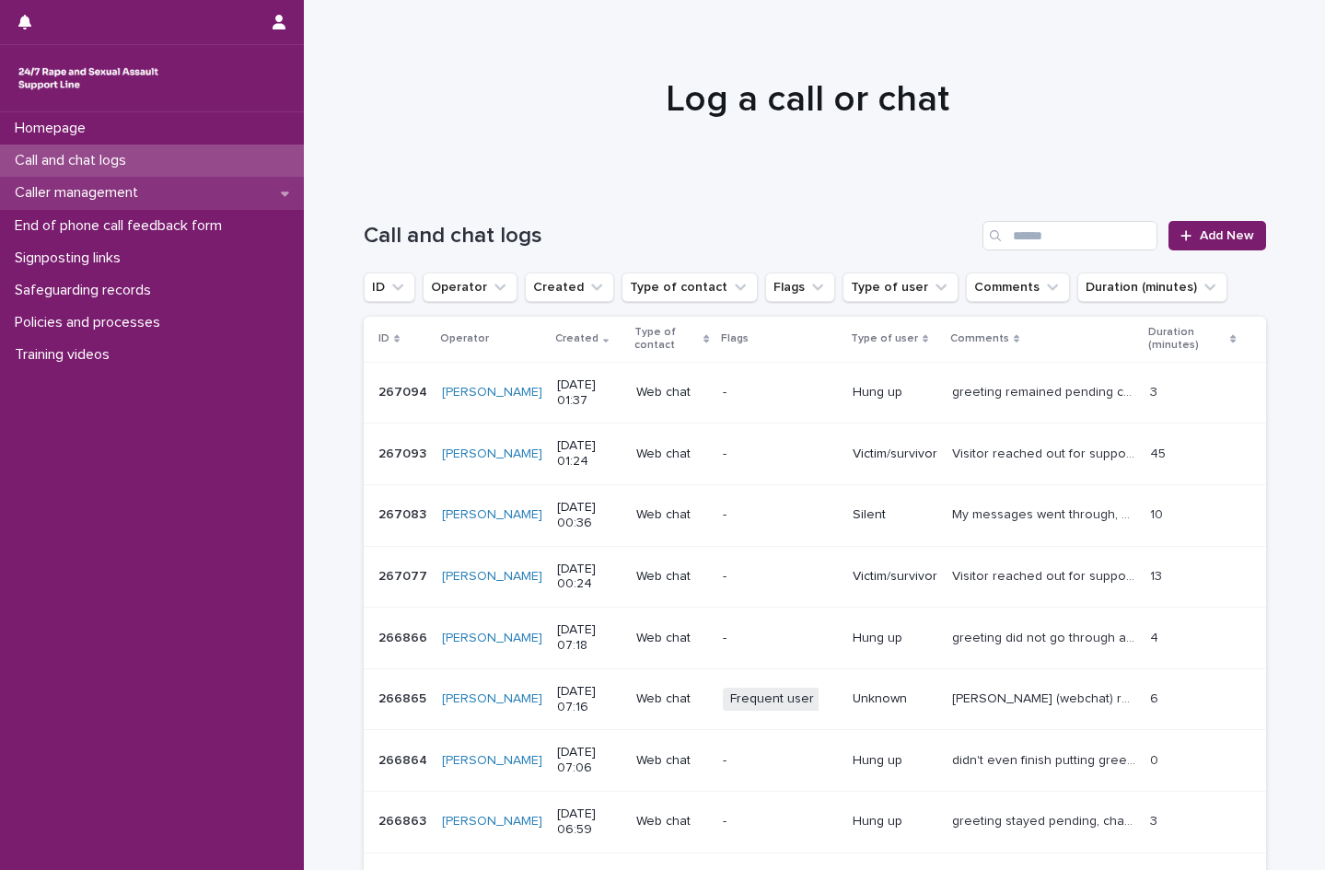
click at [69, 193] on p "Caller management" at bounding box center [80, 192] width 146 height 17
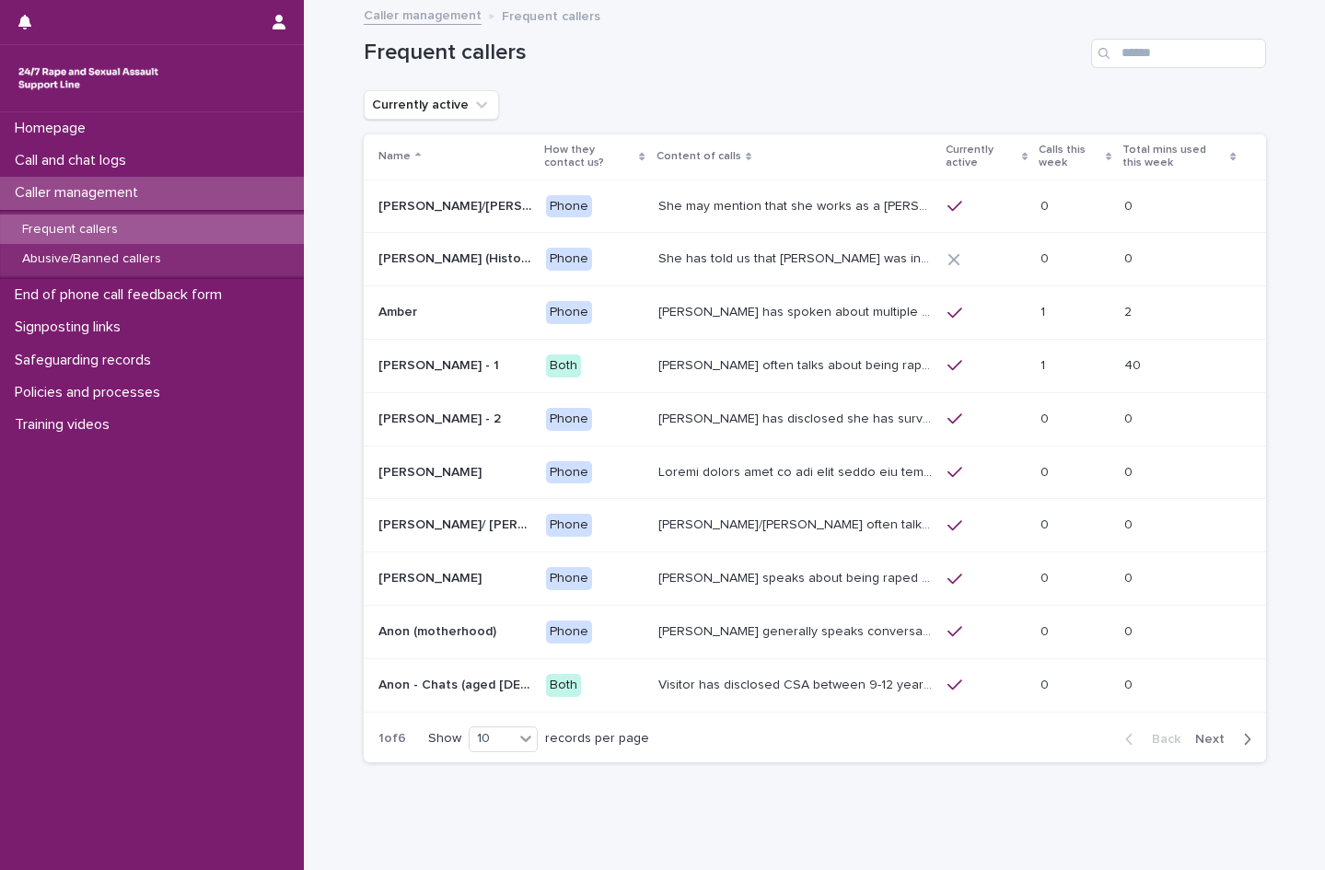
click at [68, 230] on p "Frequent callers" at bounding box center [69, 230] width 125 height 16
click at [1134, 60] on input "Search" at bounding box center [1178, 53] width 175 height 29
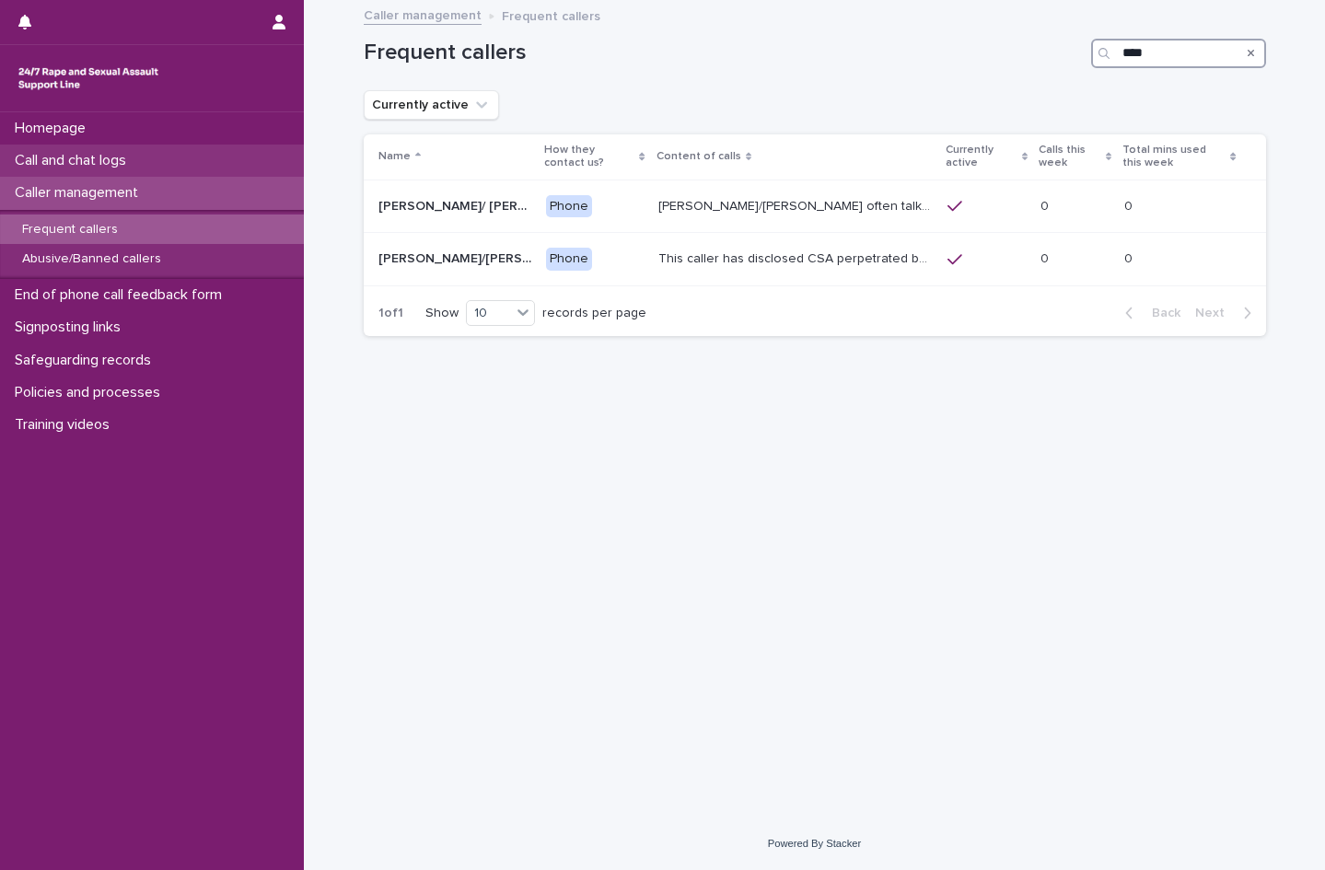
type input "****"
click at [122, 162] on p "Call and chat logs" at bounding box center [74, 160] width 134 height 17
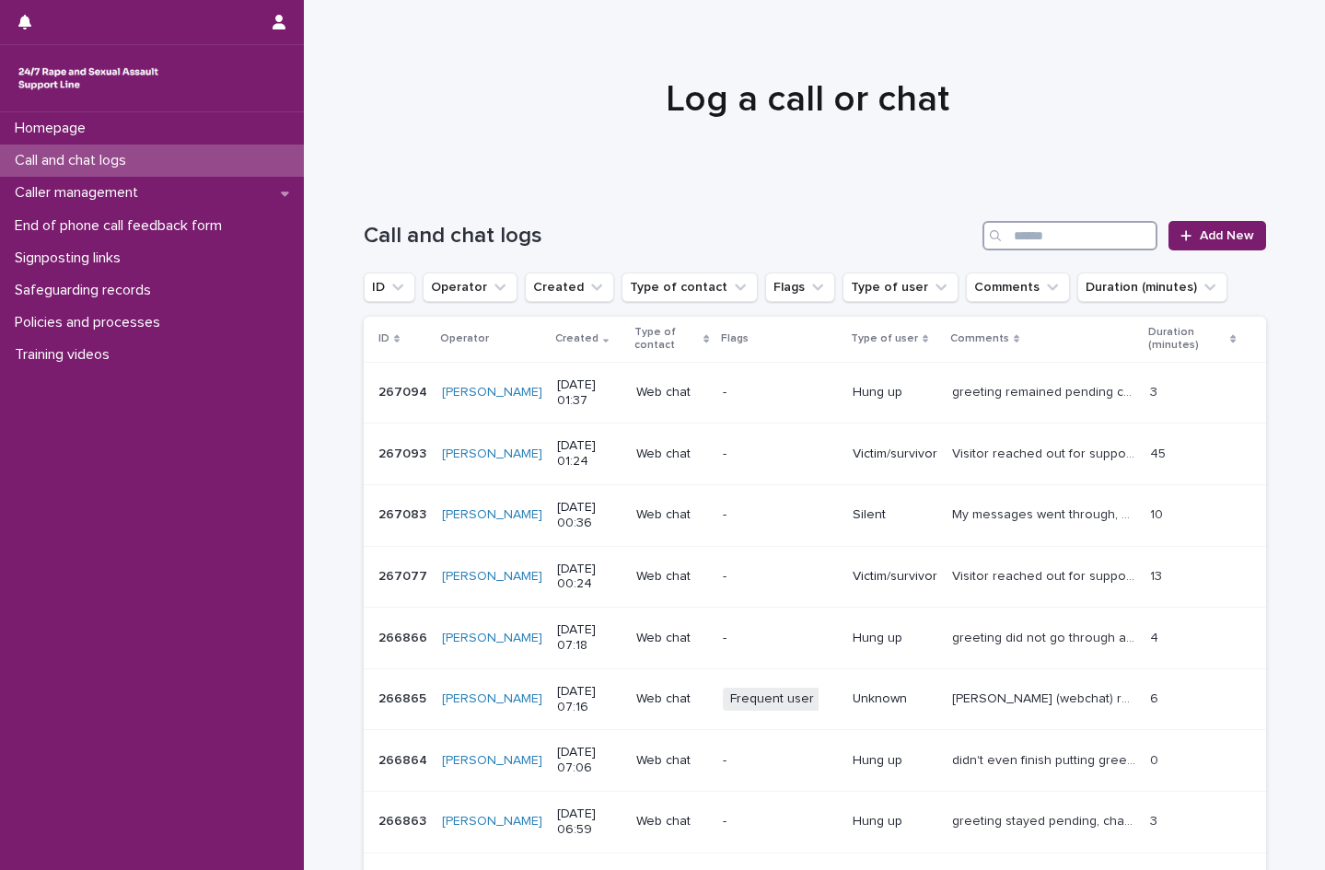
click at [1019, 235] on input "Search" at bounding box center [1070, 235] width 175 height 29
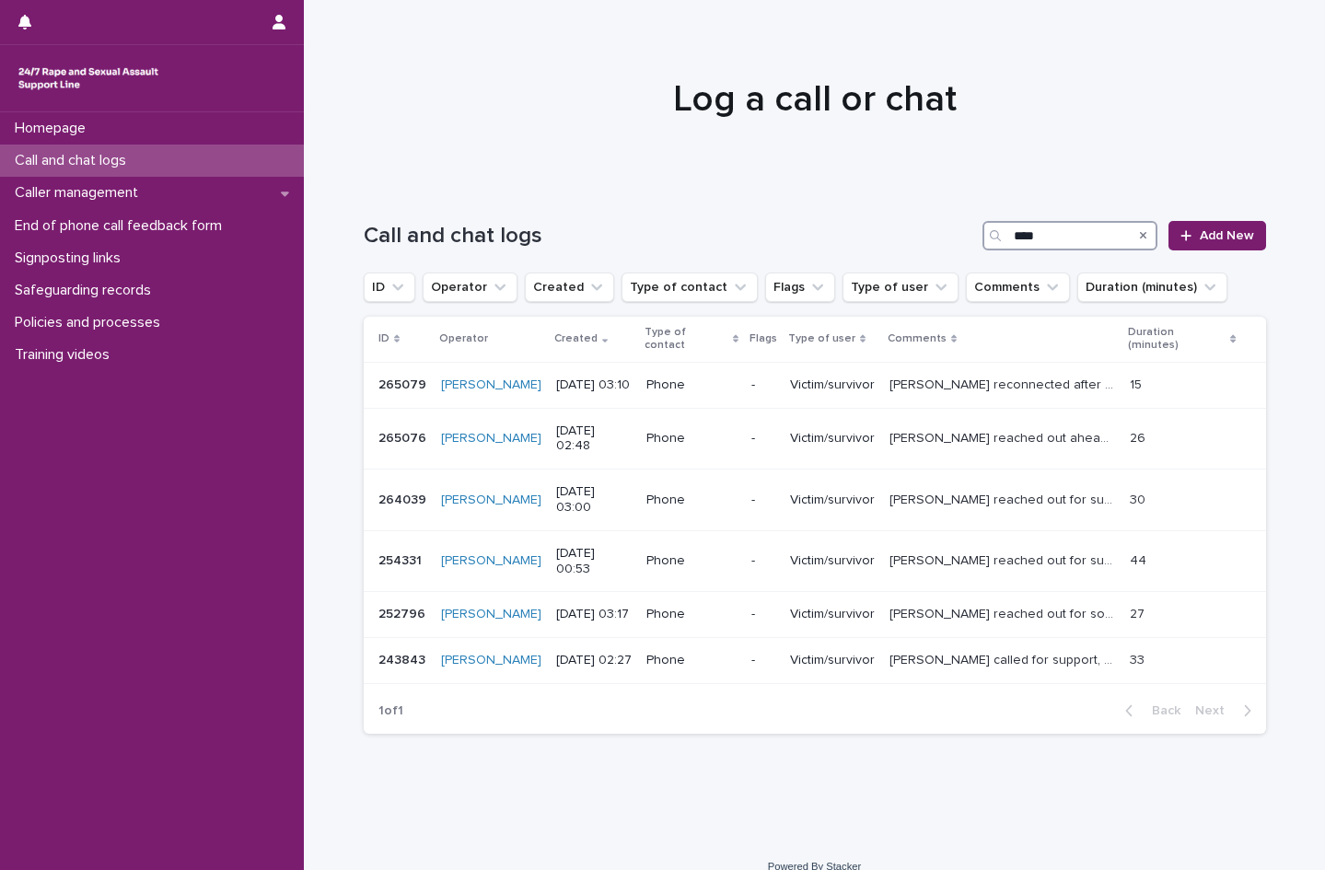
type input "****"
click at [79, 157] on p "Call and chat logs" at bounding box center [74, 160] width 134 height 17
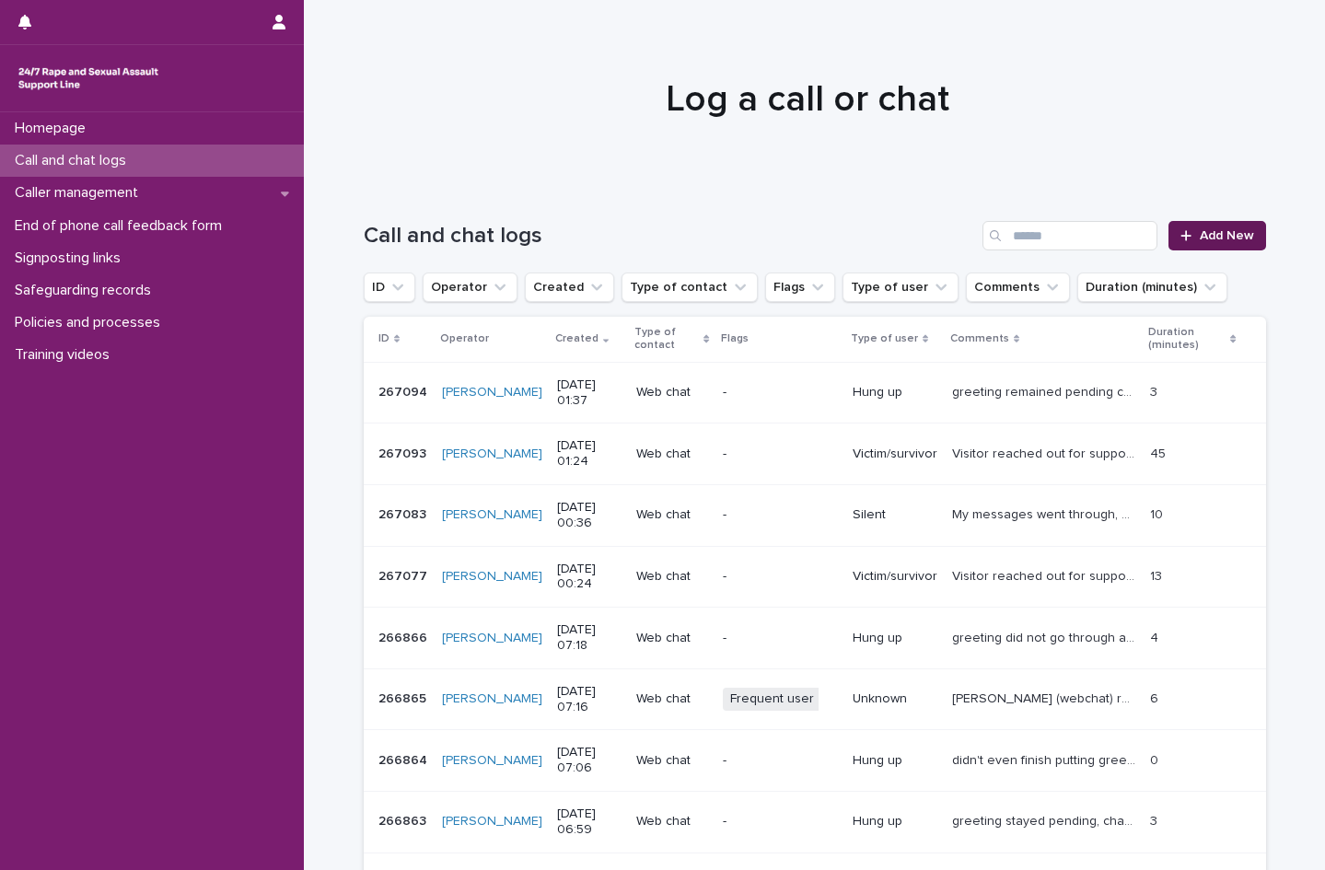
click at [1230, 234] on span "Add New" at bounding box center [1227, 235] width 54 height 13
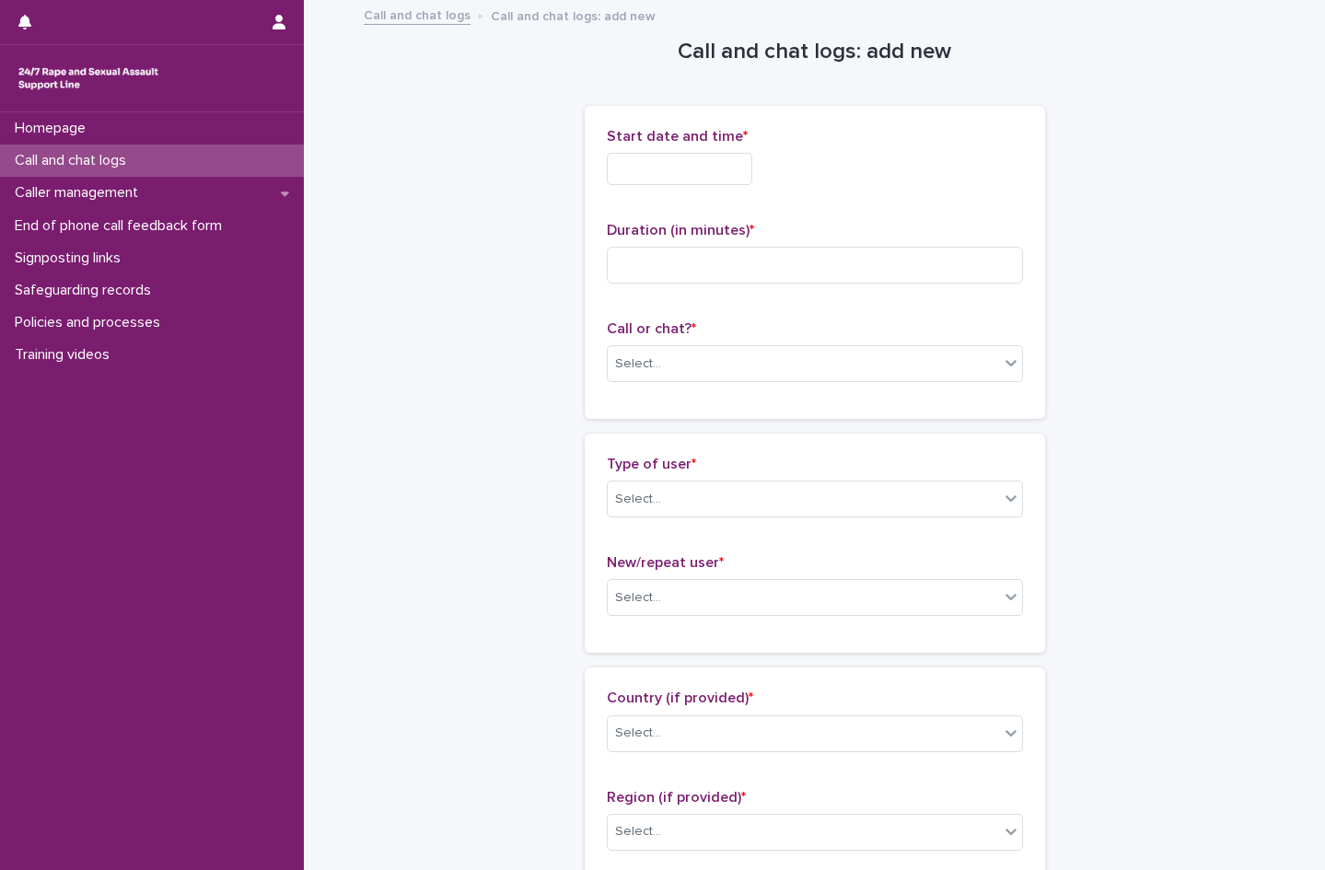
click at [646, 159] on input "text" at bounding box center [680, 169] width 146 height 32
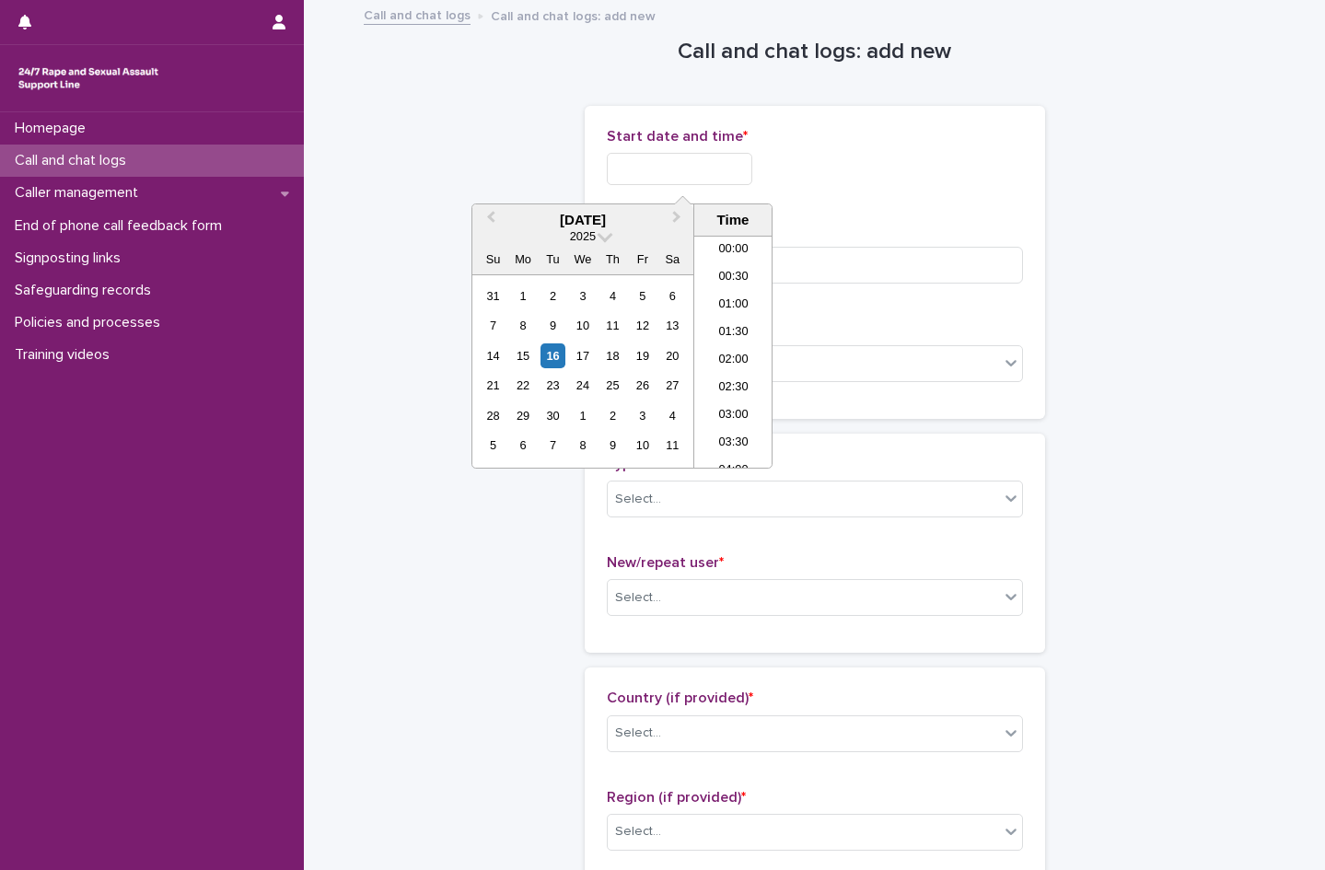
scroll to position [9, 0]
click at [734, 274] on li "00:30" at bounding box center [733, 269] width 78 height 28
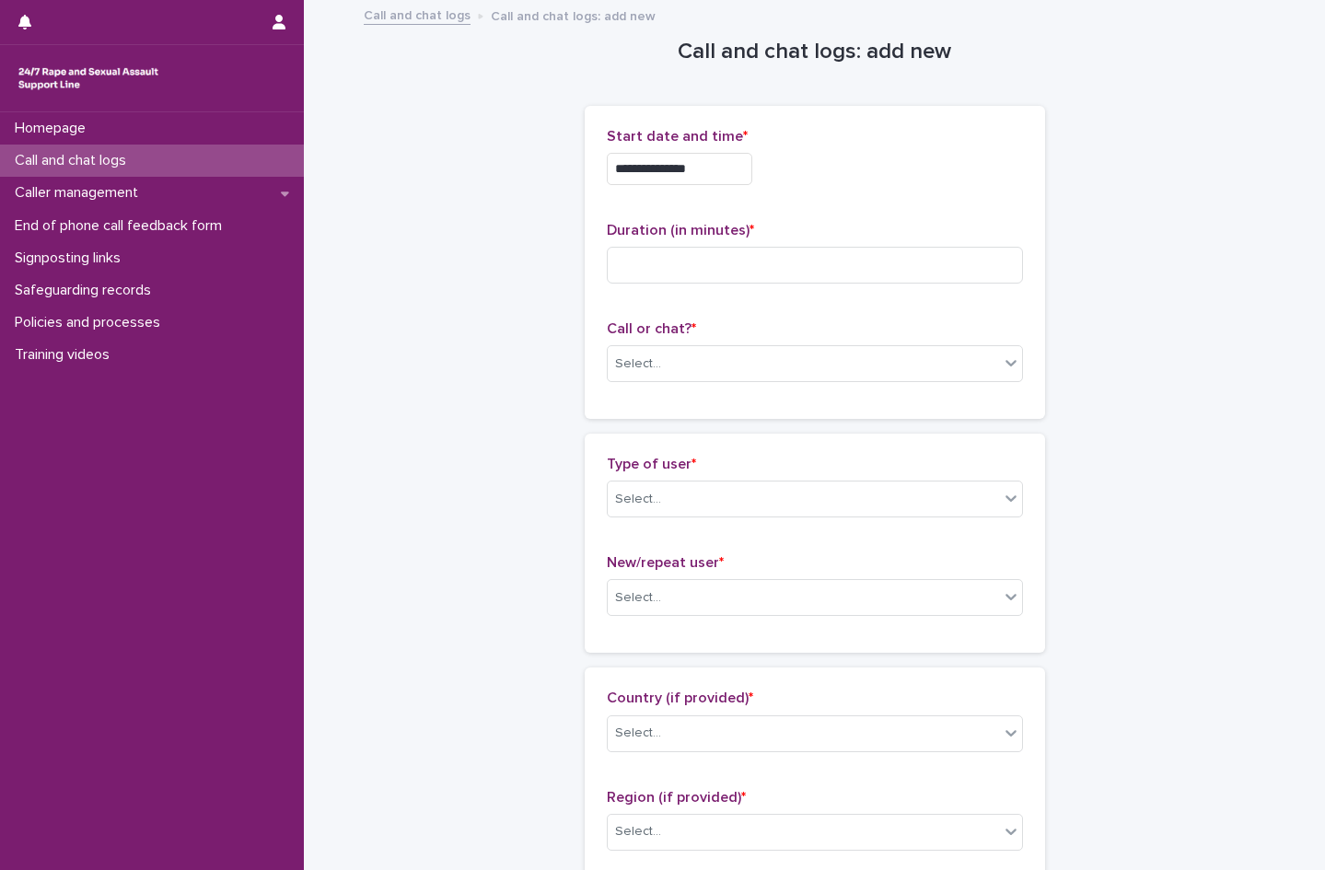
click at [752, 164] on input "**********" at bounding box center [680, 169] width 146 height 32
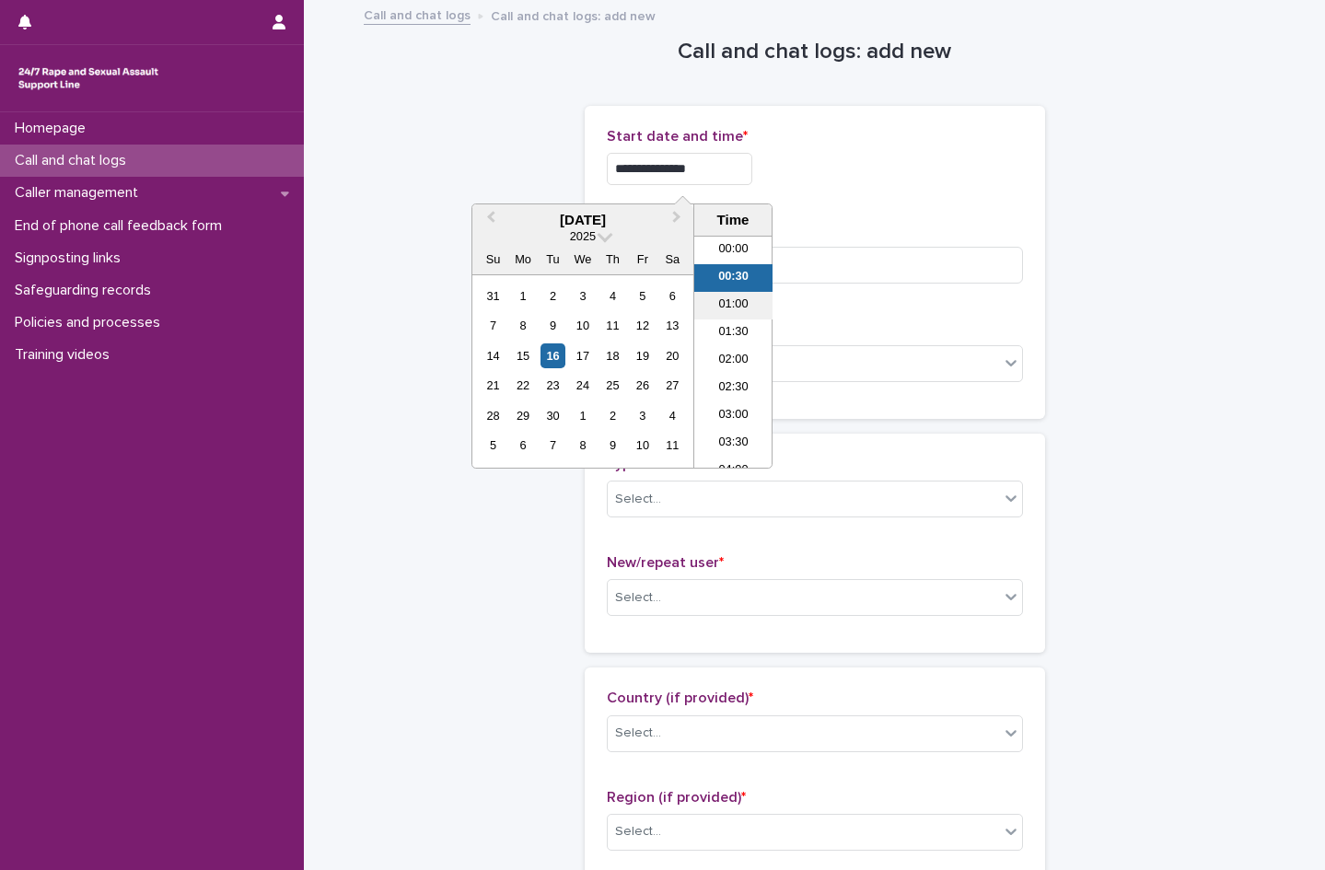
click at [740, 299] on li "01:00" at bounding box center [733, 306] width 78 height 28
click at [743, 174] on input "**********" at bounding box center [680, 169] width 146 height 32
type input "**********"
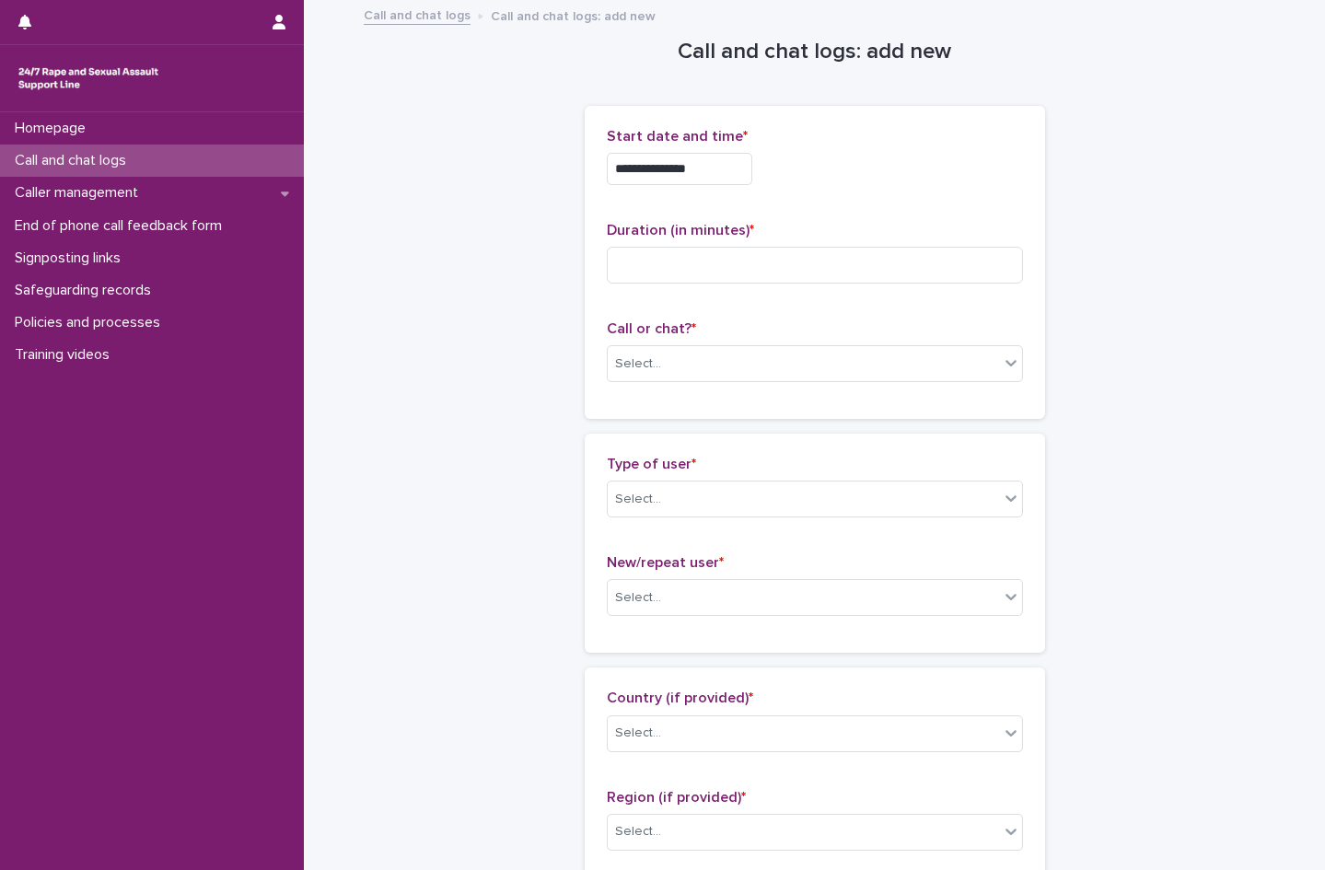
click at [869, 177] on div "**********" at bounding box center [815, 169] width 416 height 32
click at [699, 256] on input at bounding box center [815, 265] width 416 height 37
type input "**"
click at [659, 360] on div "Select..." at bounding box center [803, 364] width 391 height 30
click at [665, 435] on div "Web chat" at bounding box center [807, 431] width 414 height 32
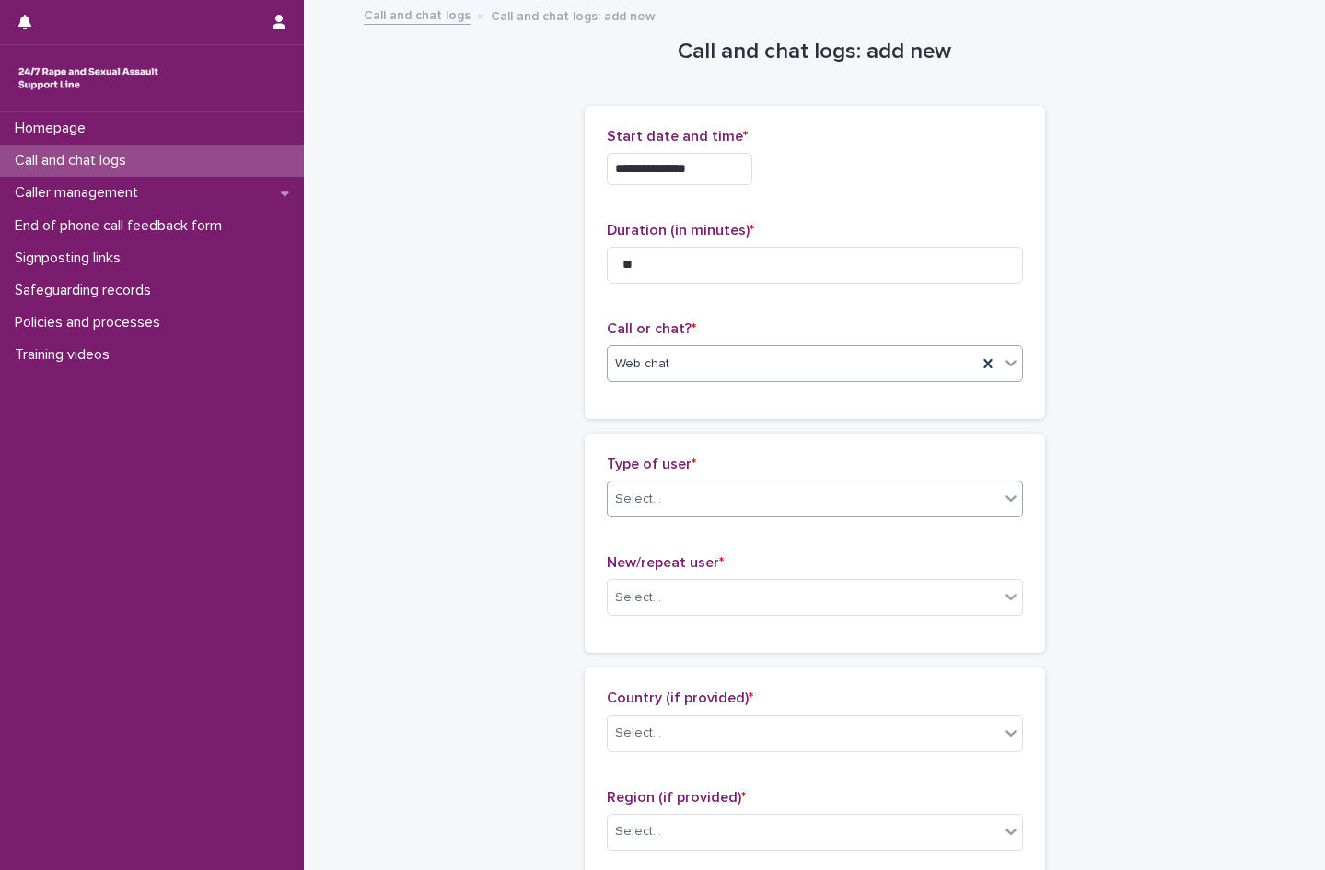
click at [663, 506] on div "Select..." at bounding box center [803, 499] width 391 height 30
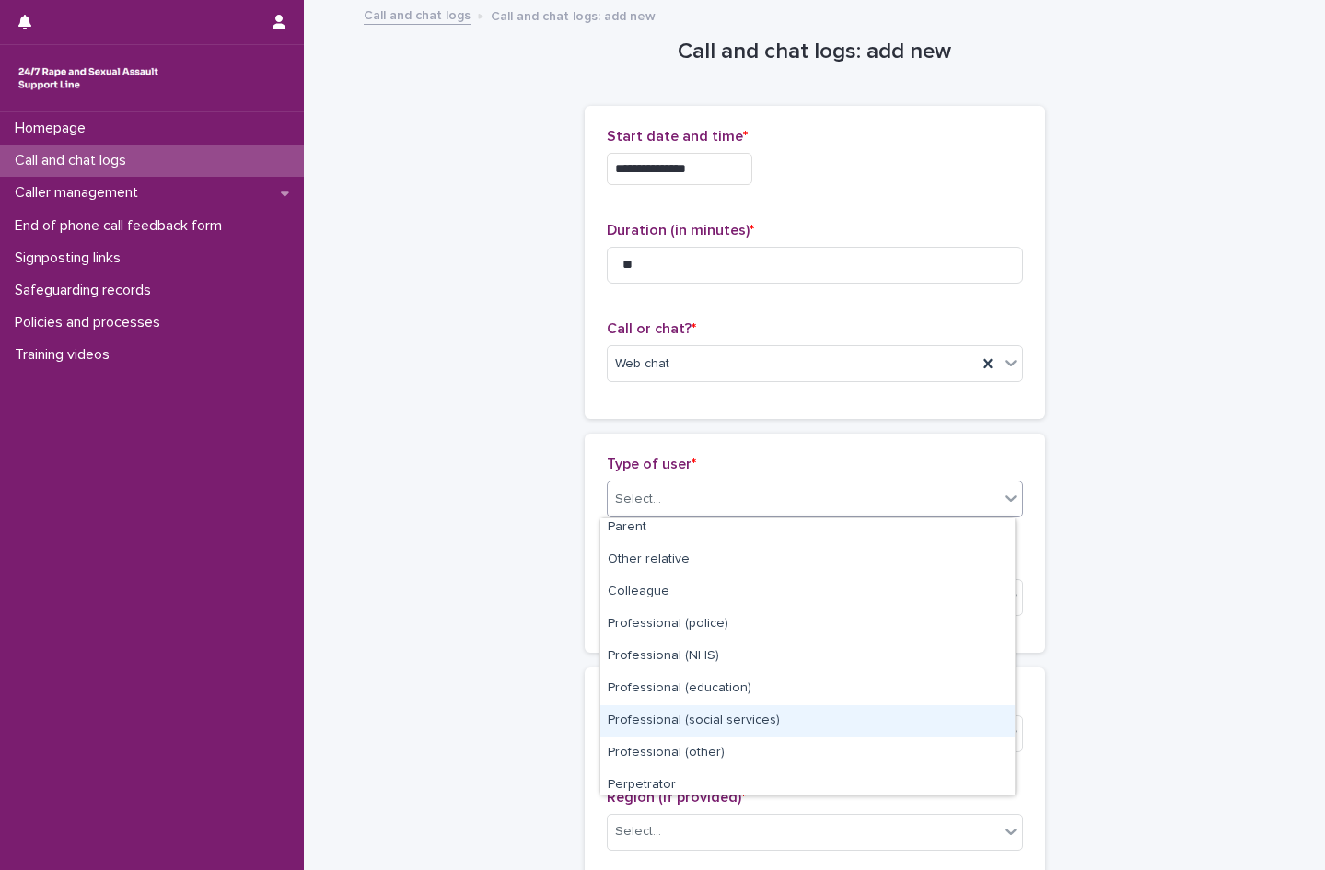
scroll to position [0, 0]
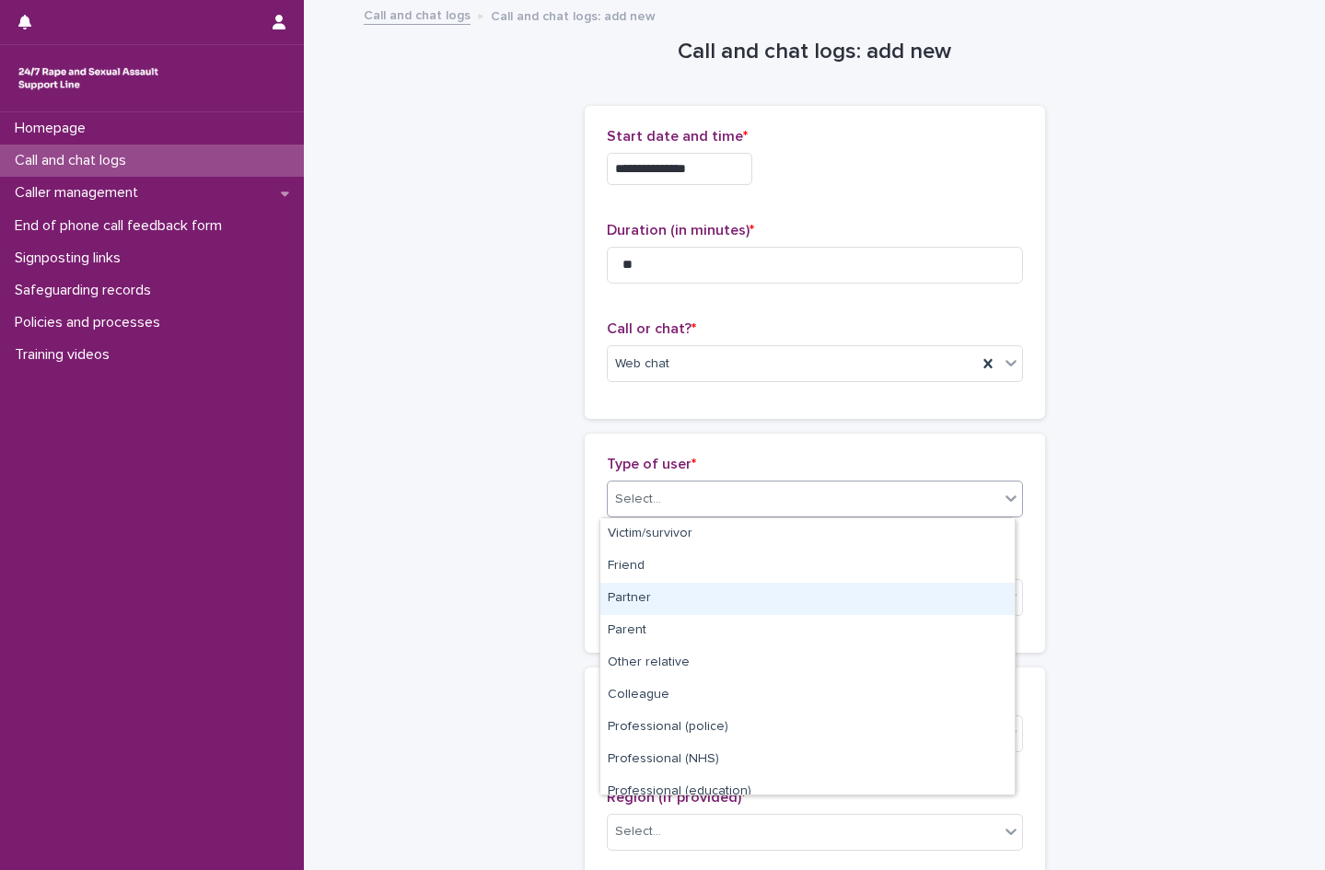
click at [693, 600] on div "Partner" at bounding box center [807, 599] width 414 height 32
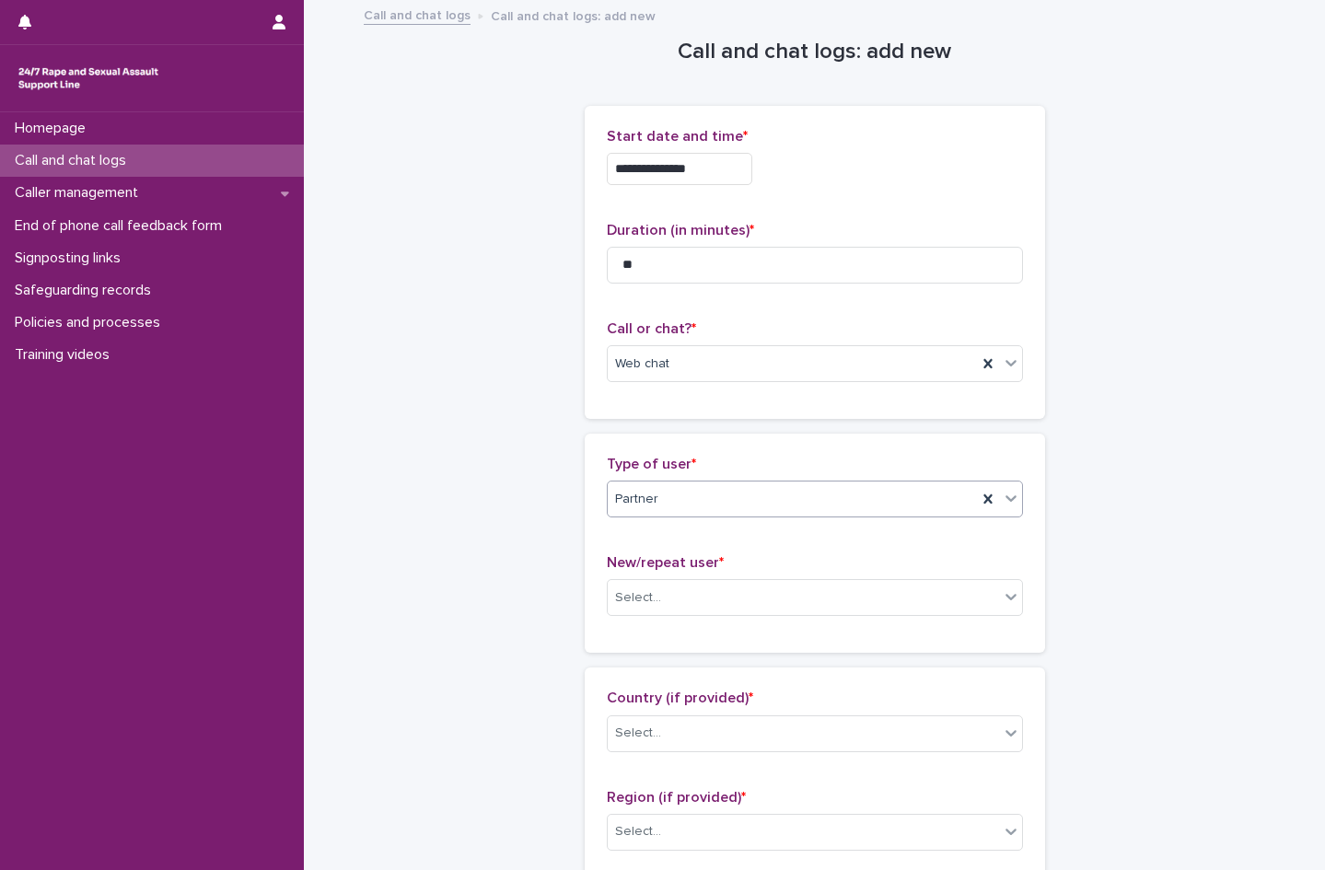
click at [693, 600] on div "Select..." at bounding box center [803, 598] width 391 height 30
click at [677, 657] on div "New user" at bounding box center [807, 665] width 414 height 32
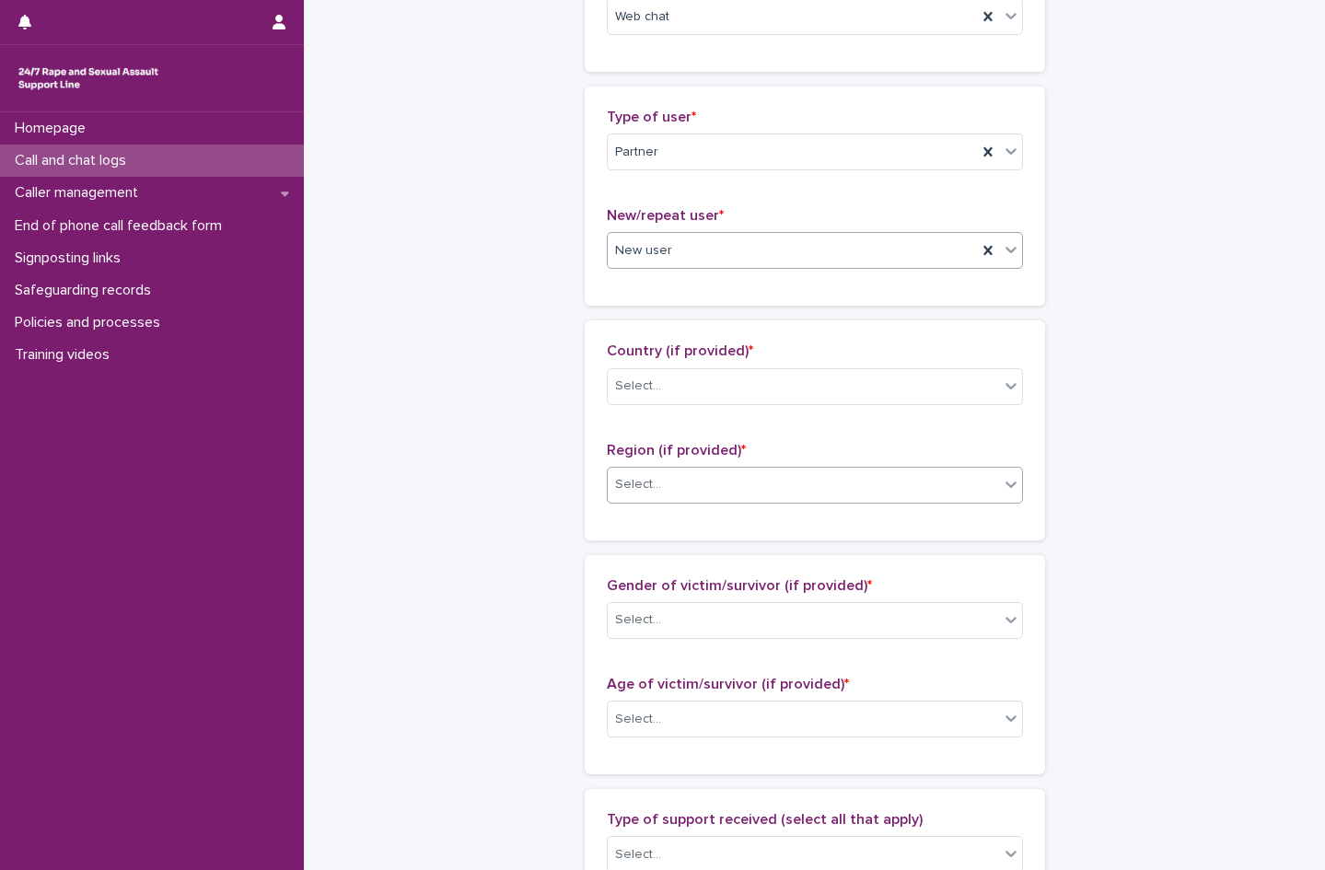
scroll to position [368, 0]
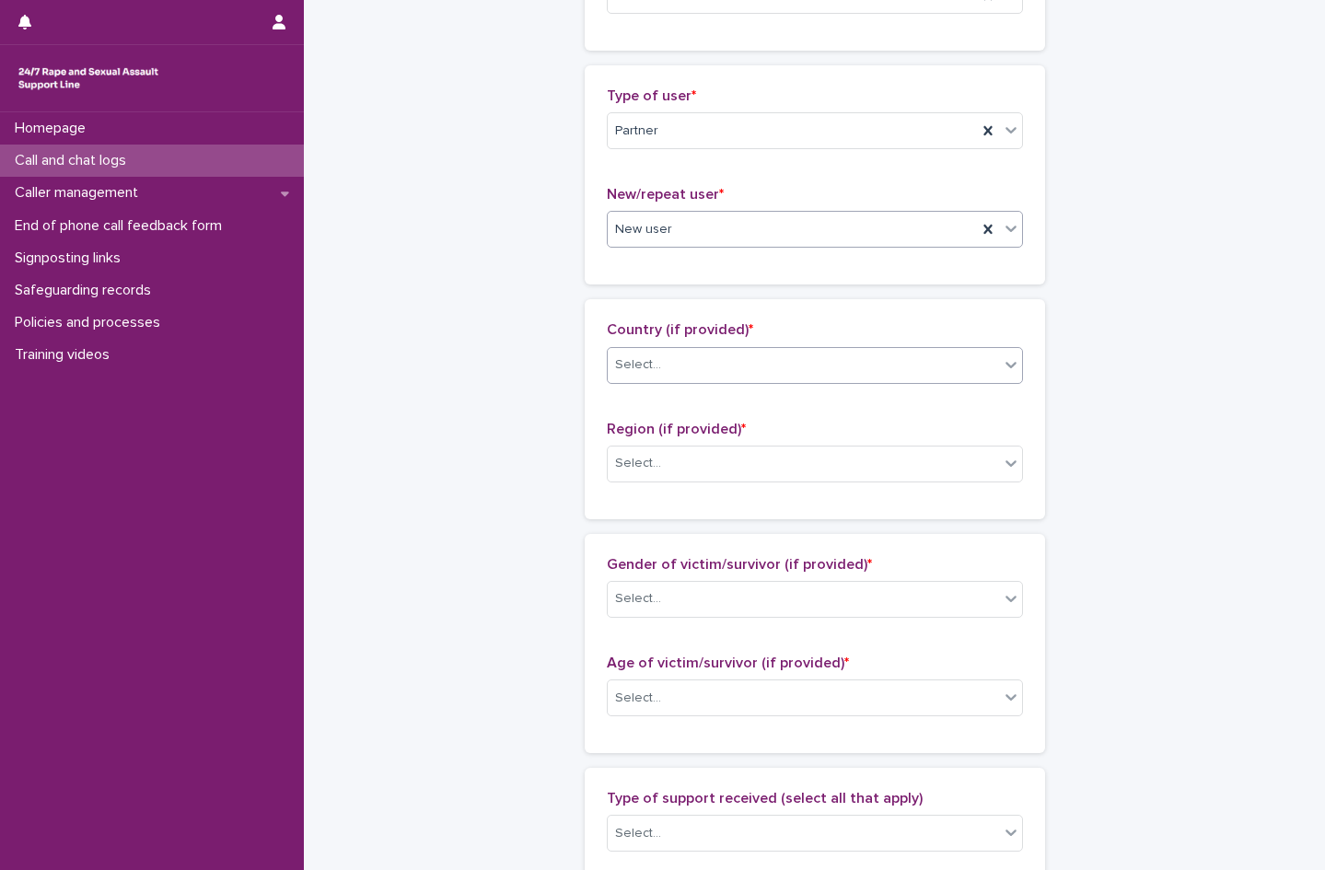
click at [633, 361] on div "Select..." at bounding box center [638, 364] width 46 height 19
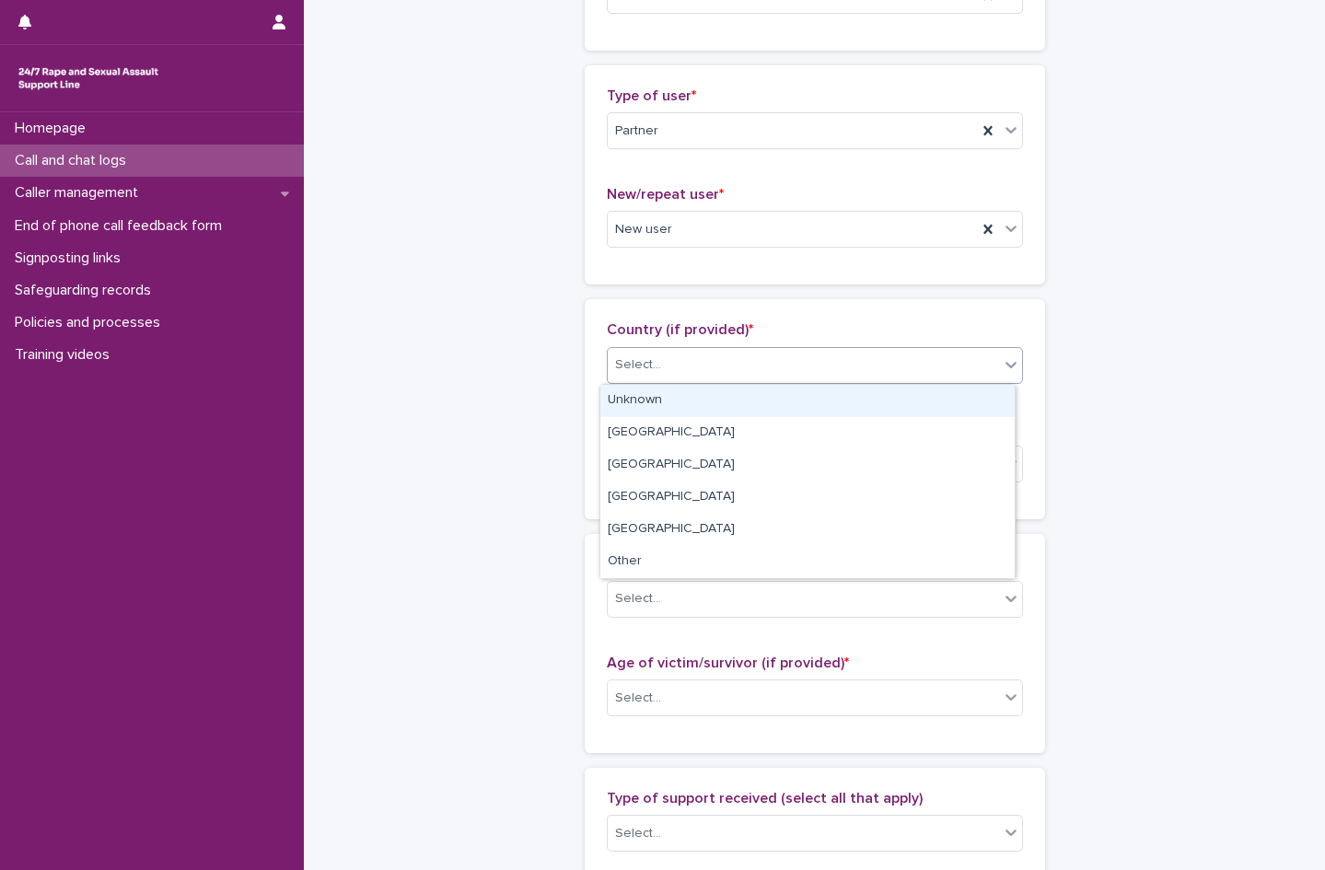
click at [644, 397] on div "Unknown" at bounding box center [807, 401] width 414 height 32
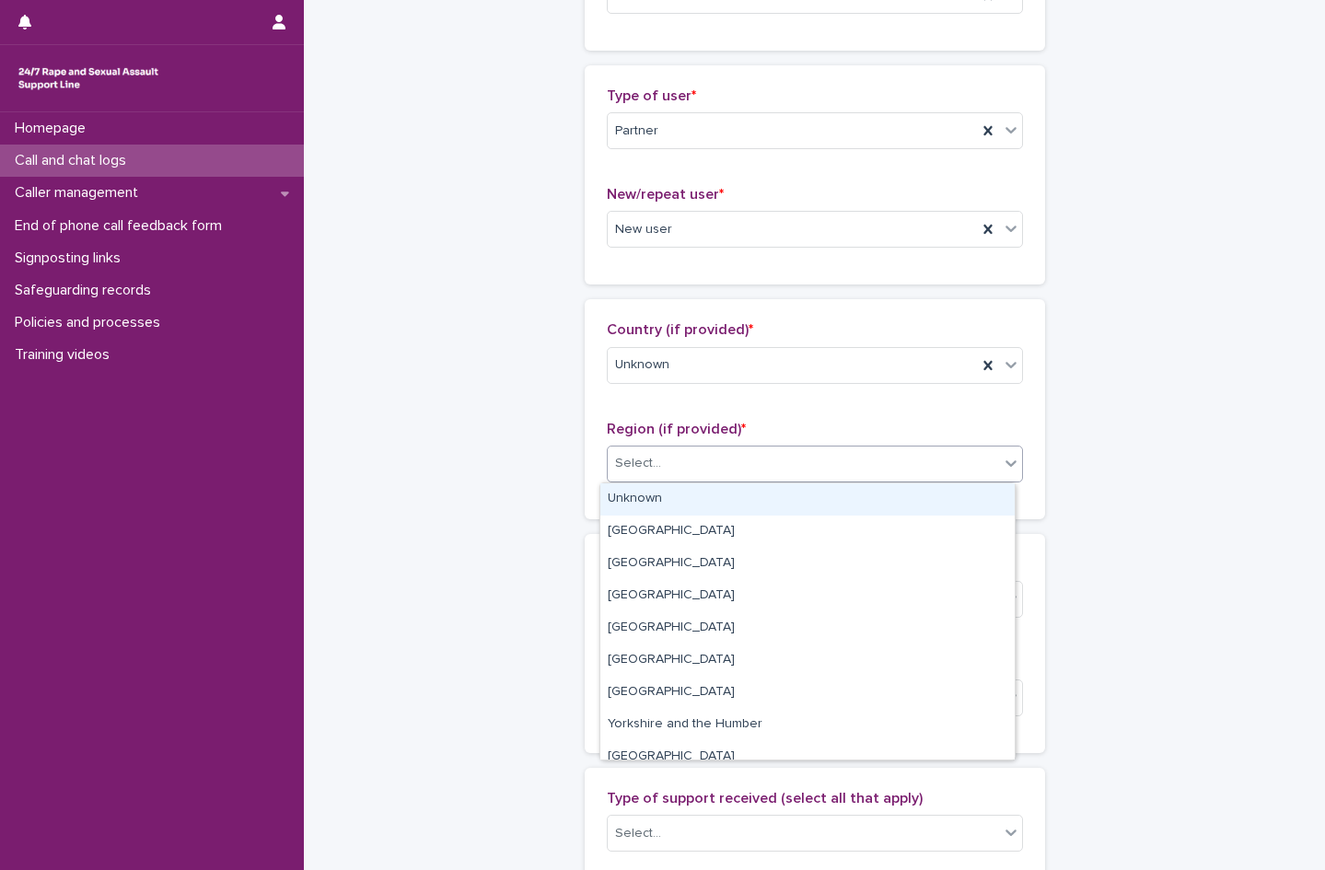
click at [649, 460] on div "Select..." at bounding box center [638, 463] width 46 height 19
click at [656, 502] on div "Unknown" at bounding box center [807, 500] width 414 height 32
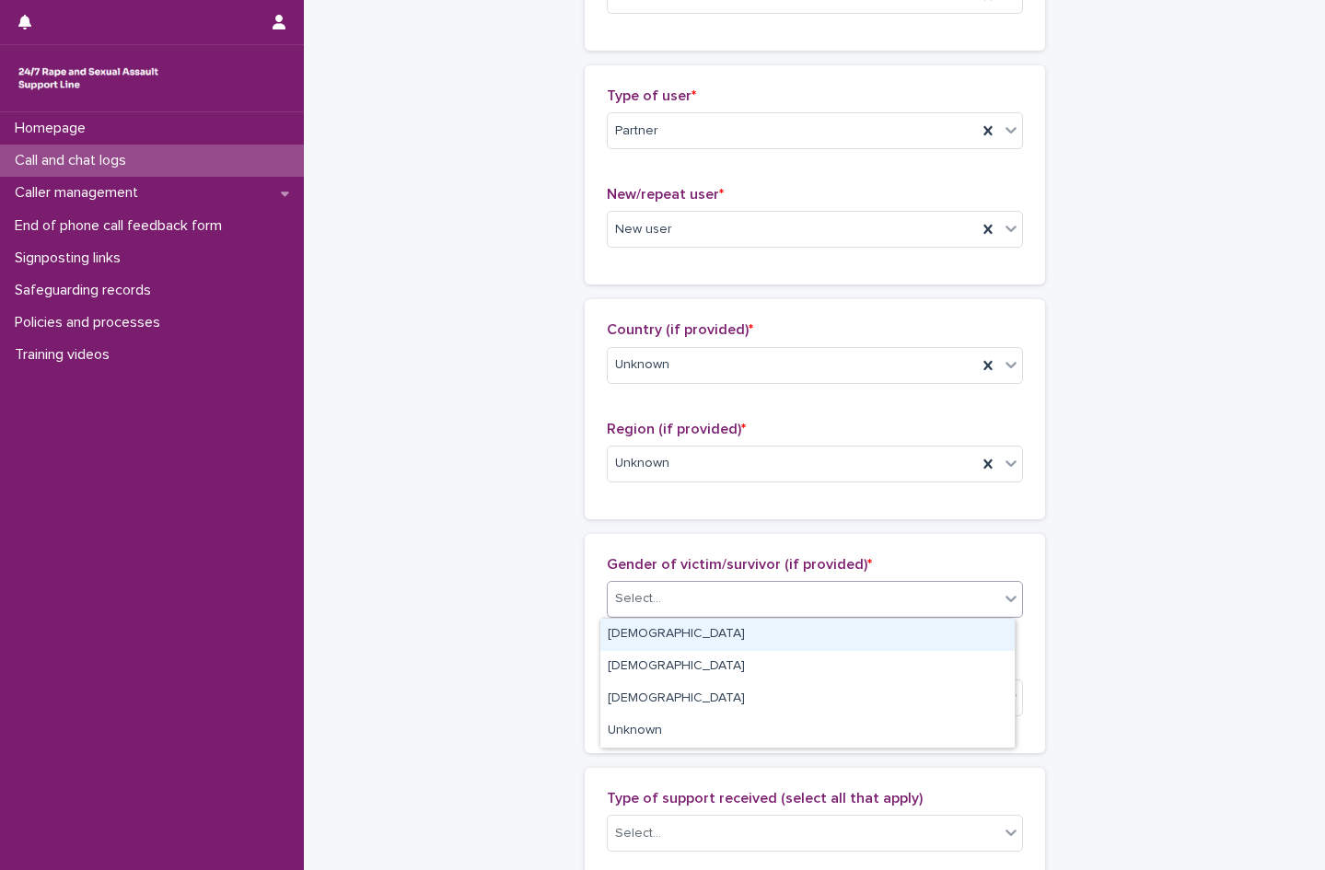
click at [710, 600] on div "Select..." at bounding box center [803, 599] width 391 height 30
click at [727, 124] on div "Partner" at bounding box center [792, 131] width 369 height 30
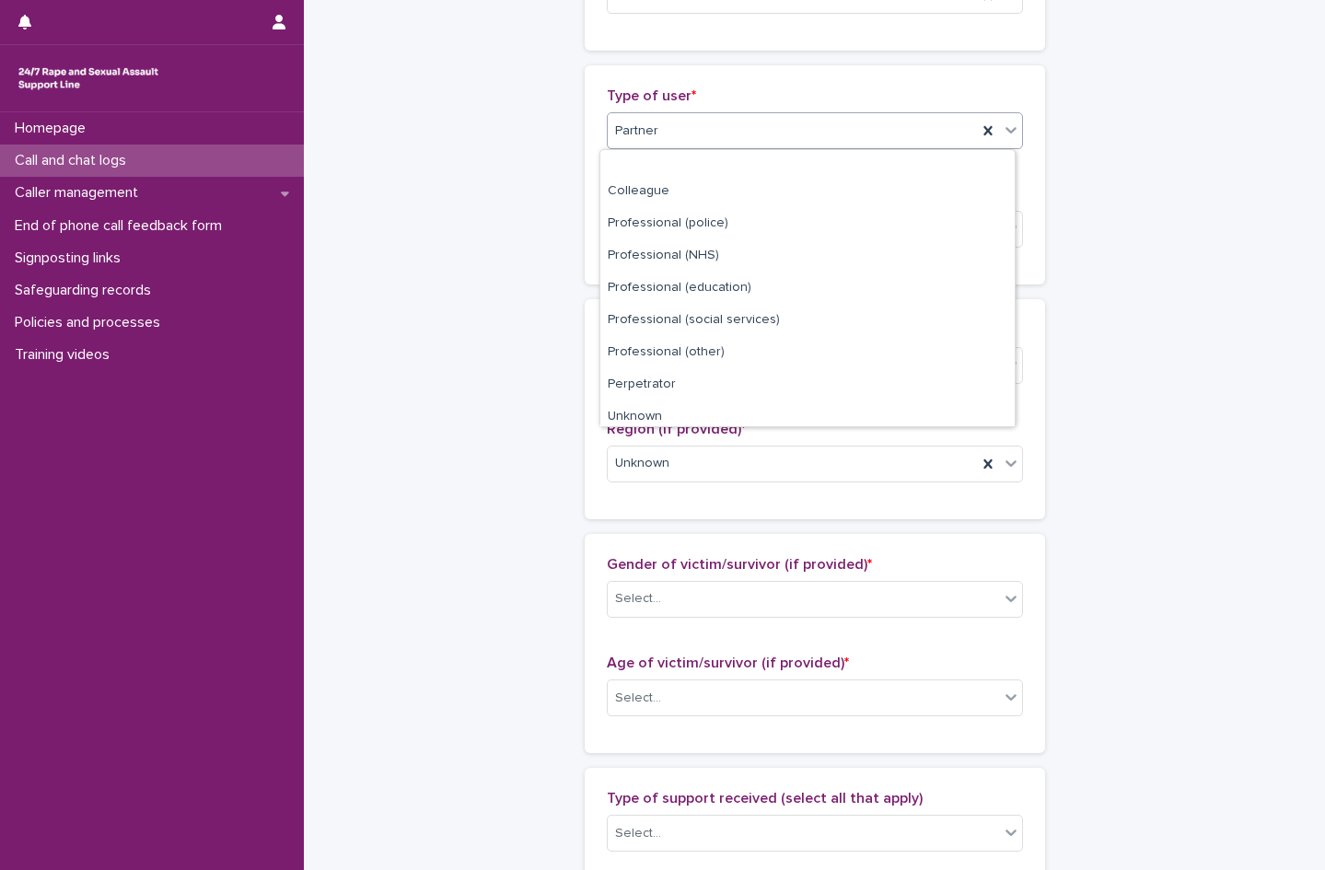
scroll to position [207, 0]
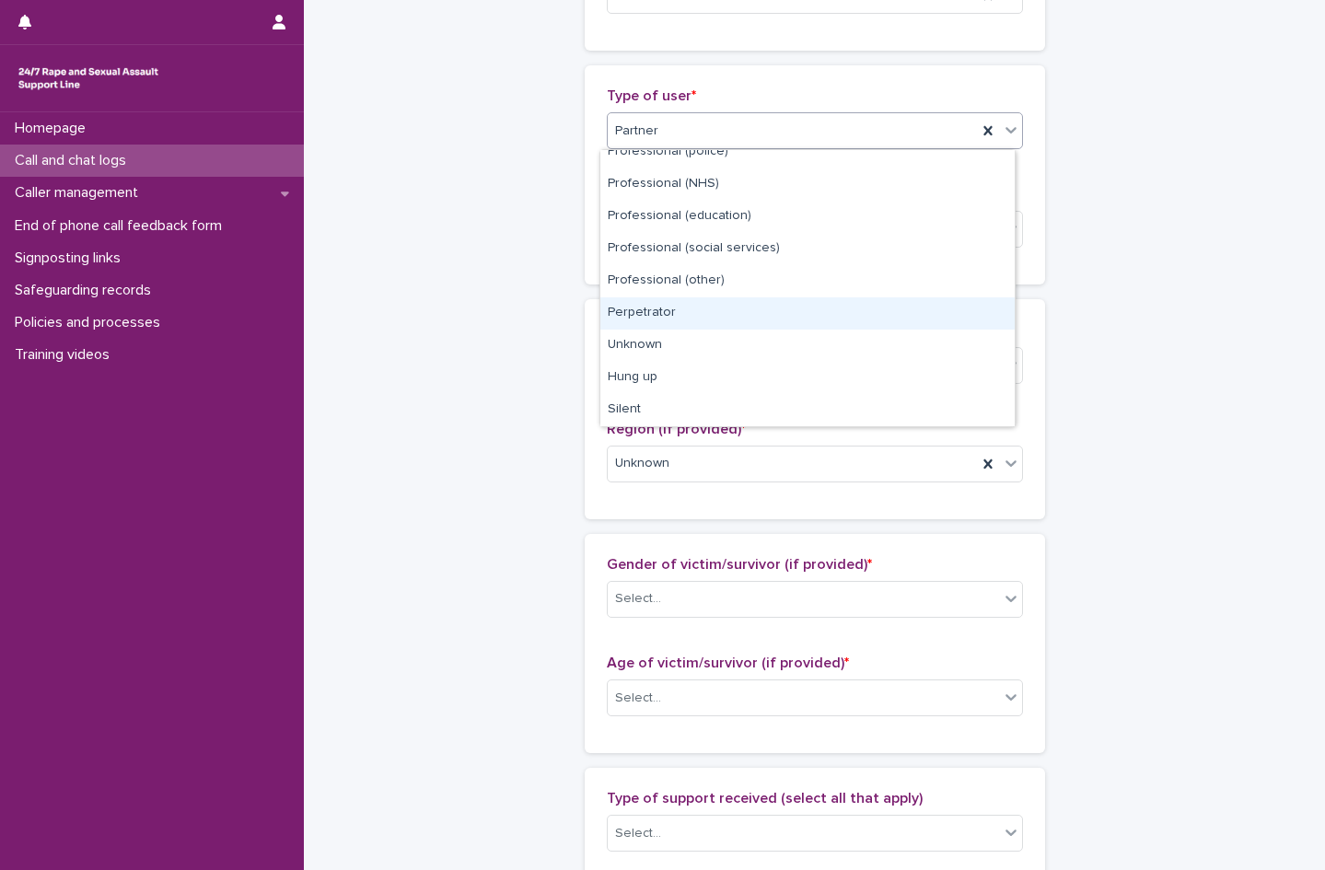
click at [727, 320] on div "Perpetrator" at bounding box center [807, 313] width 414 height 32
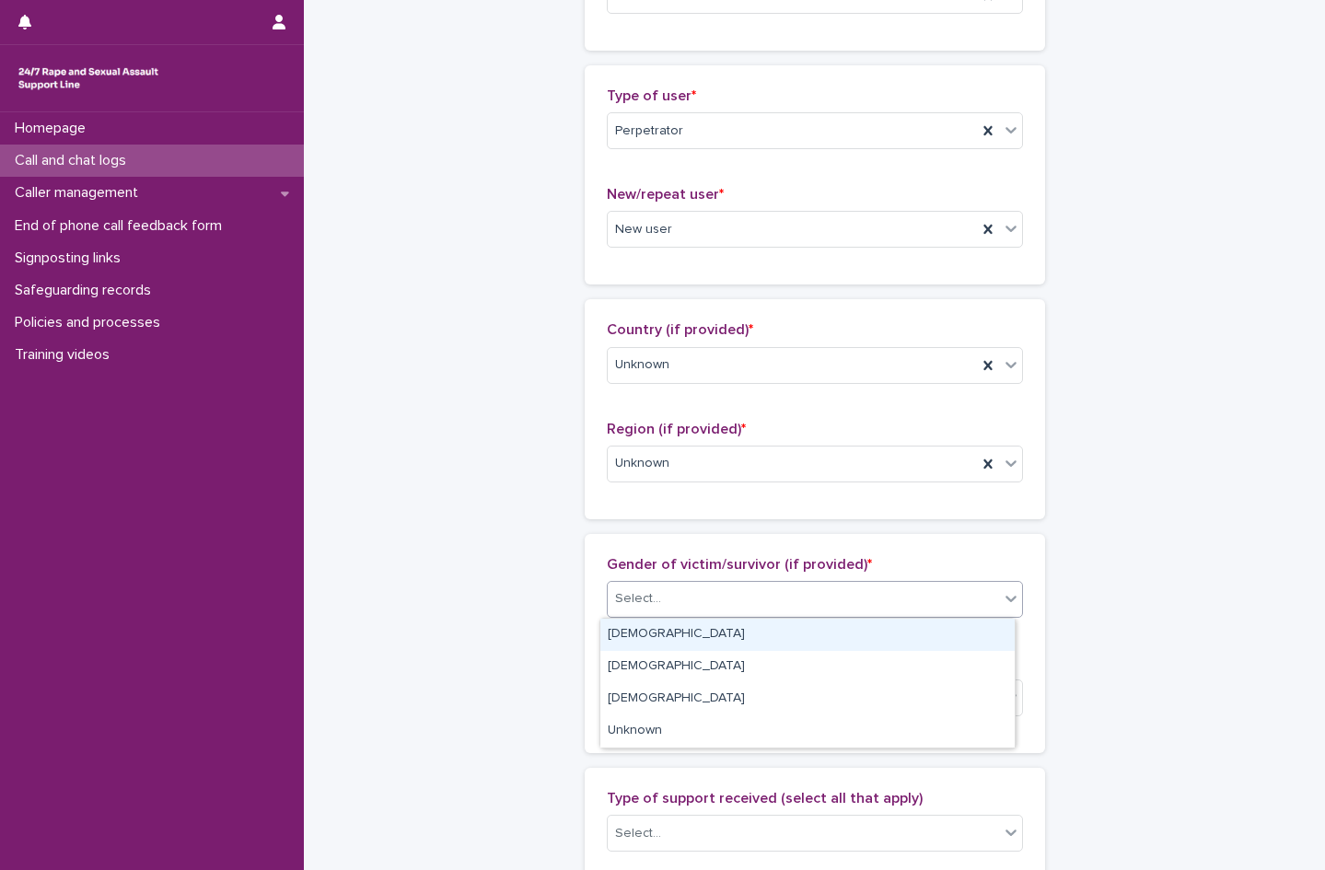
click at [663, 601] on div "Select..." at bounding box center [803, 599] width 391 height 30
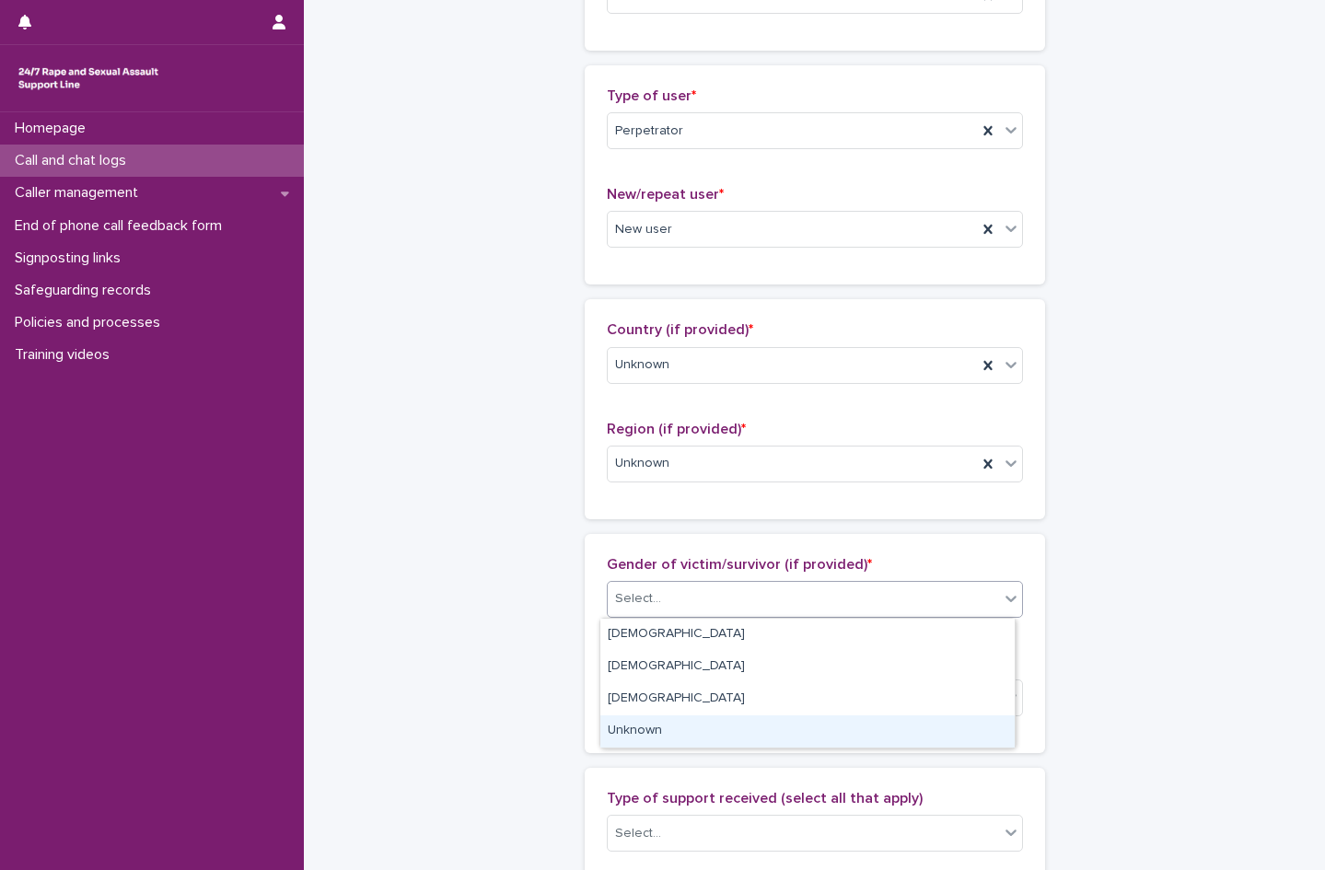
click at [691, 732] on div "Unknown" at bounding box center [807, 732] width 414 height 32
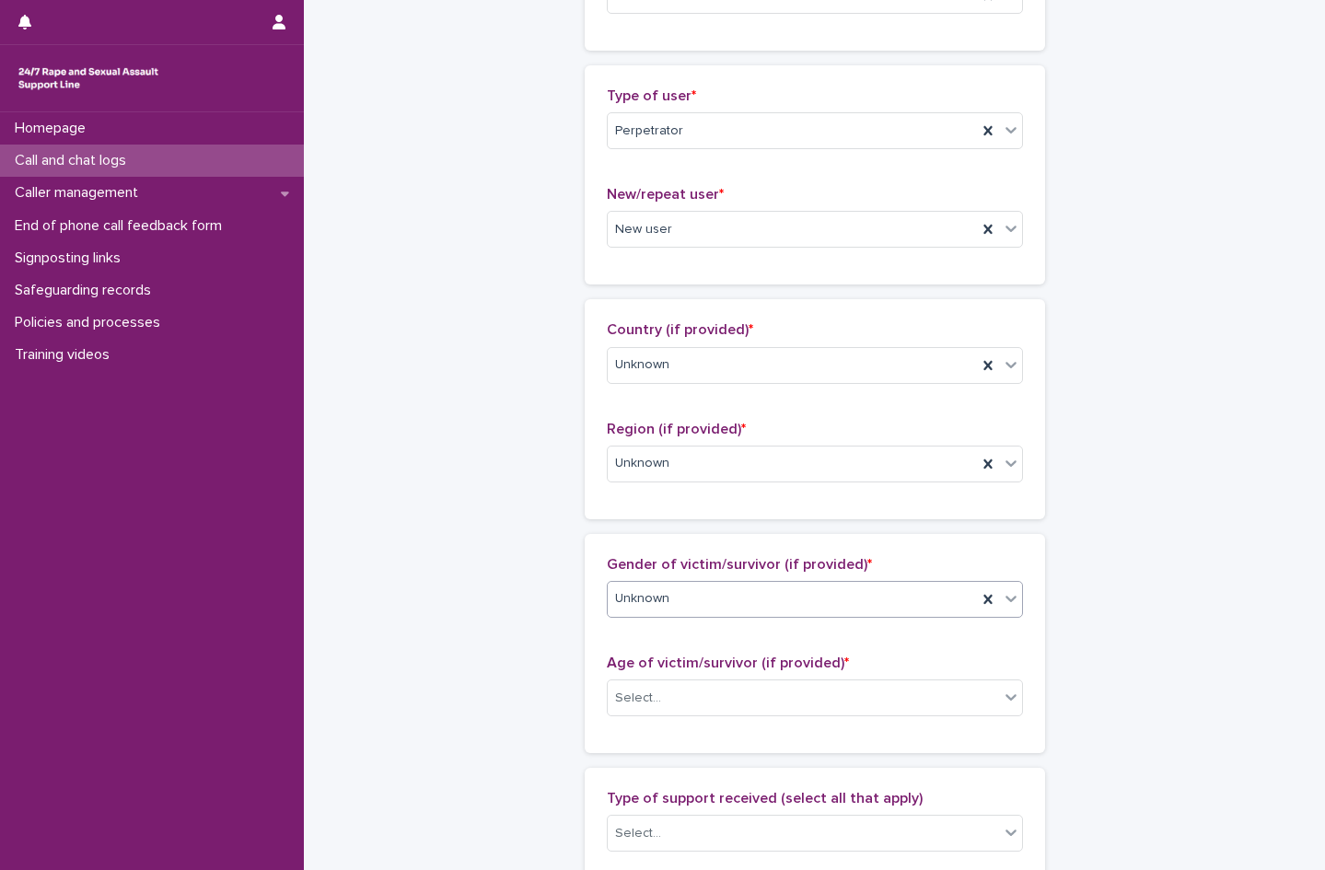
click at [736, 600] on div "Unknown" at bounding box center [792, 599] width 369 height 30
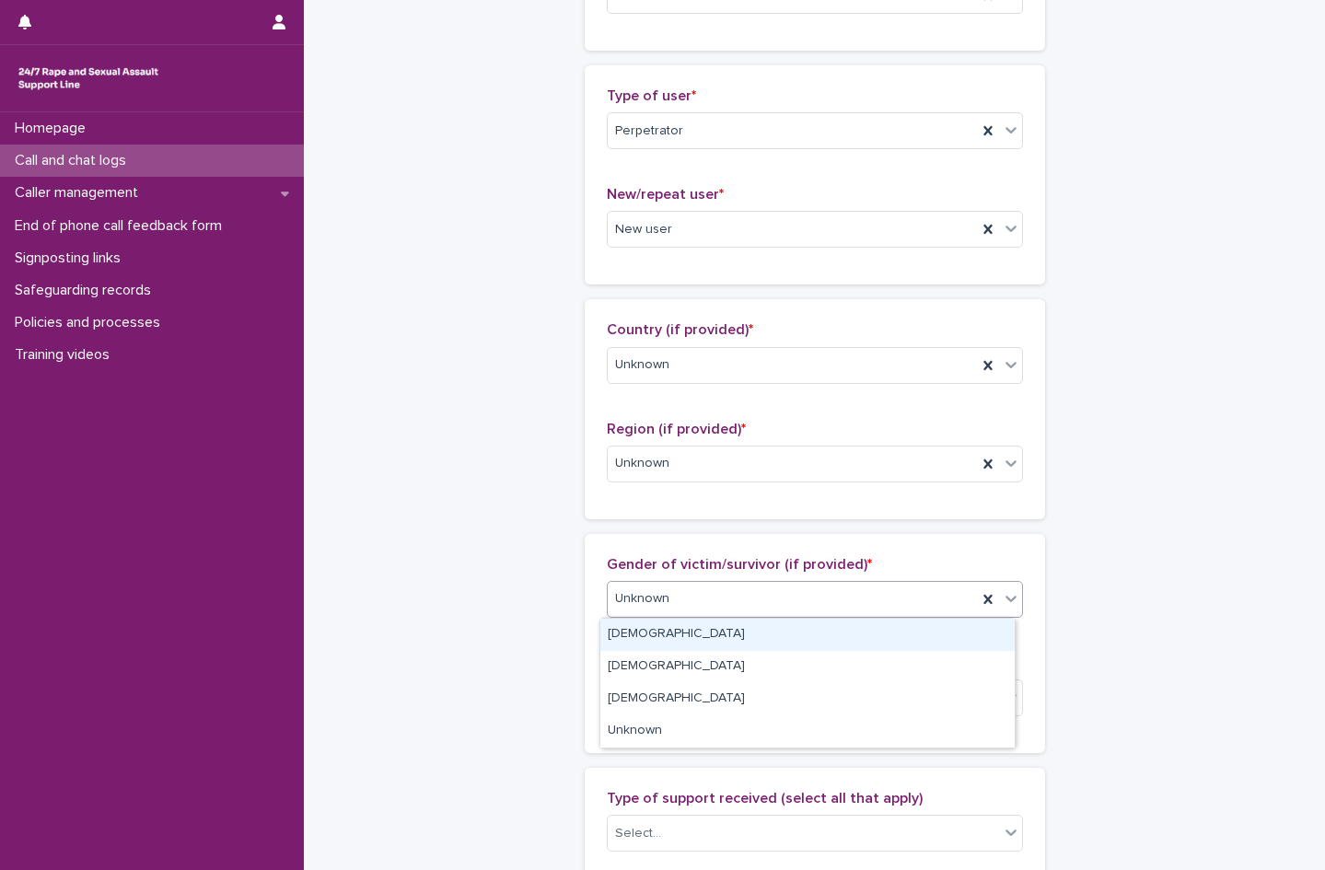
click at [659, 630] on div "[DEMOGRAPHIC_DATA]" at bounding box center [807, 635] width 414 height 32
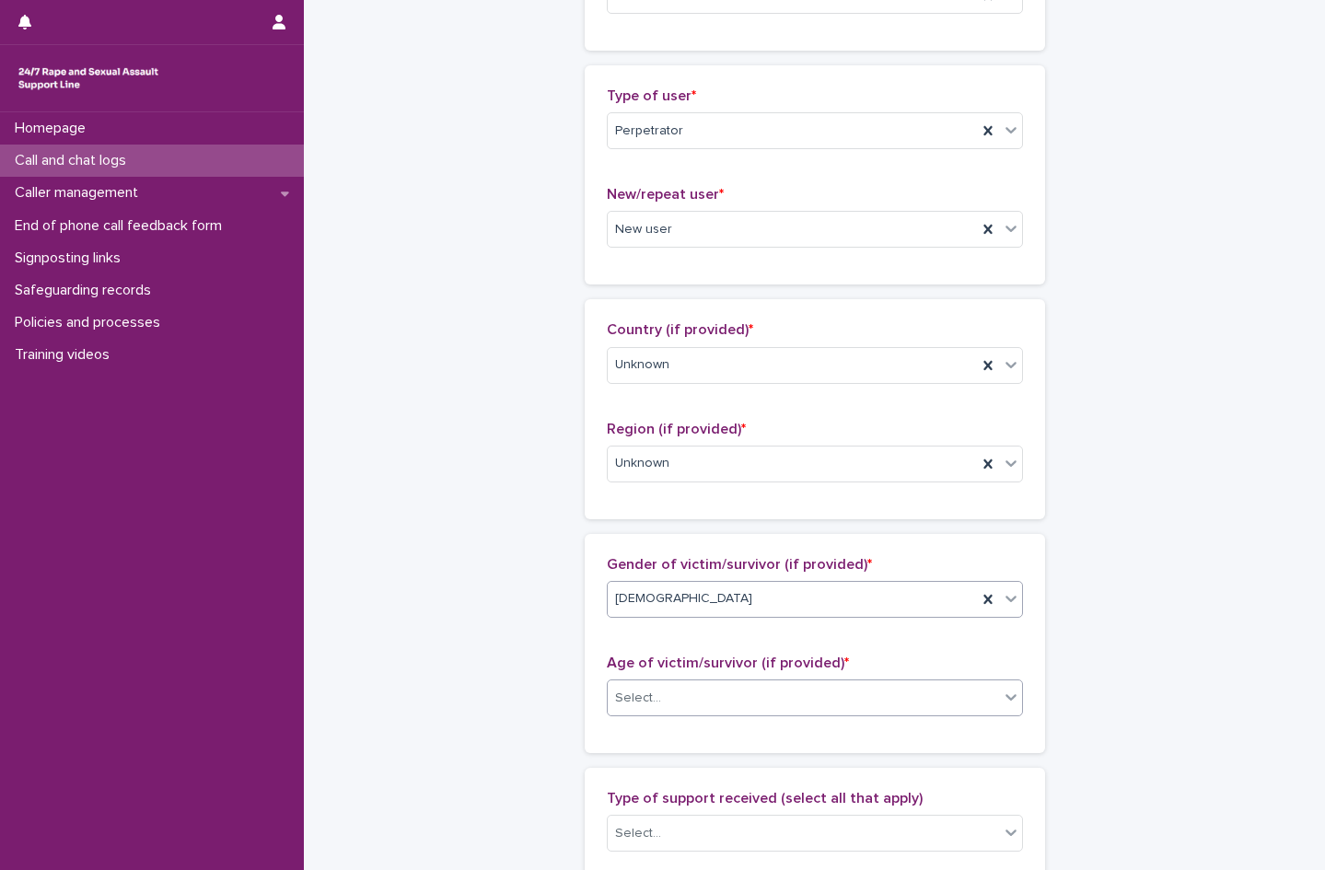
click at [697, 698] on div "Select..." at bounding box center [803, 698] width 391 height 30
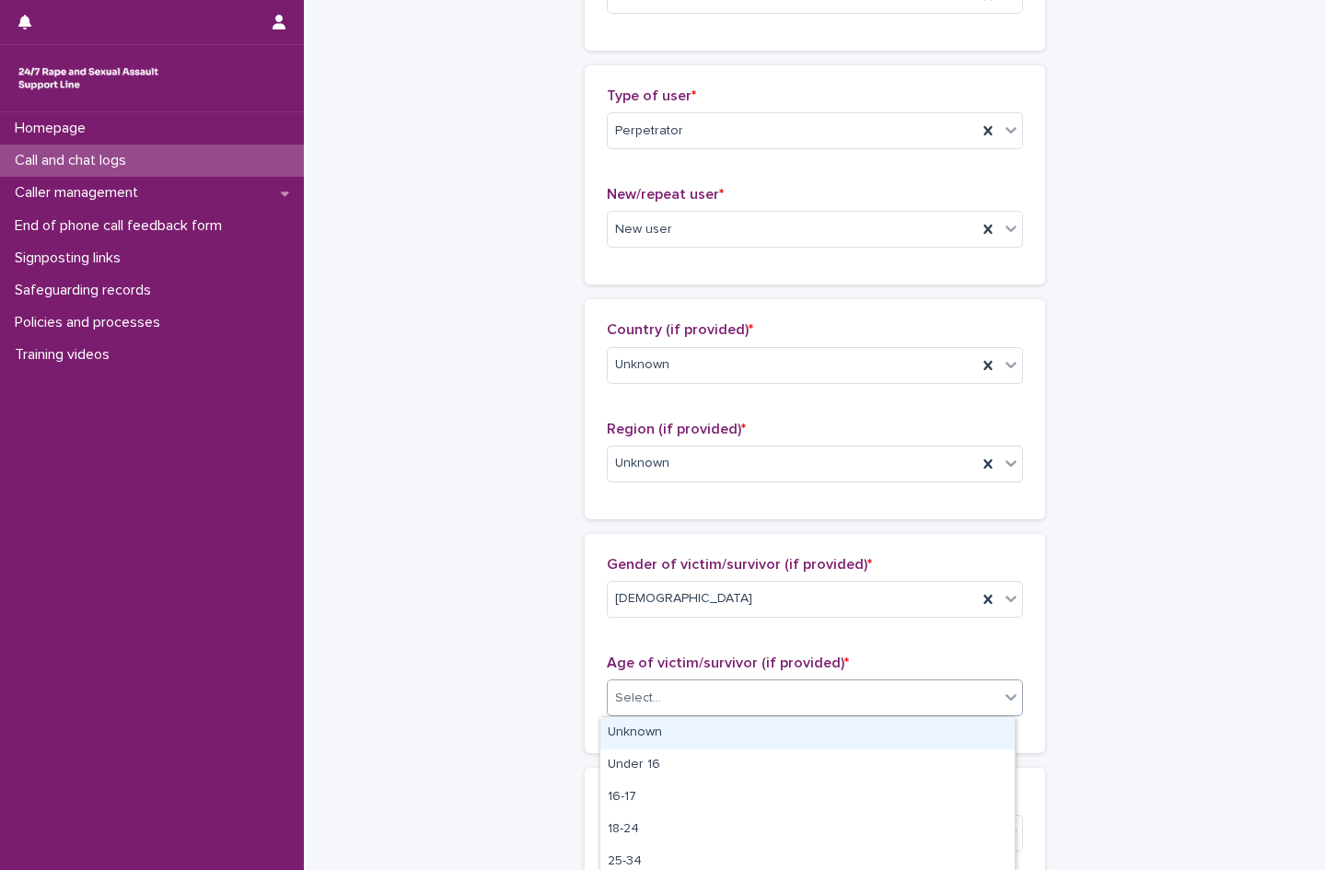
click at [693, 735] on div "Unknown" at bounding box center [807, 733] width 414 height 32
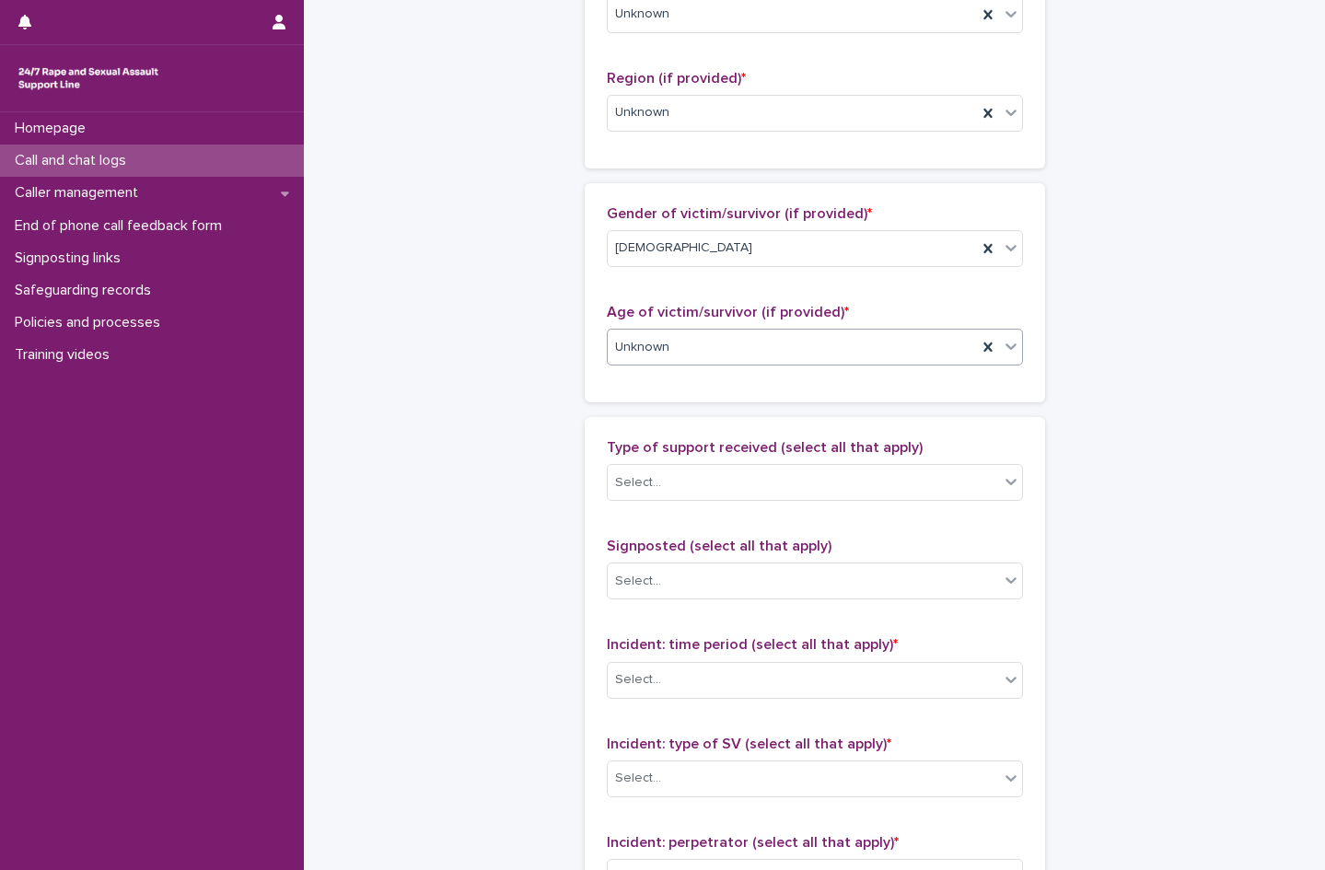
scroll to position [829, 0]
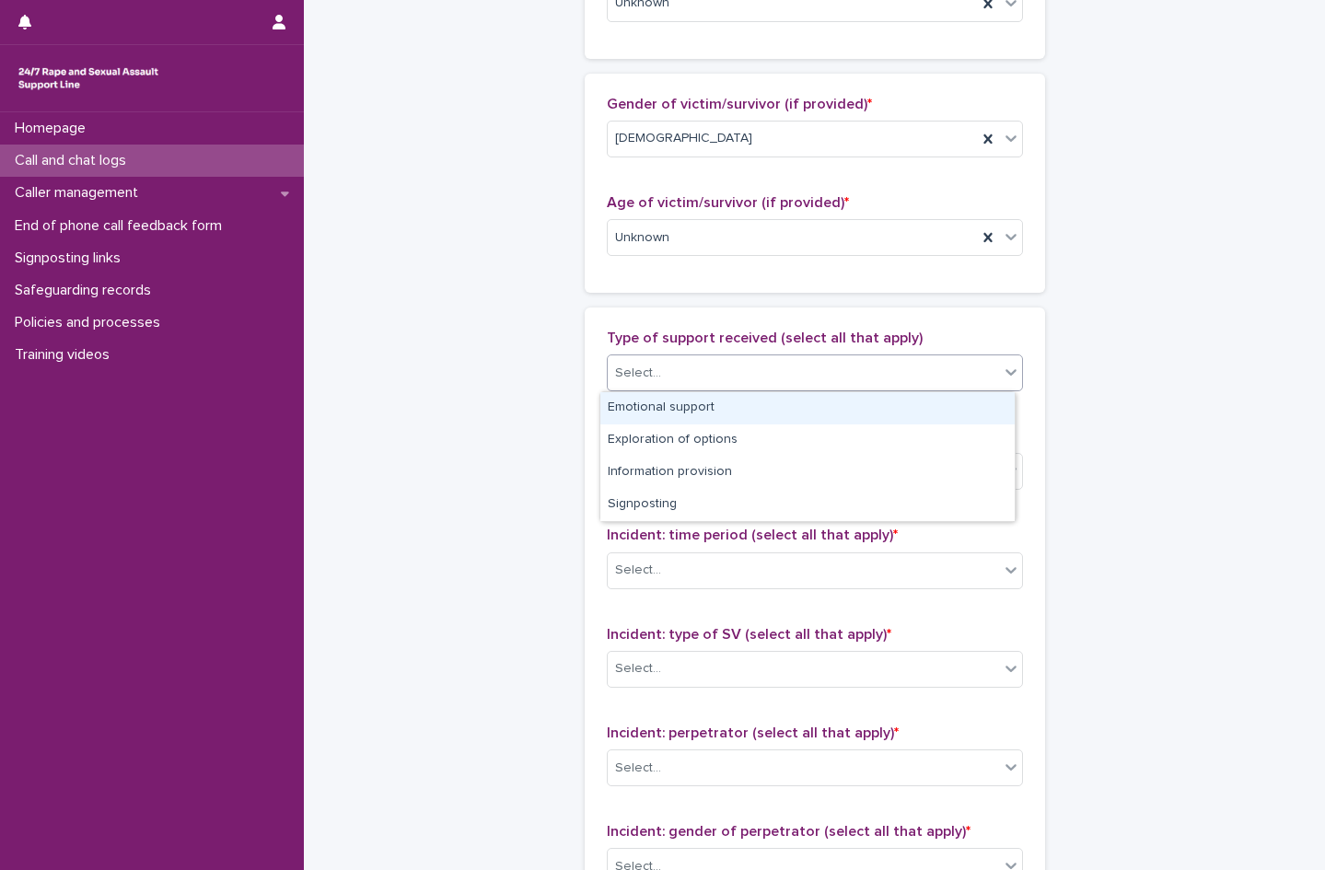
click at [649, 364] on div "Select..." at bounding box center [638, 373] width 46 height 19
click at [676, 402] on div "Emotional support" at bounding box center [807, 408] width 414 height 32
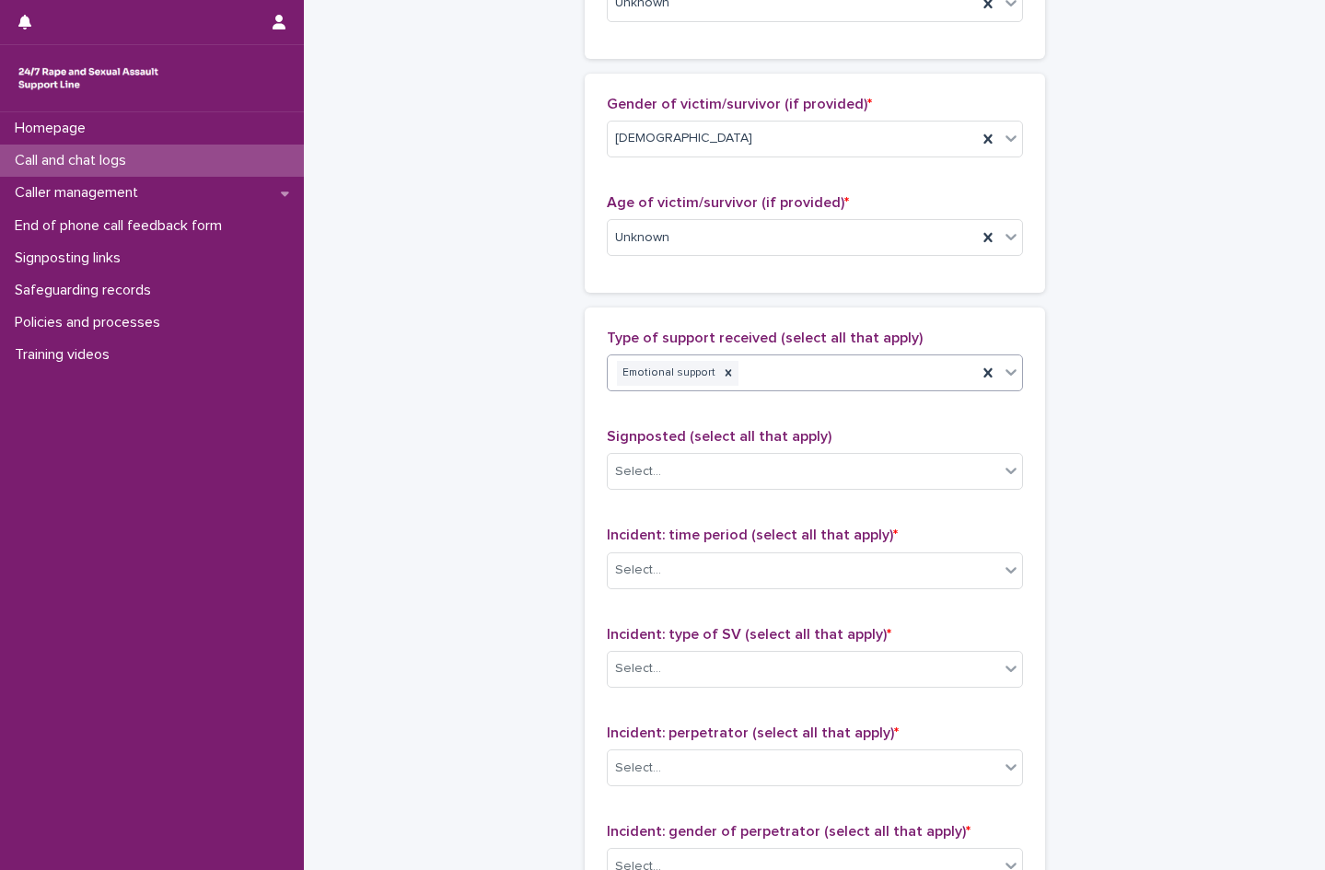
click at [787, 377] on div "Emotional support" at bounding box center [792, 373] width 369 height 32
click at [729, 441] on div "Information provision" at bounding box center [807, 441] width 414 height 32
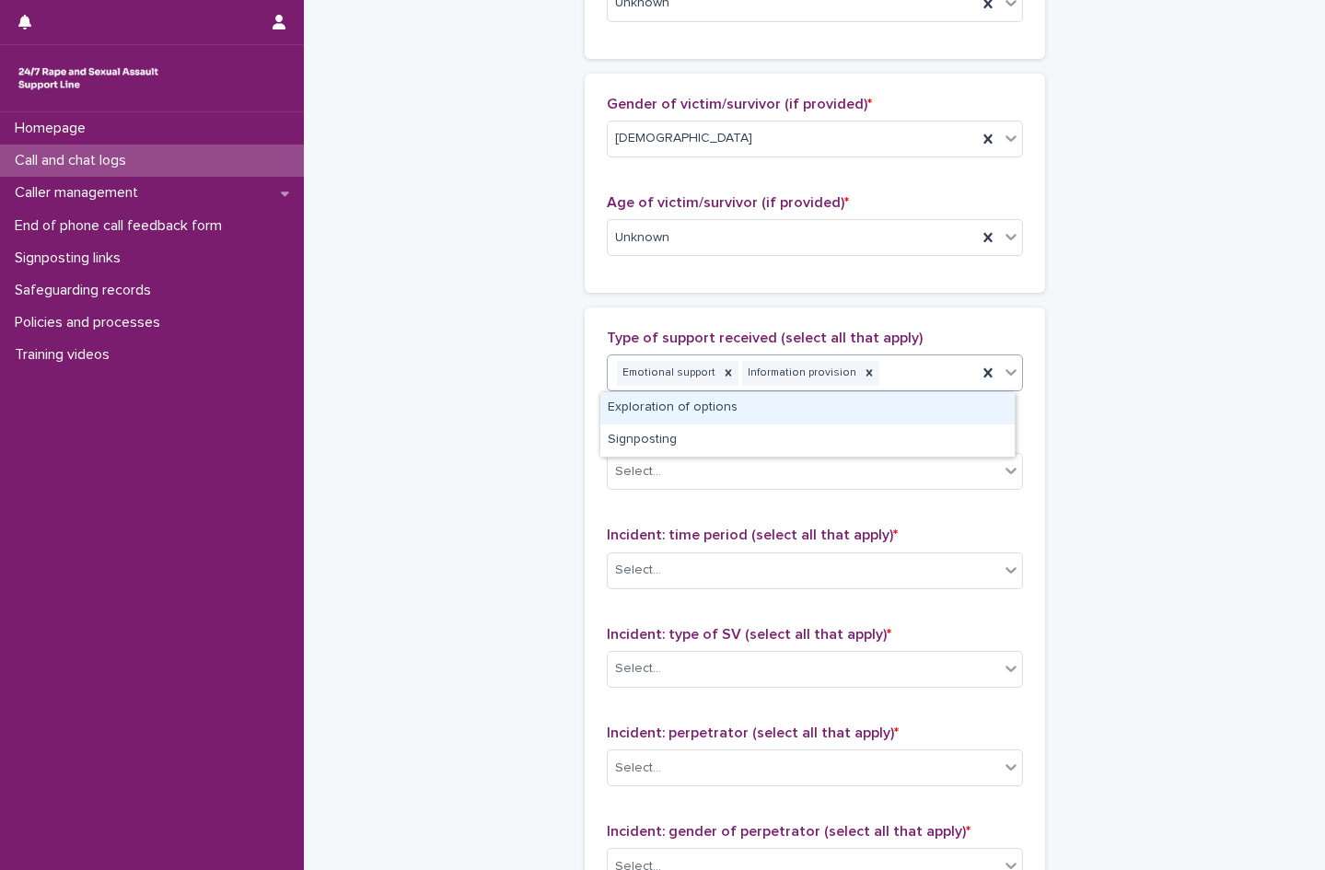
click at [907, 372] on div "Emotional support Information provision" at bounding box center [792, 373] width 369 height 32
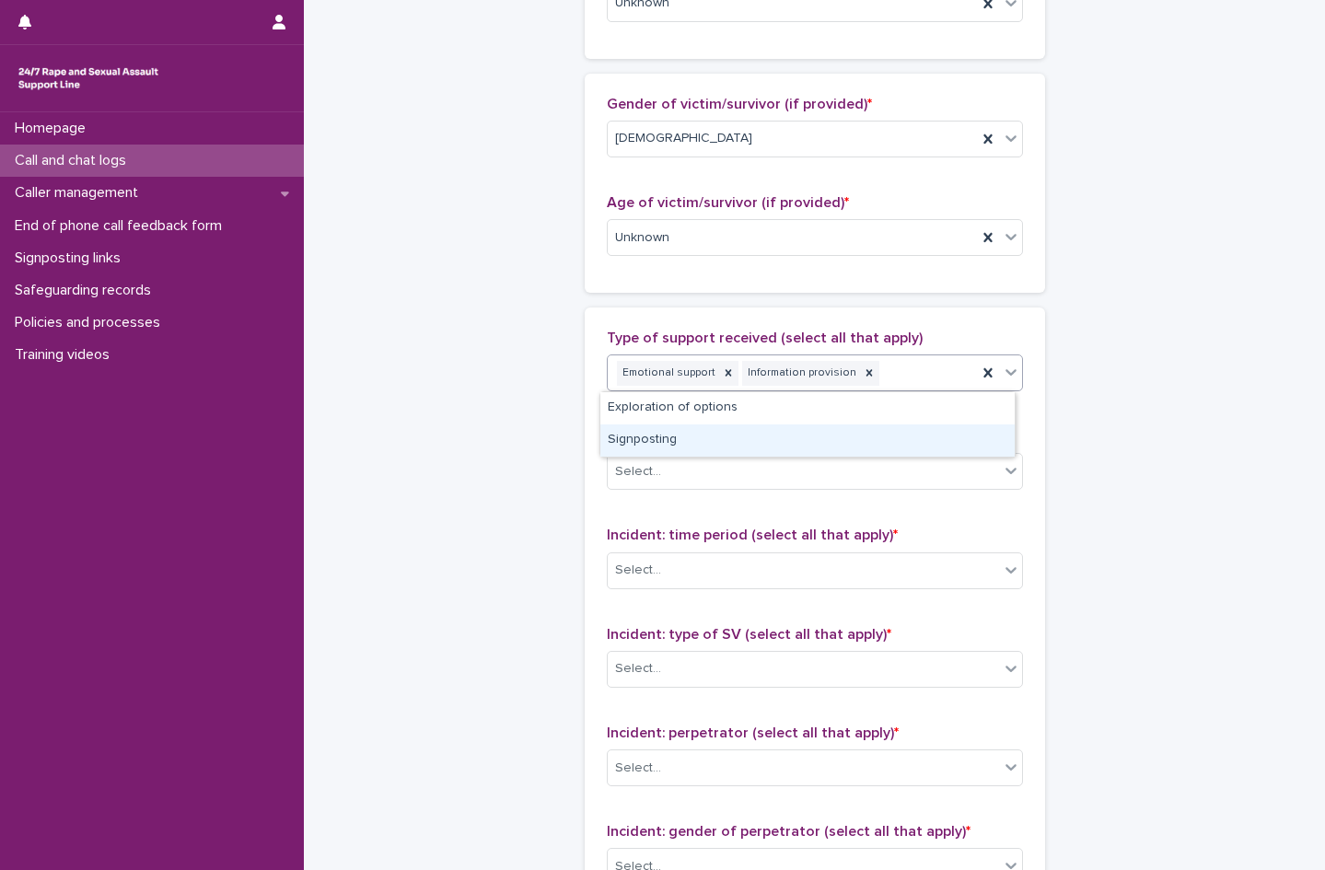
click at [724, 440] on div "Signposting" at bounding box center [807, 441] width 414 height 32
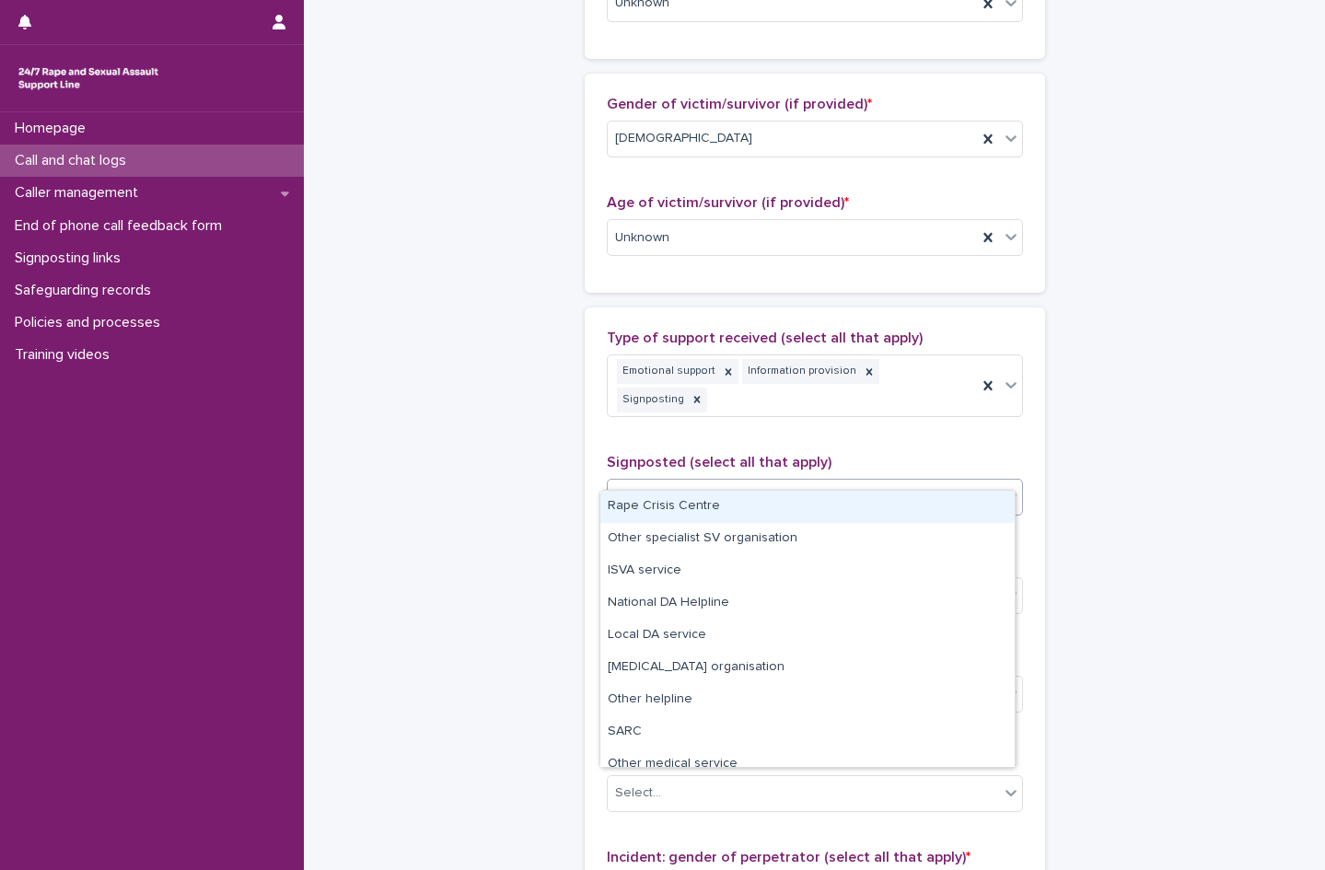
click at [666, 483] on div "Select..." at bounding box center [803, 498] width 391 height 30
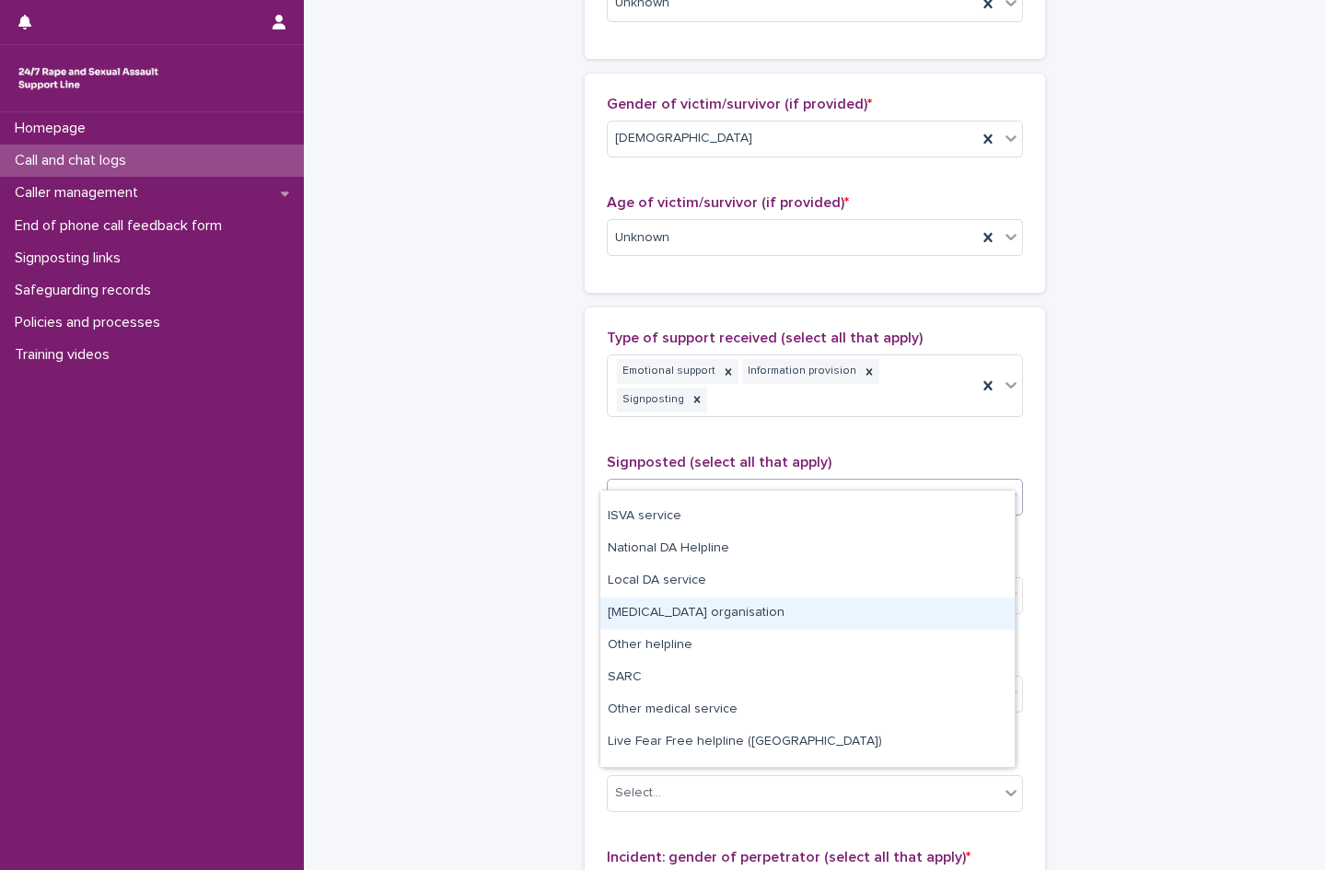
scroll to position [111, 0]
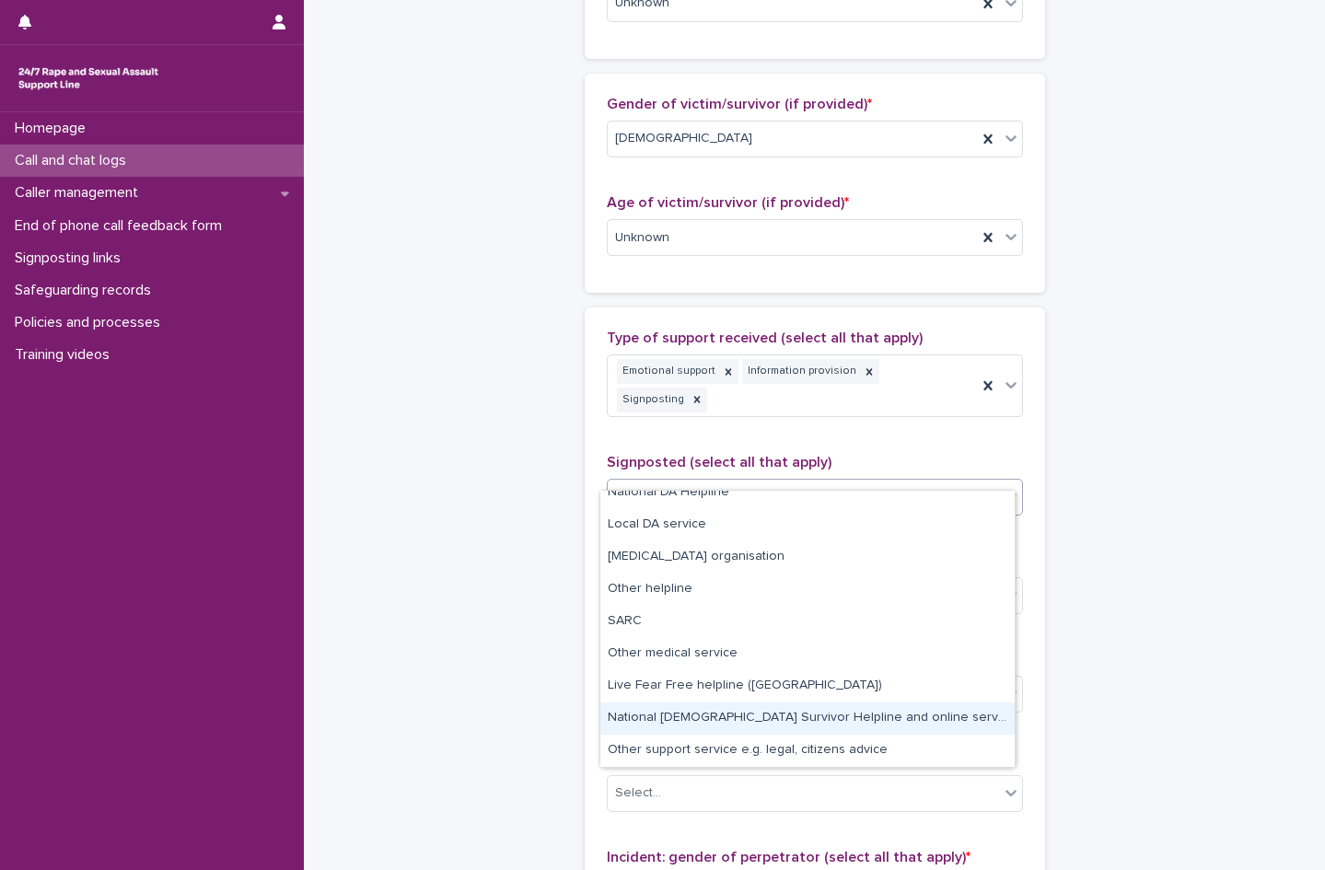
click at [711, 719] on div "National [DEMOGRAPHIC_DATA] Survivor Helpline and online service" at bounding box center [807, 719] width 414 height 32
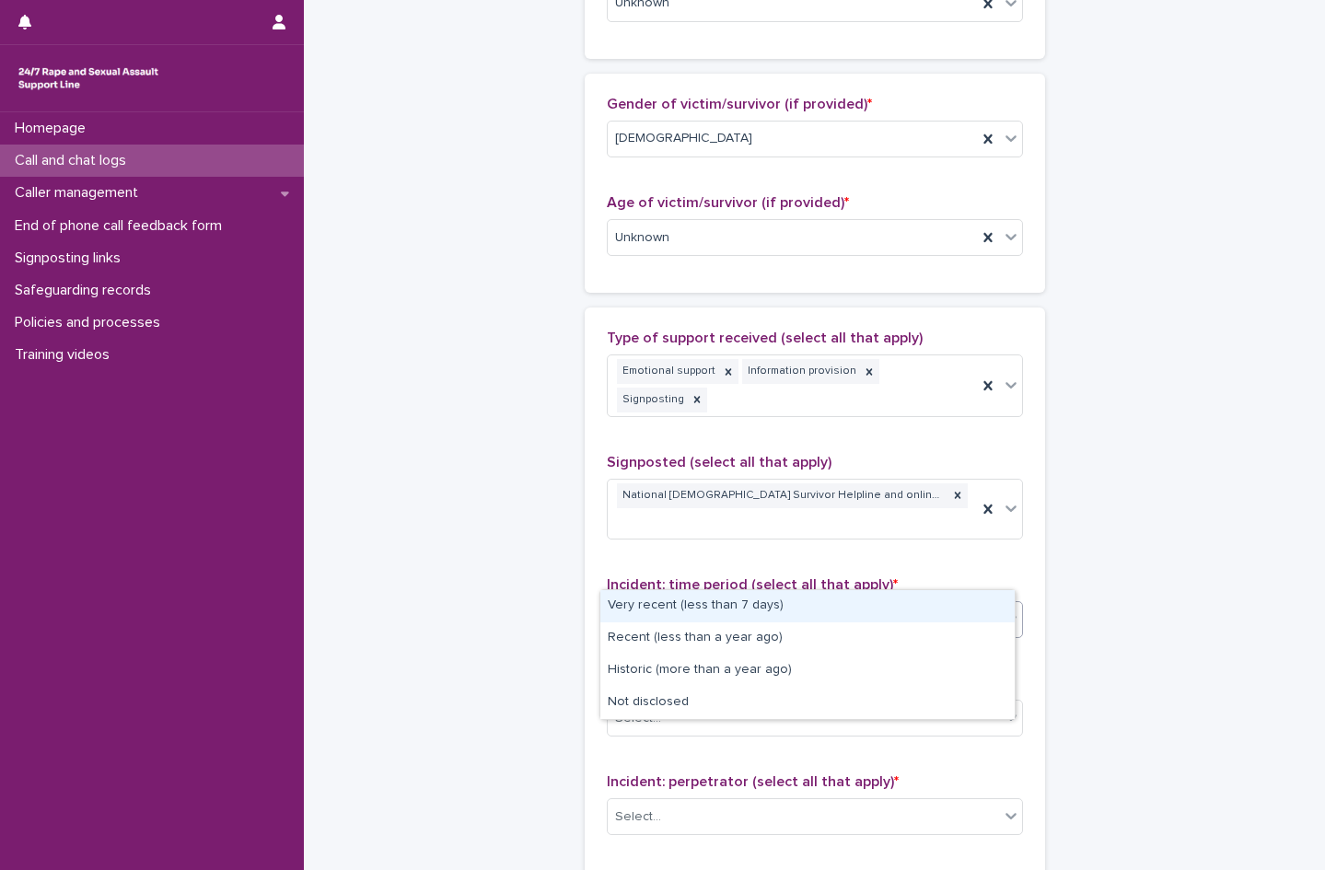
click at [682, 604] on div "Select..." at bounding box center [803, 619] width 391 height 30
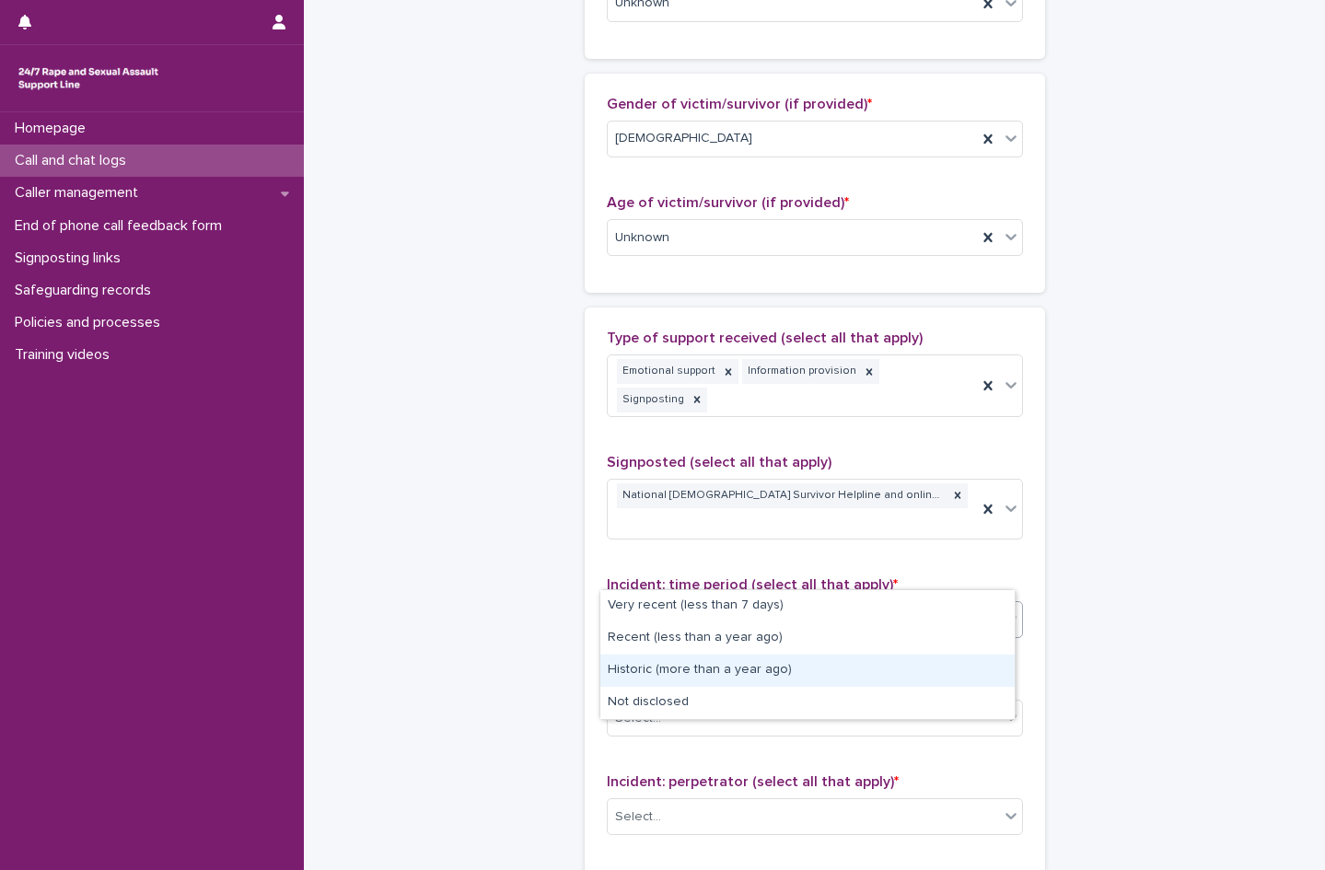
drag, startPoint x: 677, startPoint y: 653, endPoint x: 674, endPoint y: 673, distance: 20.4
click at [674, 673] on div "Historic (more than a year ago)" at bounding box center [807, 671] width 414 height 32
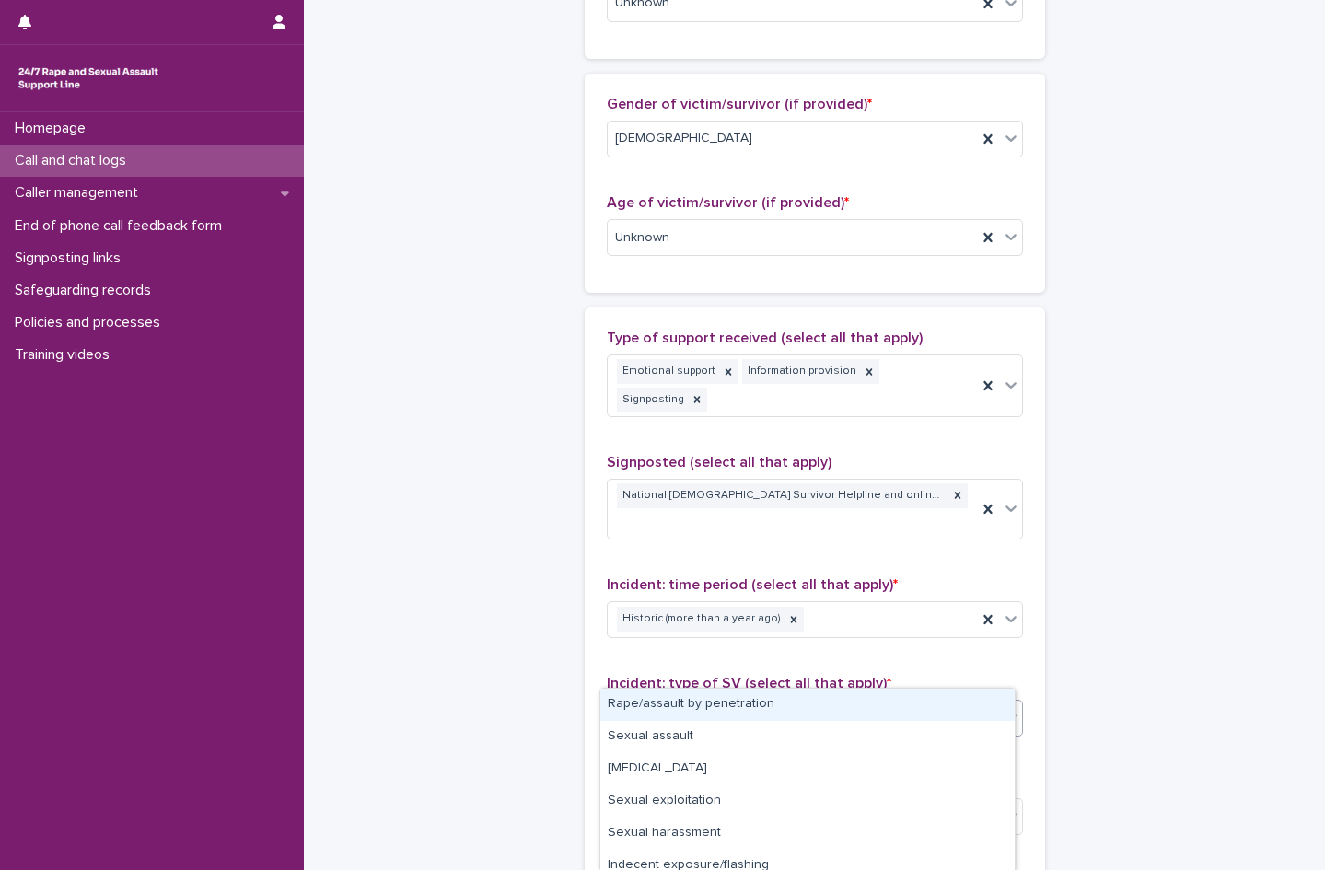
click at [667, 704] on div "Select..." at bounding box center [803, 719] width 391 height 30
click at [657, 706] on div "Rape/assault by penetration" at bounding box center [807, 705] width 414 height 32
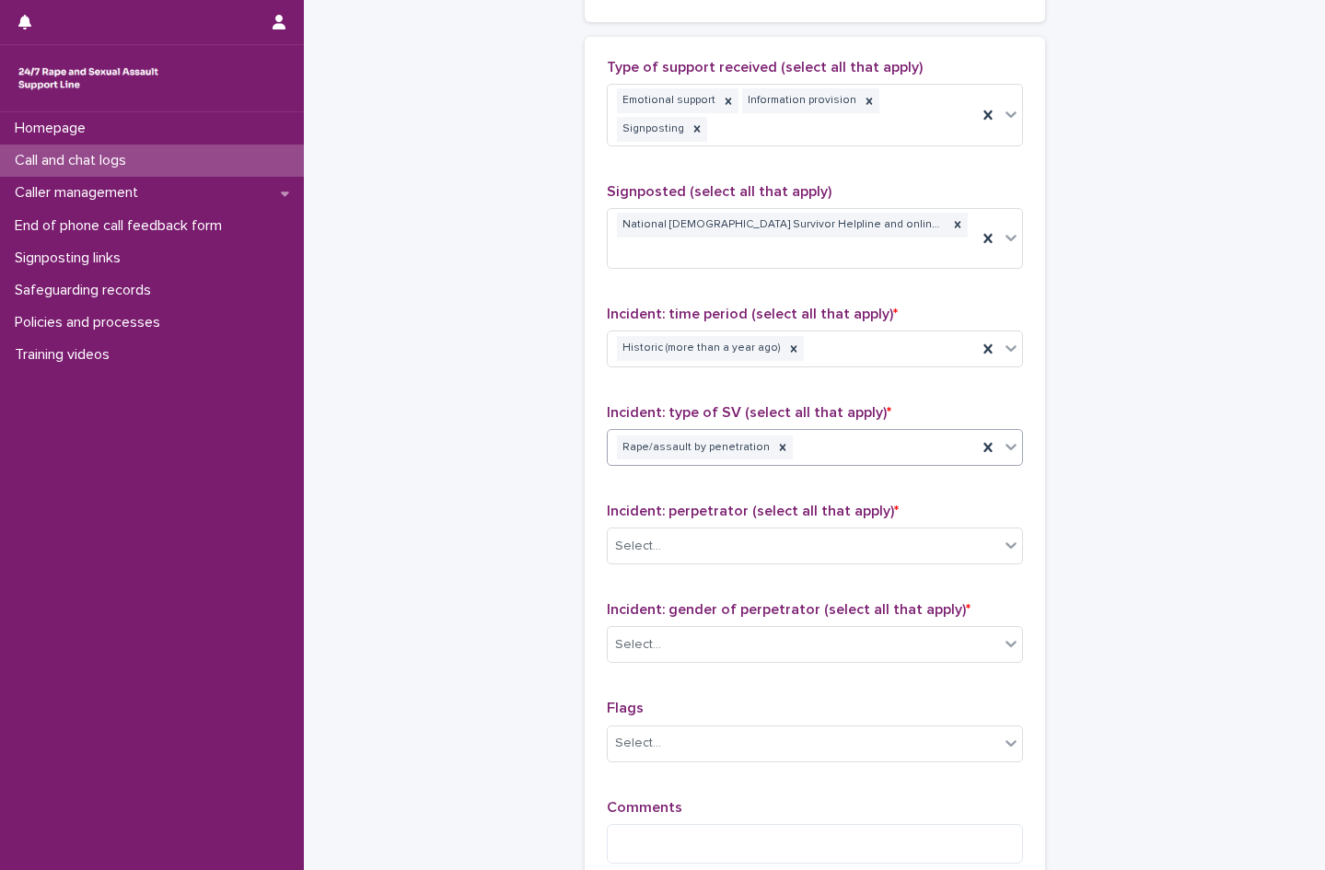
scroll to position [1105, 0]
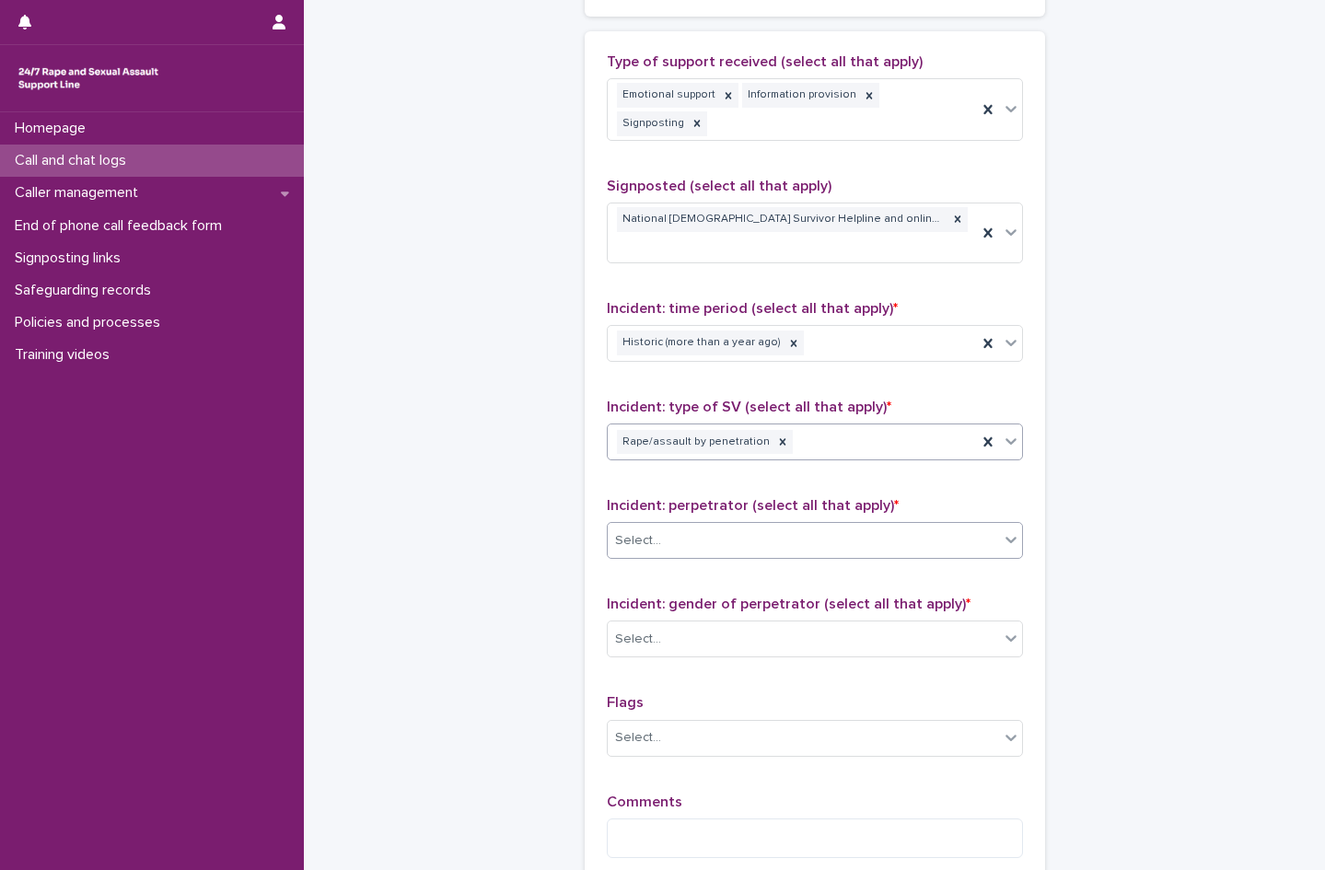
click at [721, 526] on div "Select..." at bounding box center [803, 541] width 391 height 30
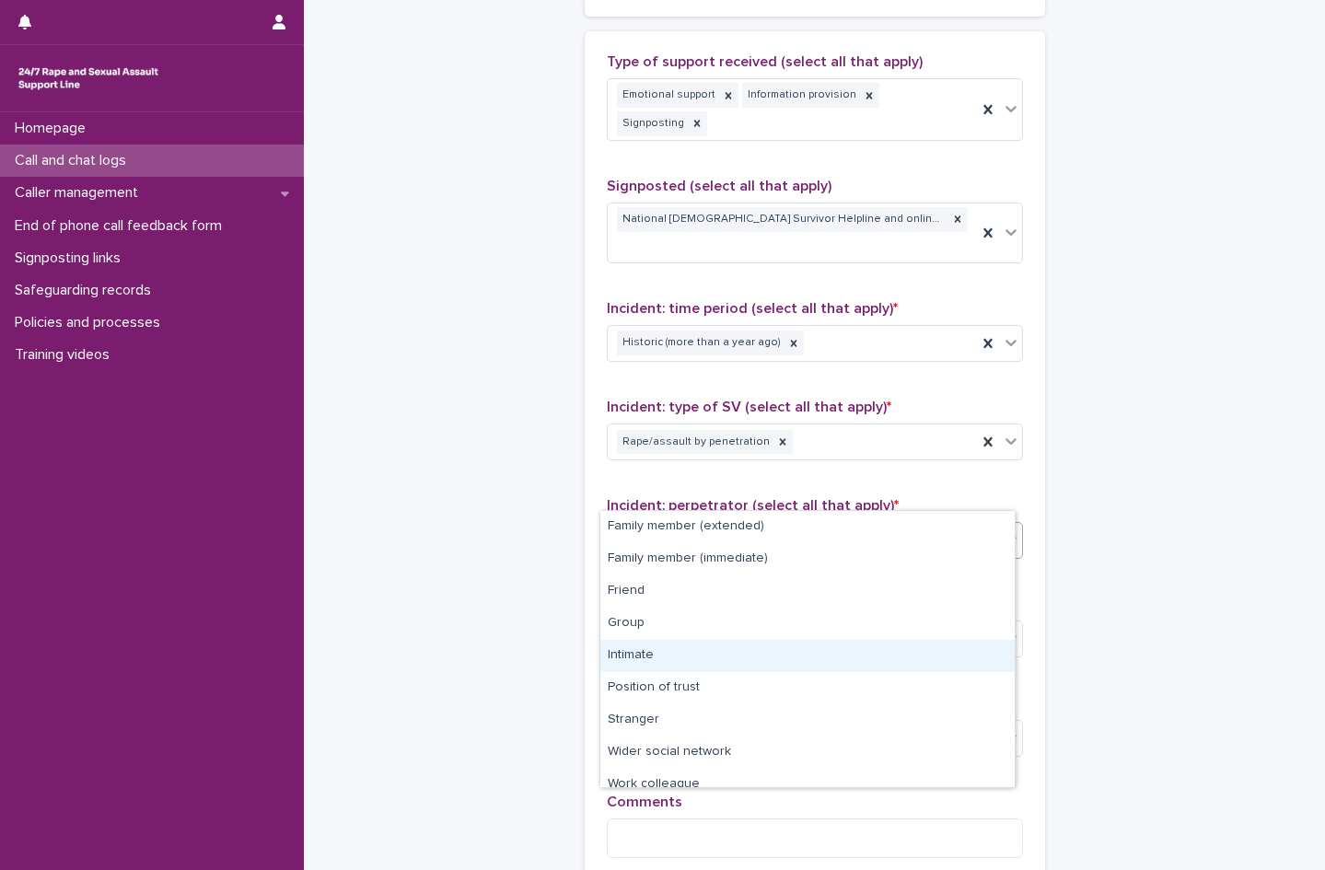
click at [712, 652] on div "Intimate" at bounding box center [807, 656] width 414 height 32
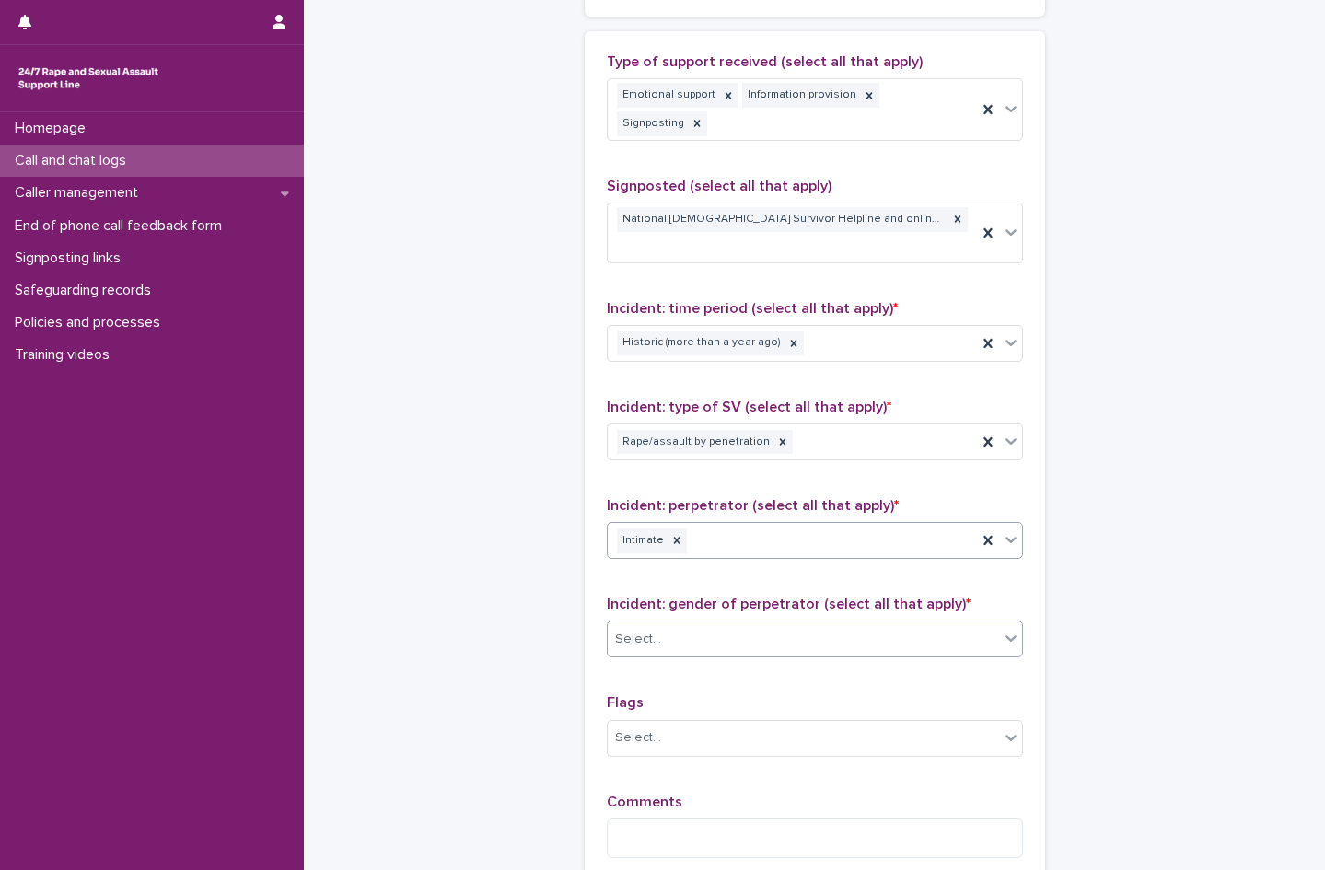
click at [679, 624] on div "Select..." at bounding box center [803, 639] width 391 height 30
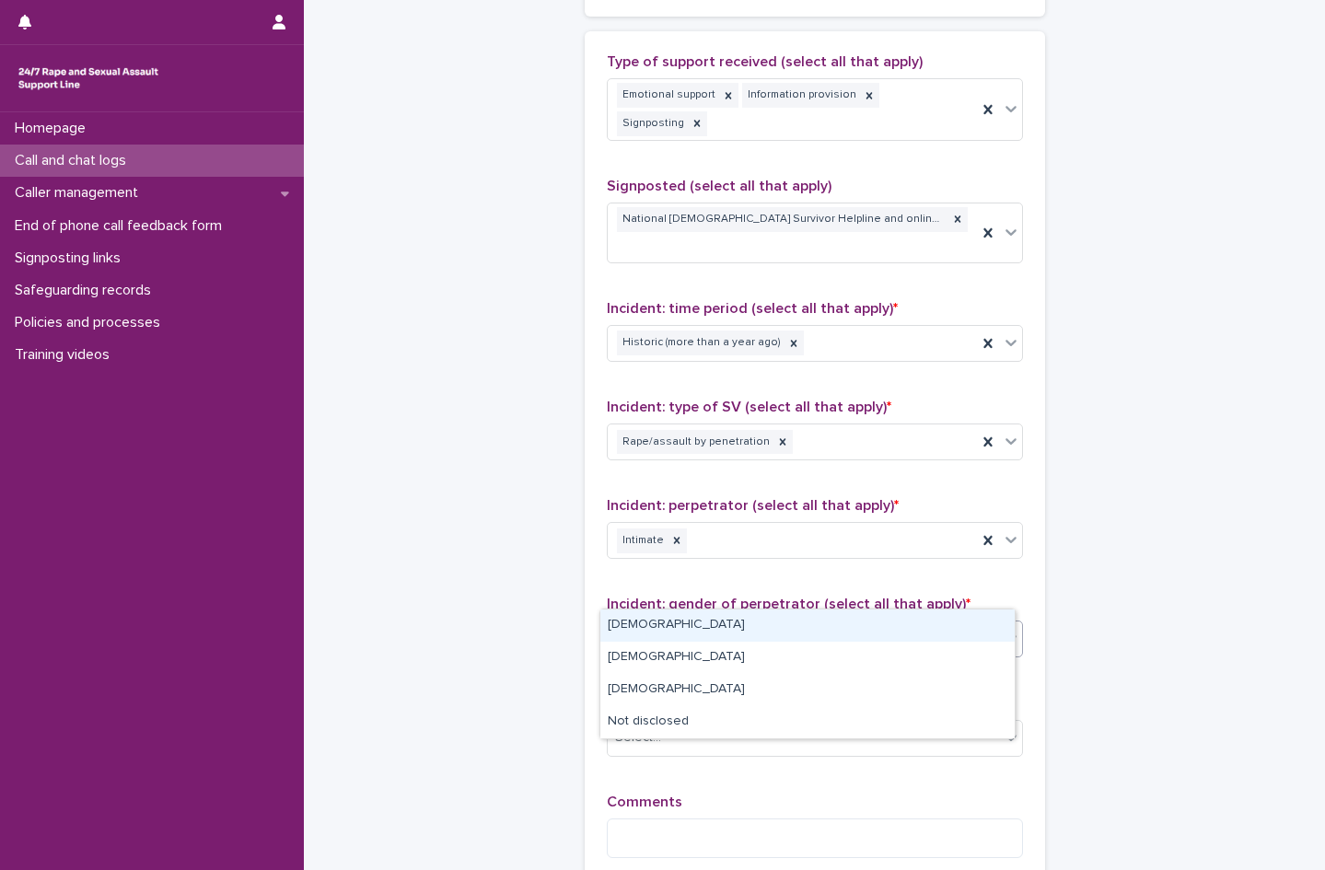
click at [653, 633] on div "[DEMOGRAPHIC_DATA]" at bounding box center [807, 626] width 414 height 32
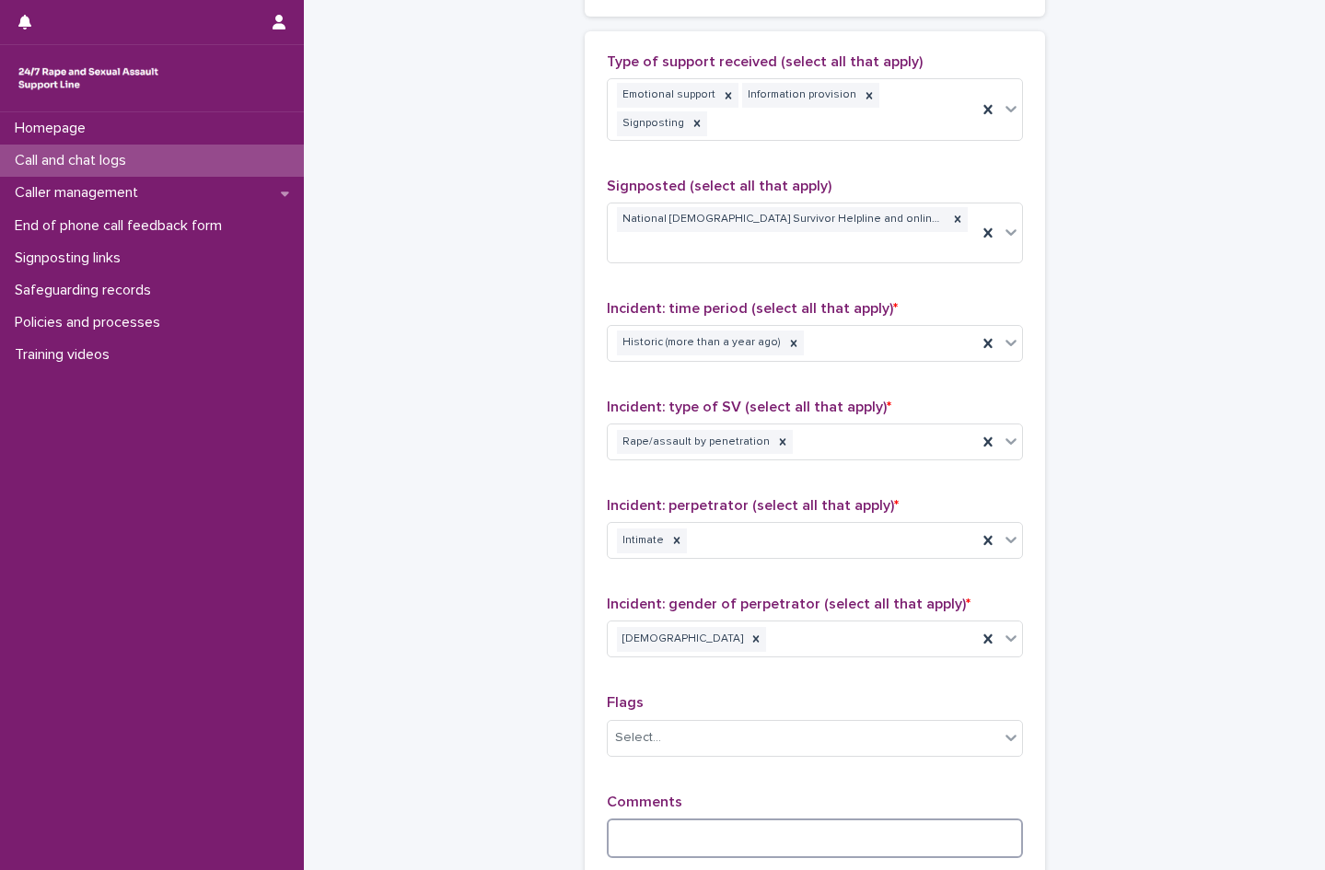
click at [682, 819] on textarea at bounding box center [815, 839] width 416 height 40
click at [746, 819] on textarea "**********" at bounding box center [815, 862] width 416 height 86
click at [837, 861] on textarea "**********" at bounding box center [815, 869] width 416 height 101
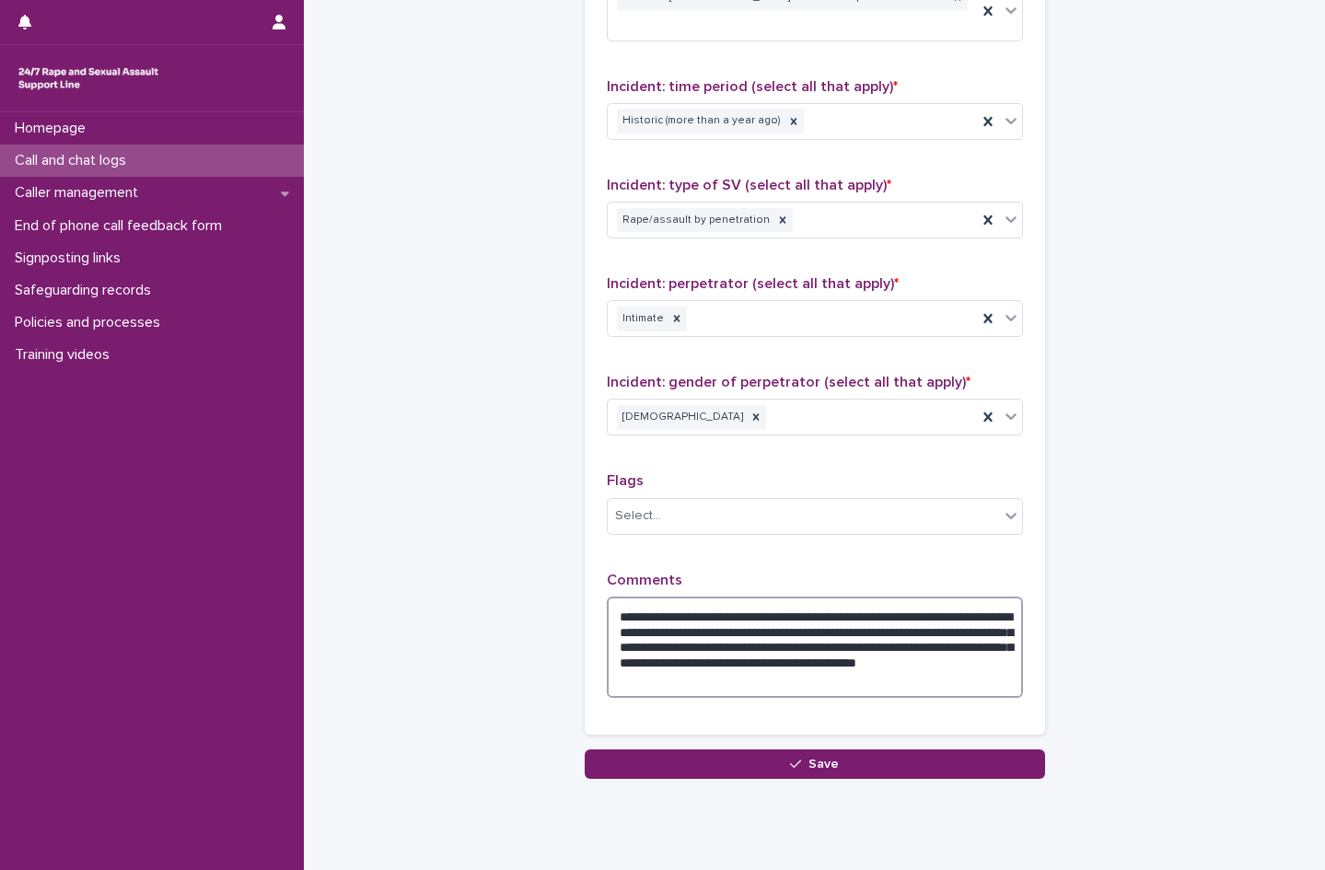
scroll to position [1331, 0]
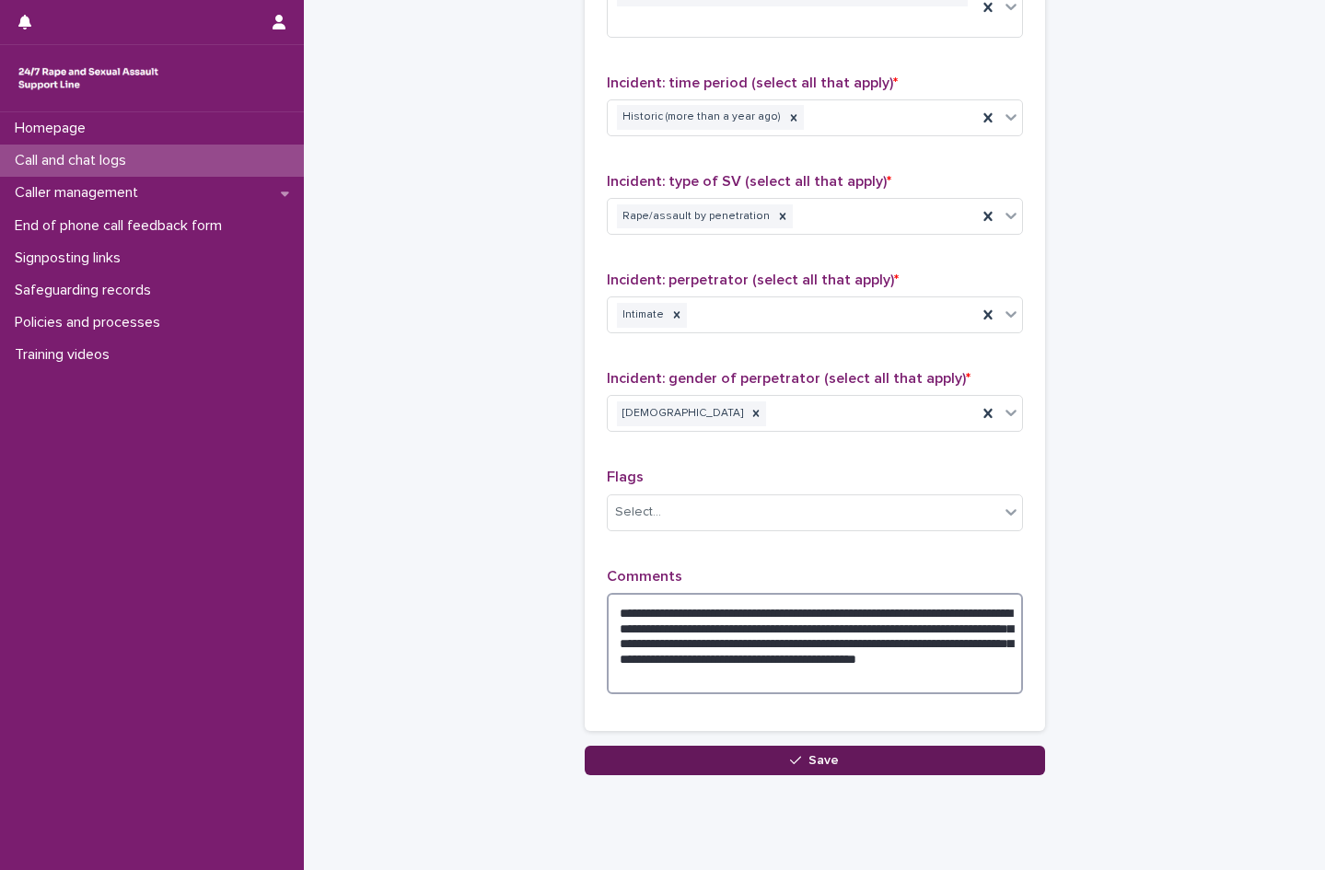
type textarea "**********"
click at [724, 746] on button "Save" at bounding box center [815, 760] width 460 height 29
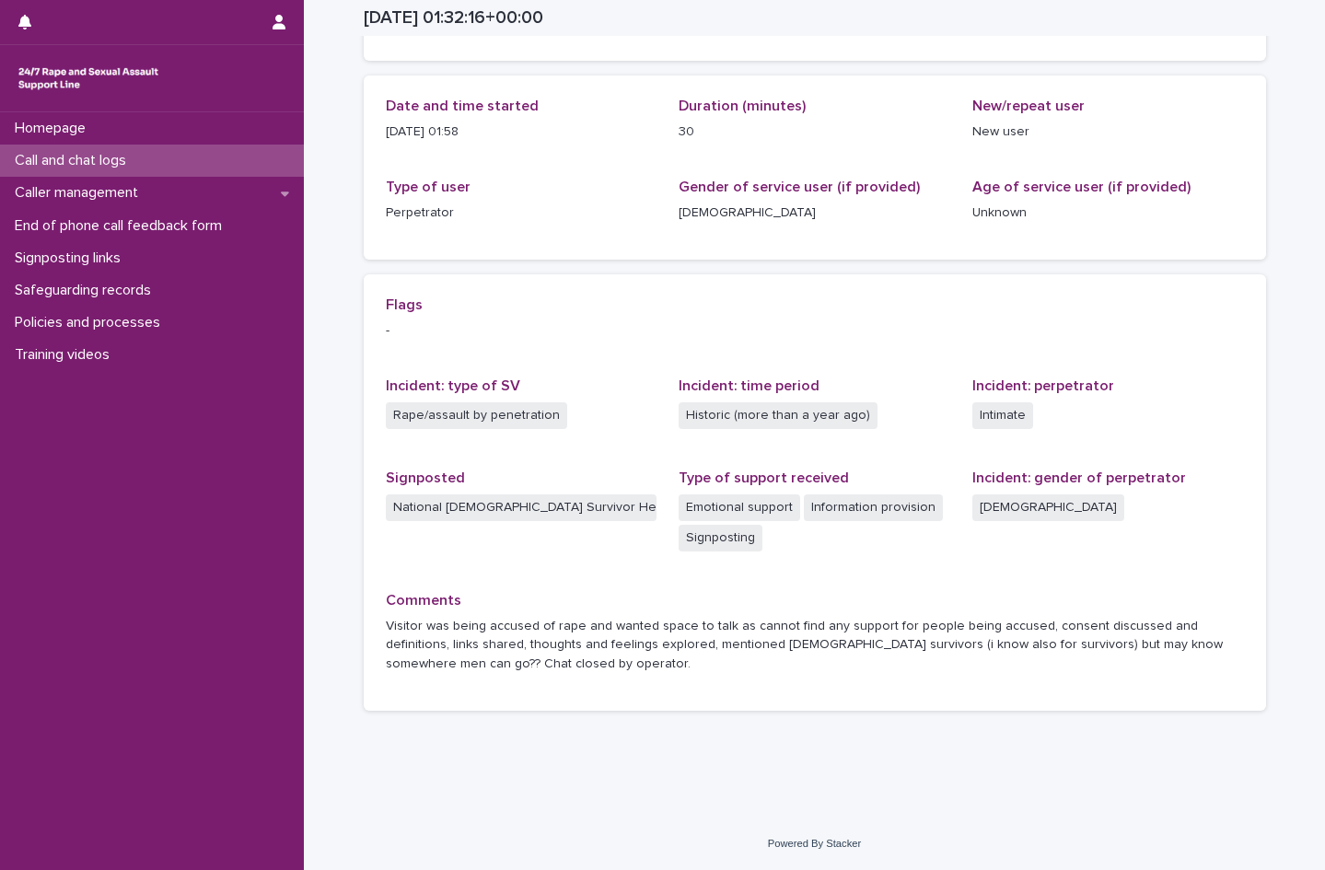
scroll to position [177, 0]
click at [56, 154] on p "Call and chat logs" at bounding box center [74, 160] width 134 height 17
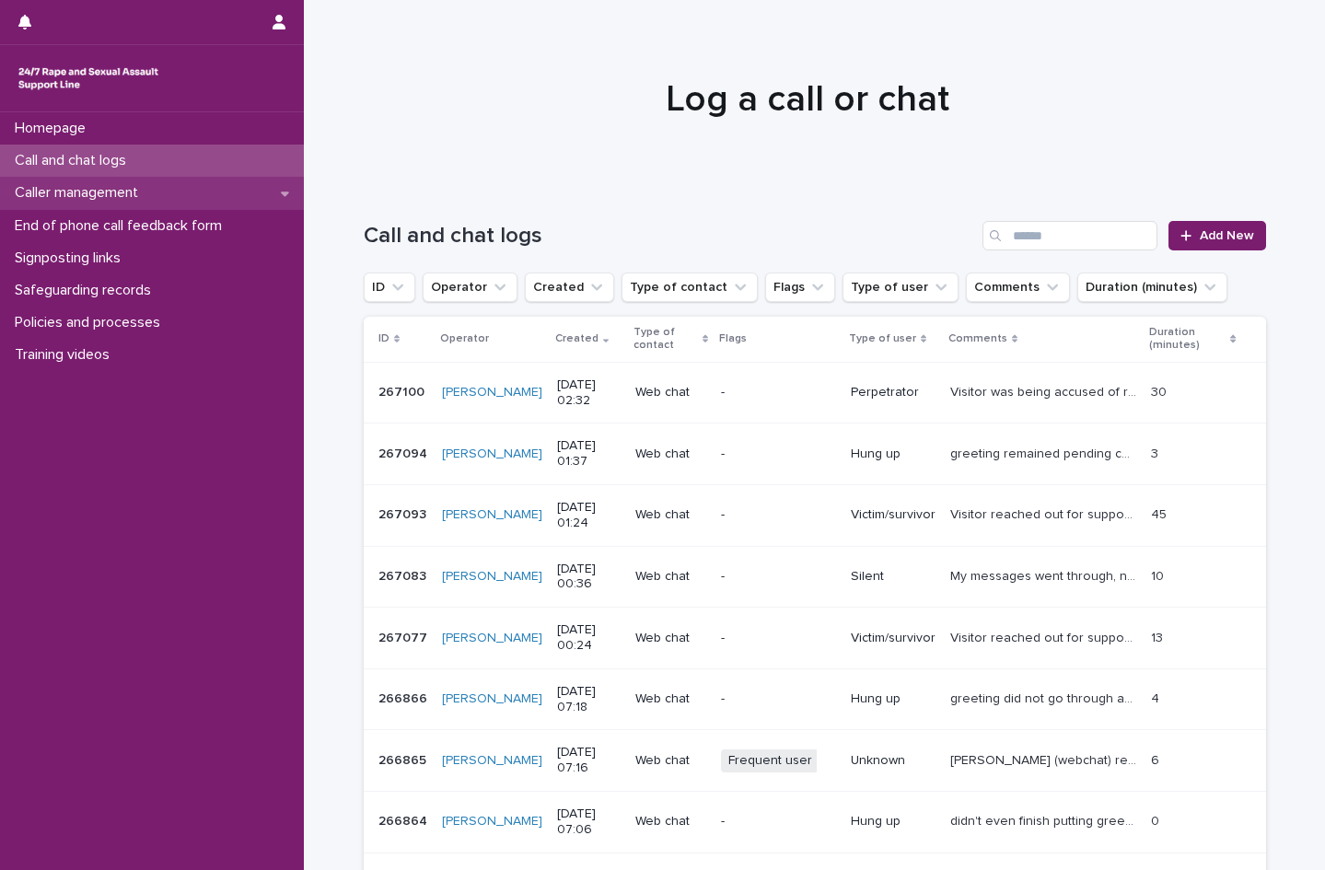
click at [85, 199] on p "Caller management" at bounding box center [80, 192] width 146 height 17
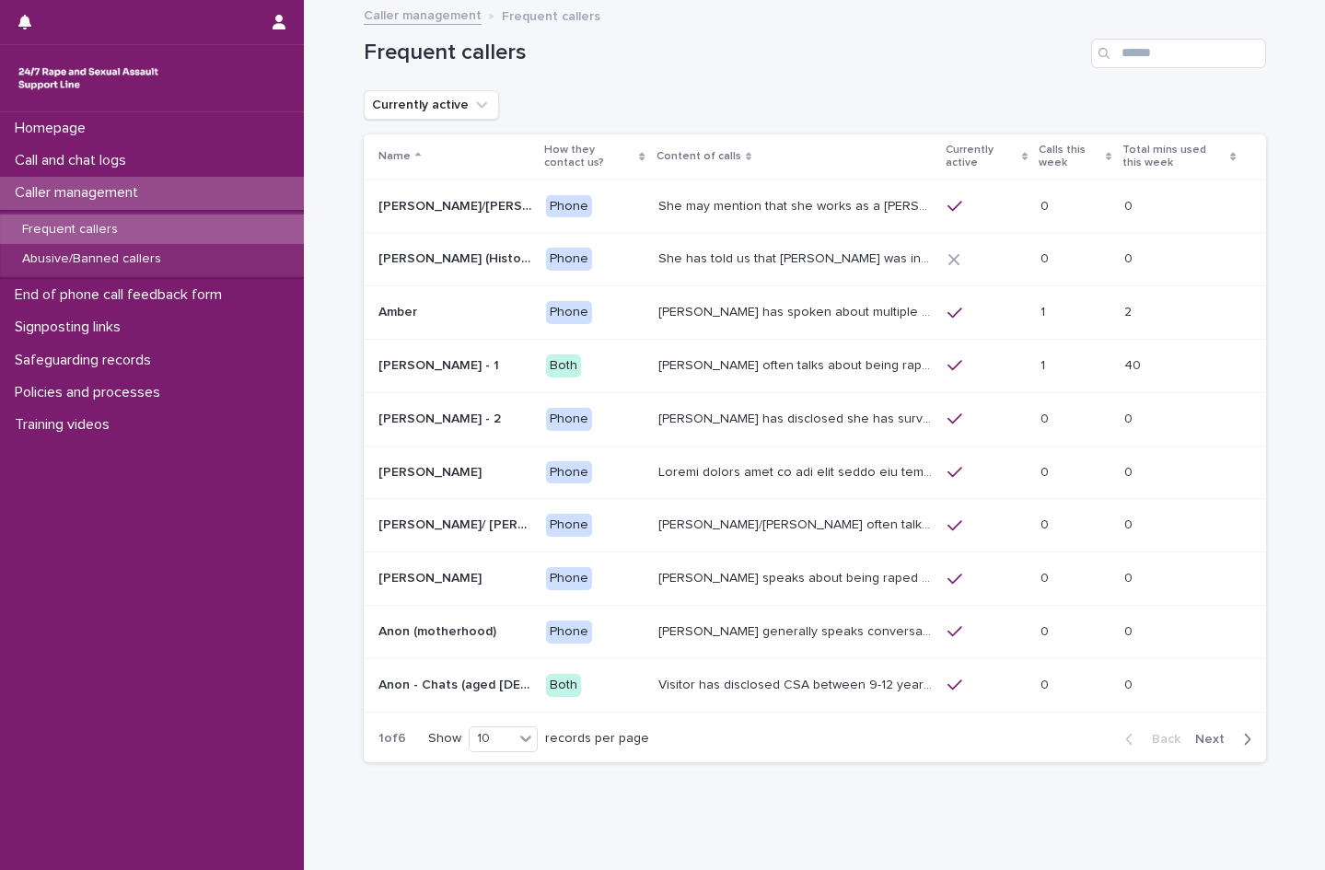
click at [693, 366] on p "[PERSON_NAME] often talks about being raped a night before or [DATE] or a month…" at bounding box center [797, 364] width 278 height 19
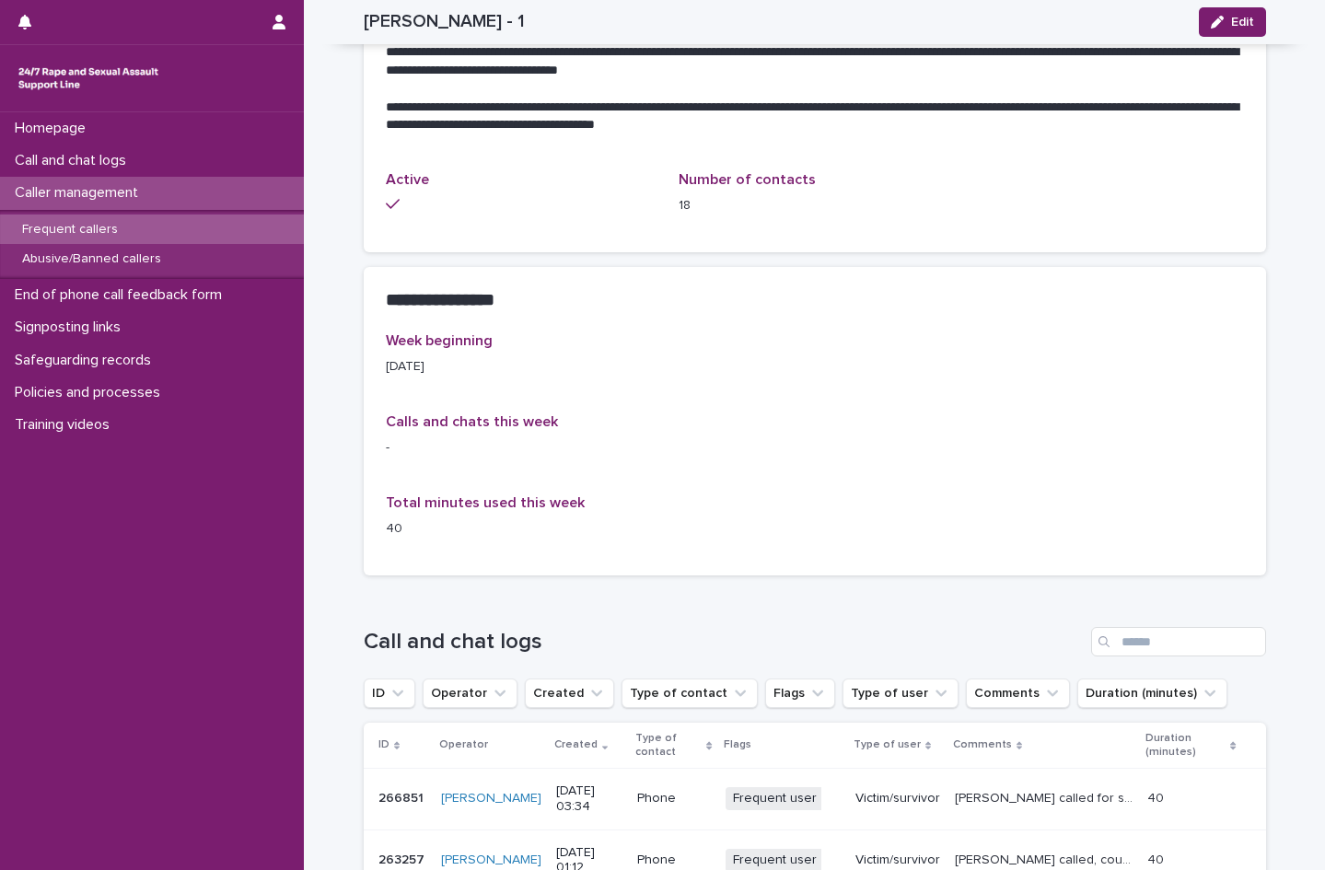
scroll to position [829, 0]
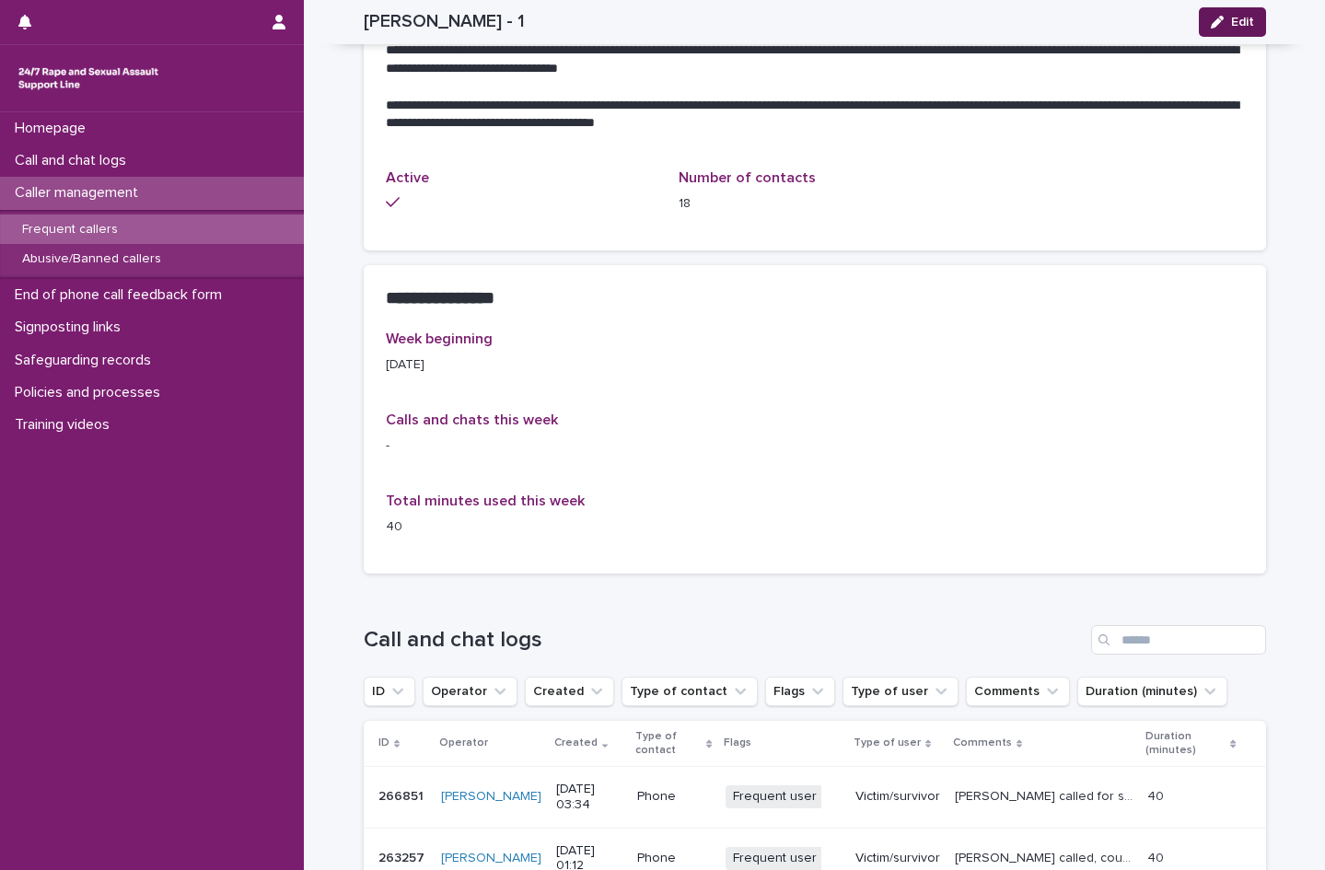
click at [1247, 32] on button "Edit" at bounding box center [1232, 21] width 67 height 29
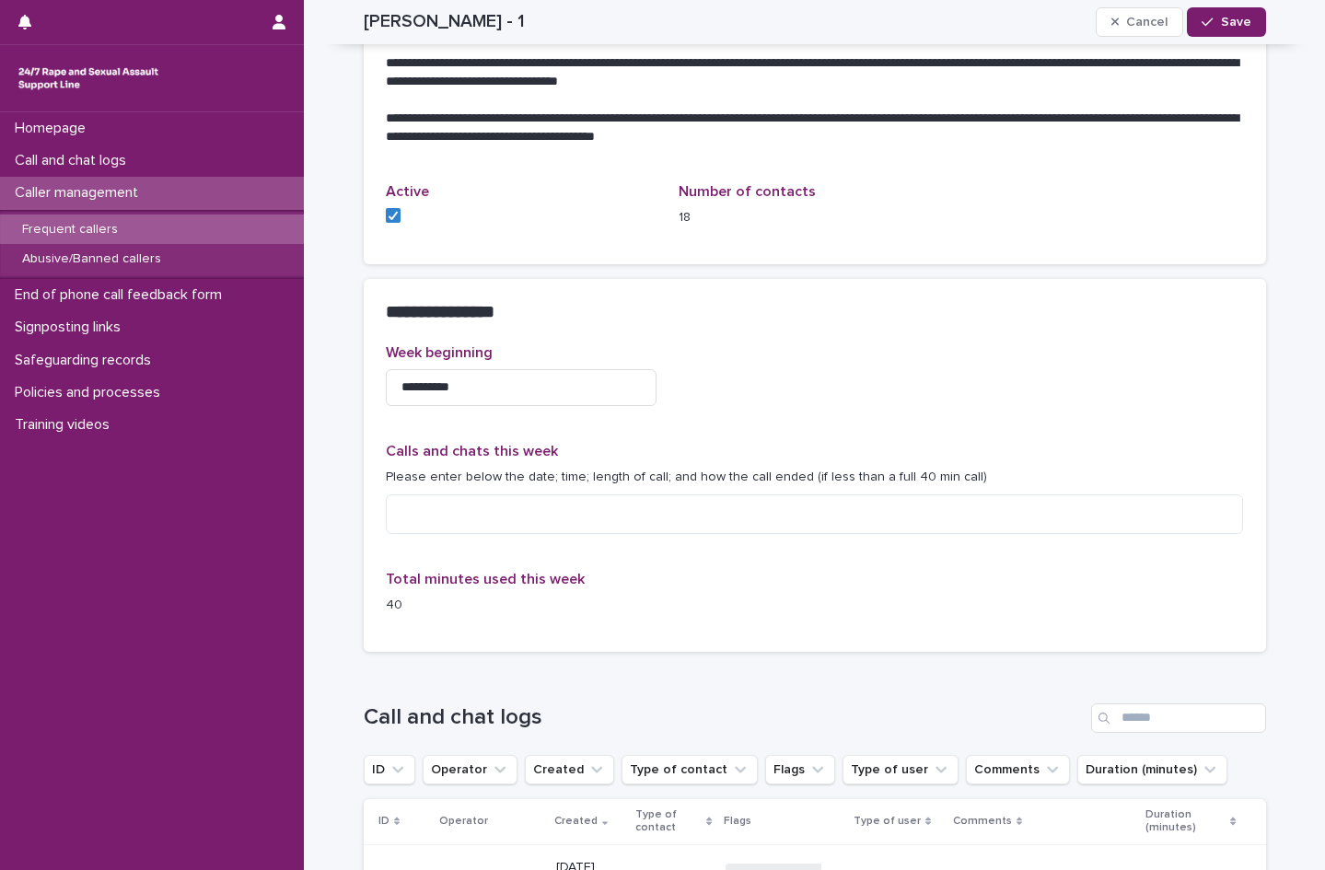
scroll to position [868, 0]
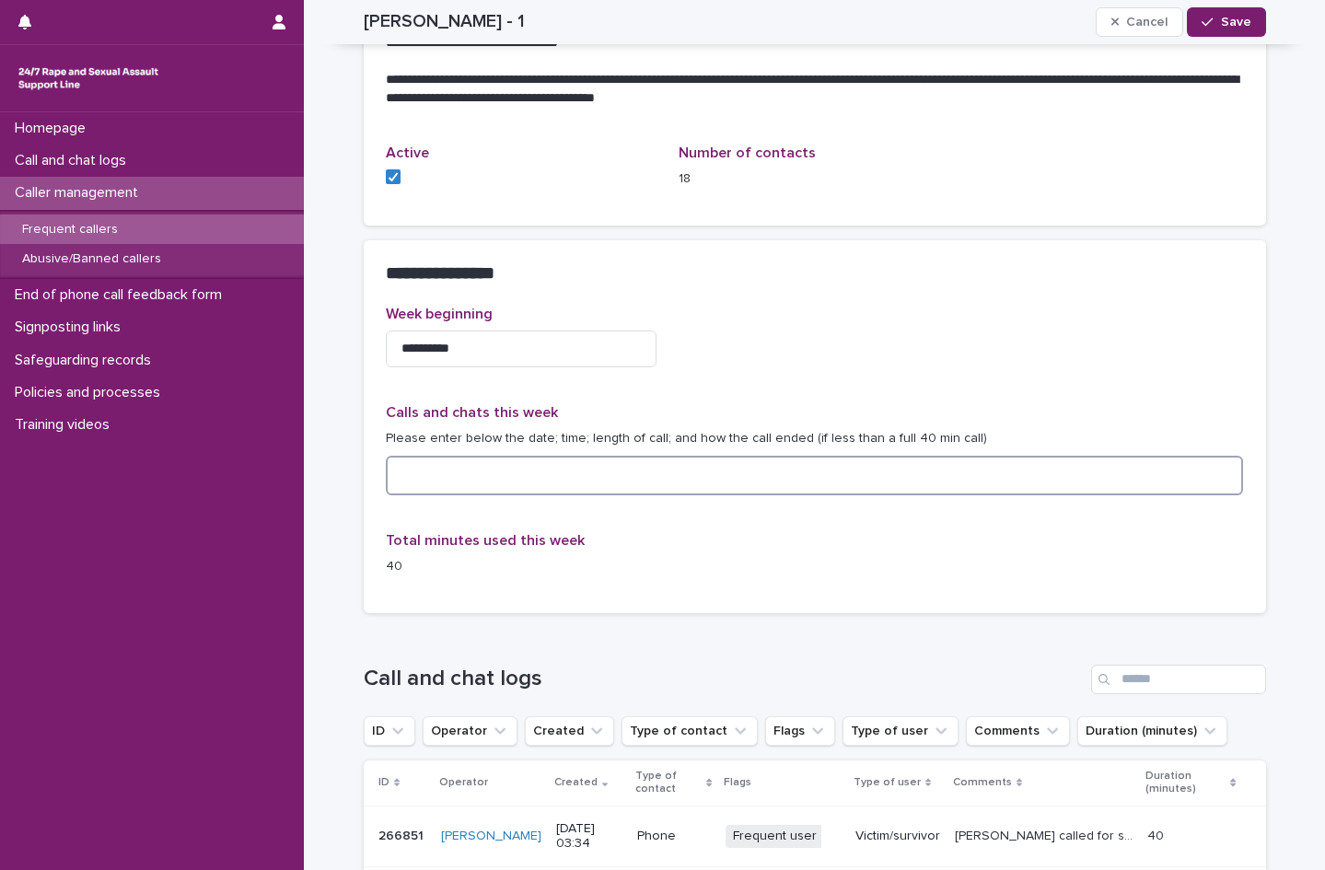
click at [497, 460] on textarea at bounding box center [815, 476] width 858 height 40
type textarea "**********"
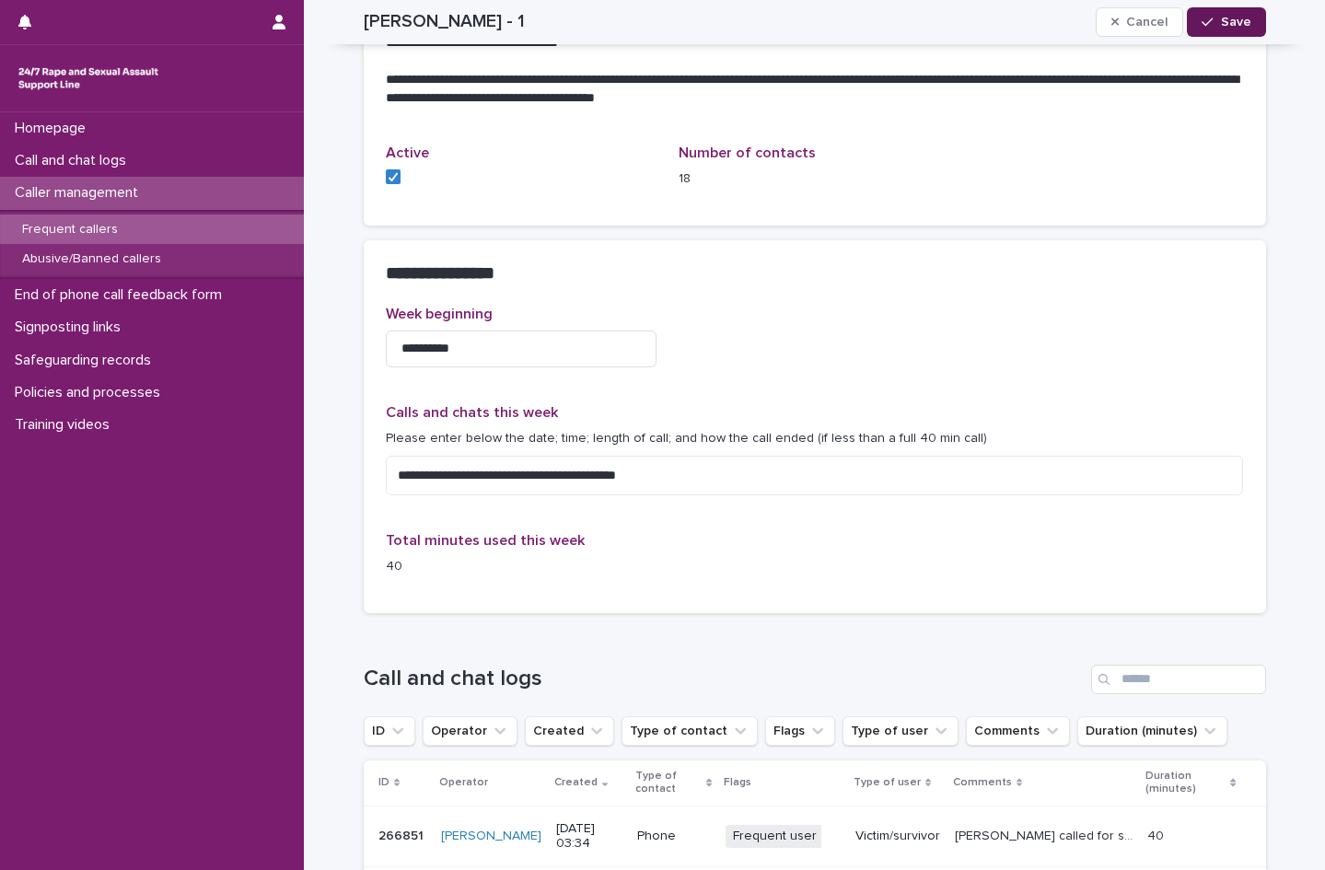
click at [1208, 22] on icon "button" at bounding box center [1207, 22] width 11 height 13
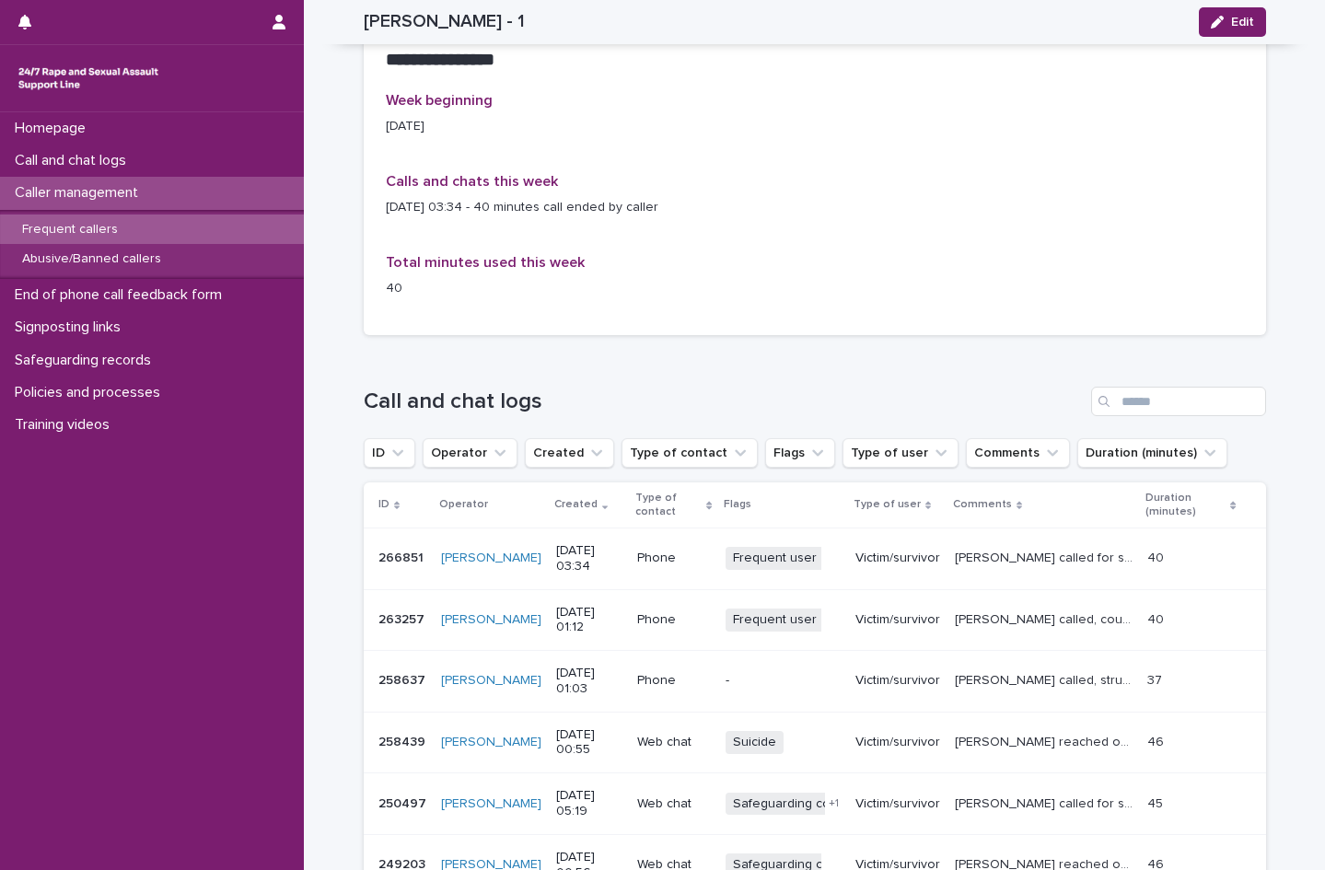
scroll to position [915, 0]
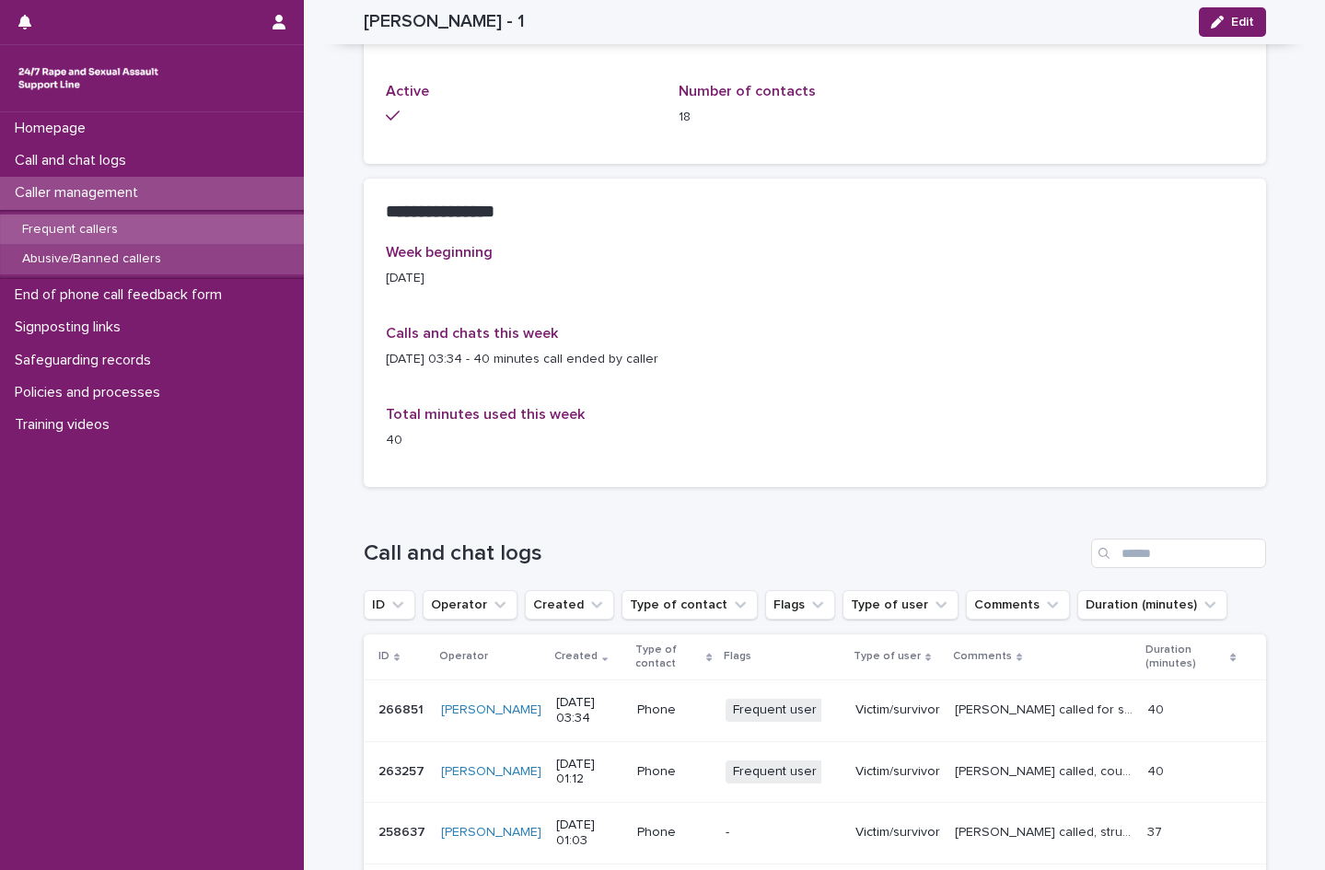
click at [136, 256] on p "Abusive/Banned callers" at bounding box center [91, 259] width 169 height 16
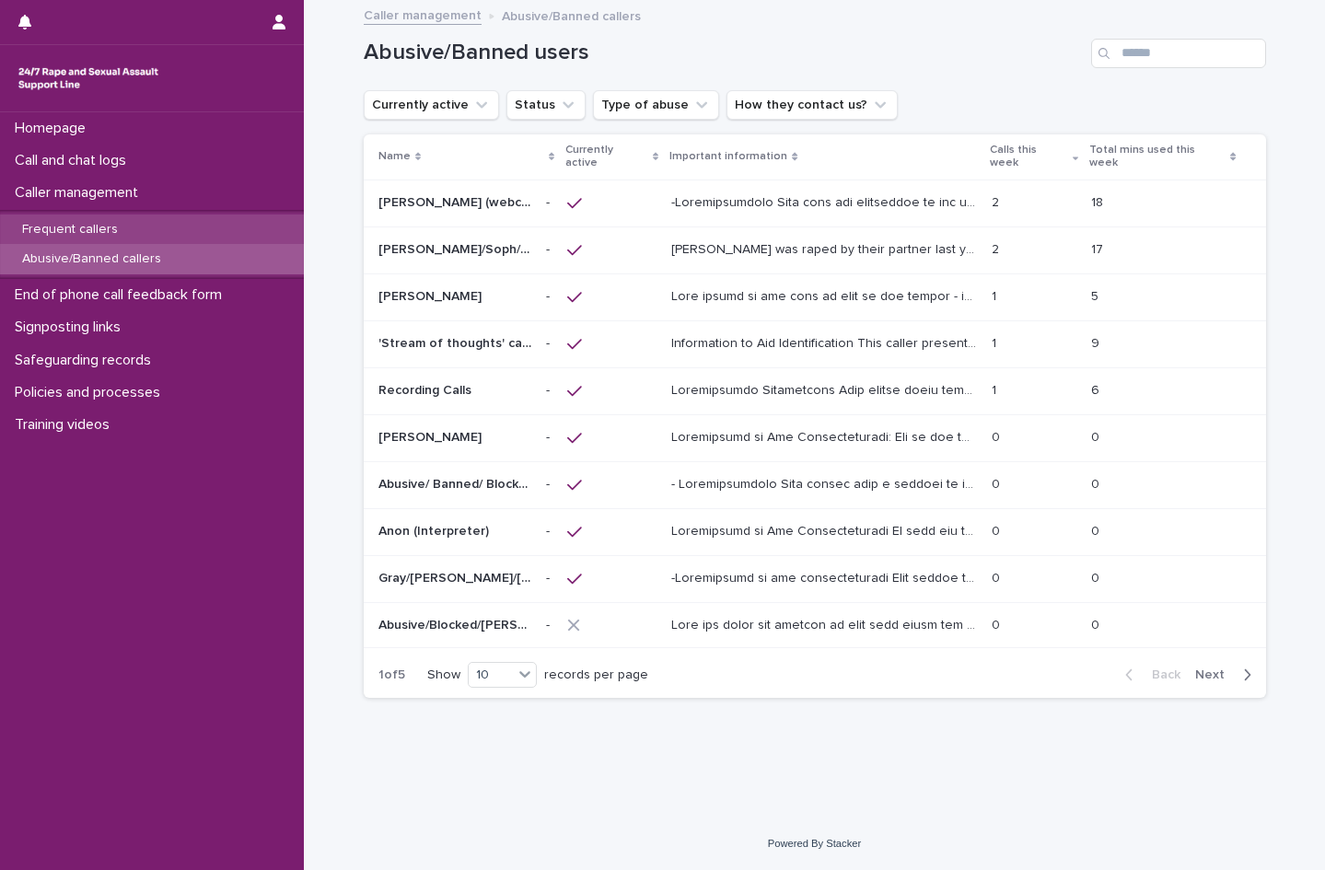
click at [129, 235] on div "Frequent callers" at bounding box center [152, 230] width 304 height 30
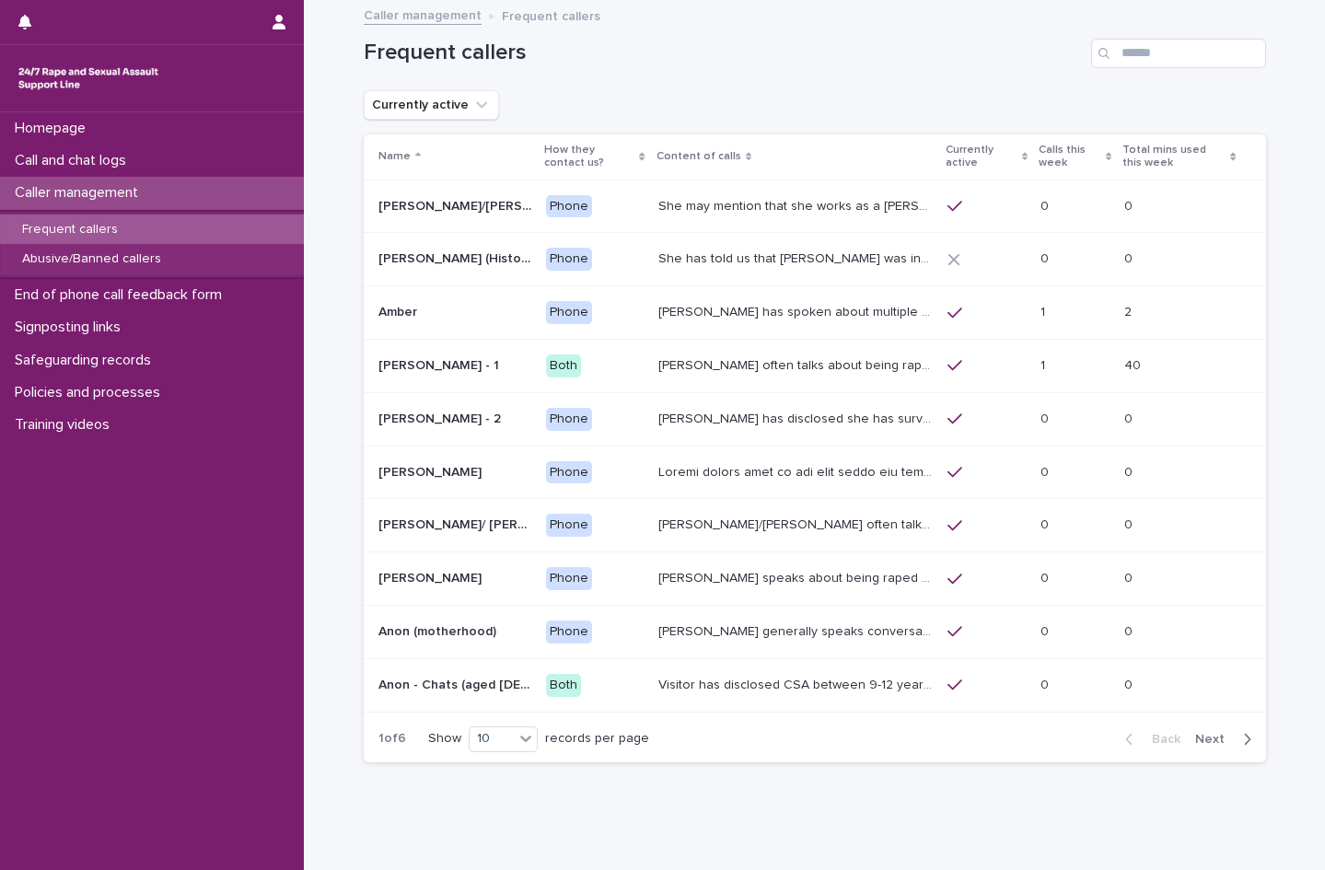
click at [746, 412] on p "[PERSON_NAME] has disclosed she has survived two rapes, one in the [GEOGRAPHIC_…" at bounding box center [797, 417] width 278 height 19
